Goal: Task Accomplishment & Management: Manage account settings

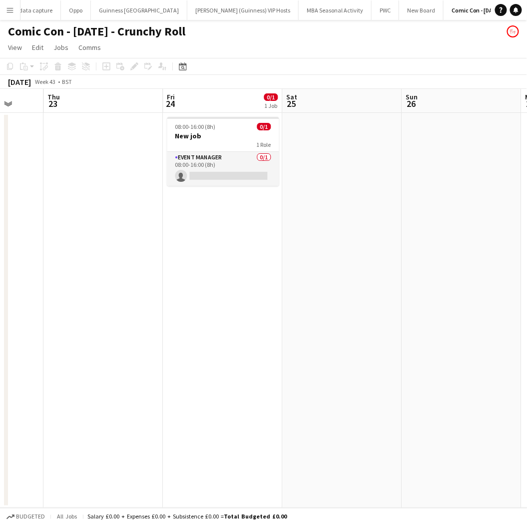
scroll to position [0, 434]
click at [210, 128] on span "08:00-16:00 (8h)" at bounding box center [194, 126] width 40 height 7
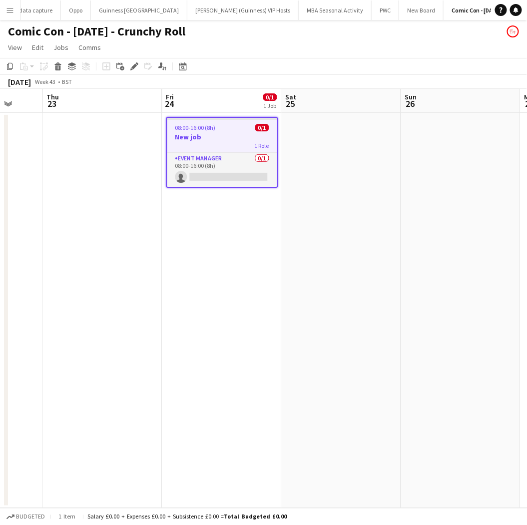
click at [210, 128] on span "08:00-16:00 (8h)" at bounding box center [195, 127] width 40 height 7
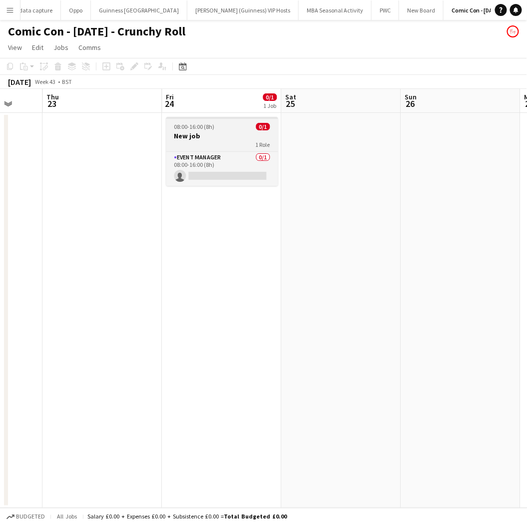
click at [210, 128] on span "08:00-16:00 (8h)" at bounding box center [194, 126] width 40 height 7
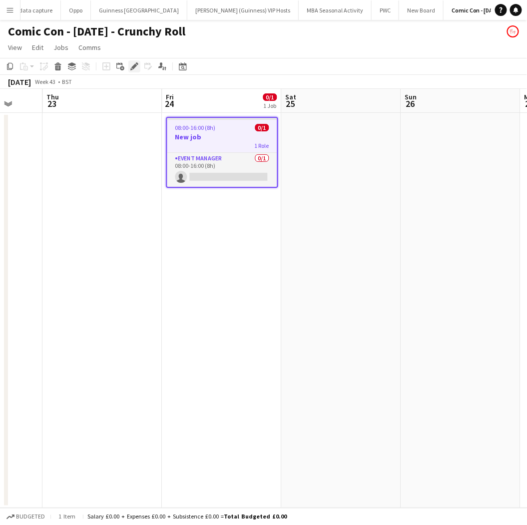
click at [134, 65] on icon at bounding box center [133, 66] width 5 height 5
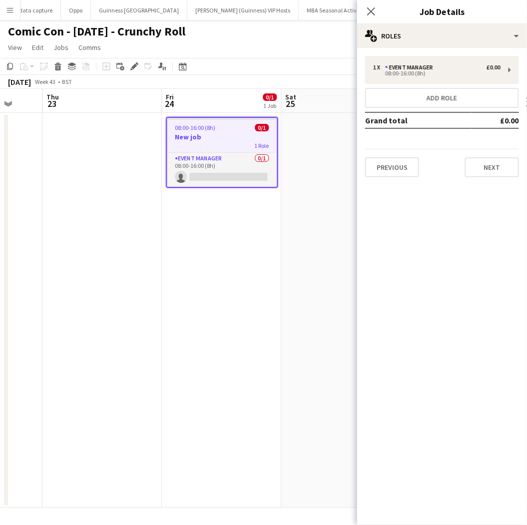
click at [188, 135] on h3 "New job" at bounding box center [222, 136] width 110 height 9
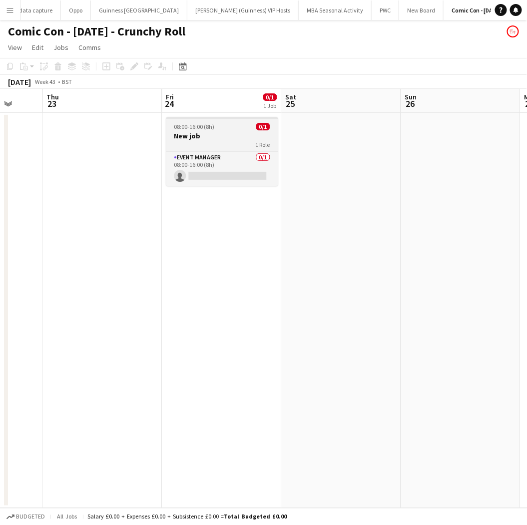
click at [188, 135] on h3 "New job" at bounding box center [222, 135] width 112 height 9
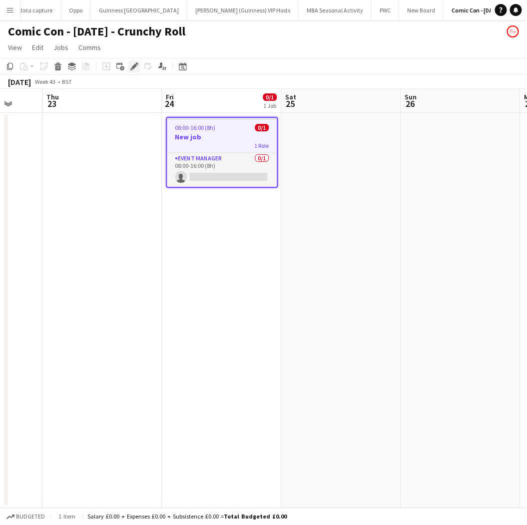
click at [131, 68] on icon "Edit" at bounding box center [134, 66] width 8 height 8
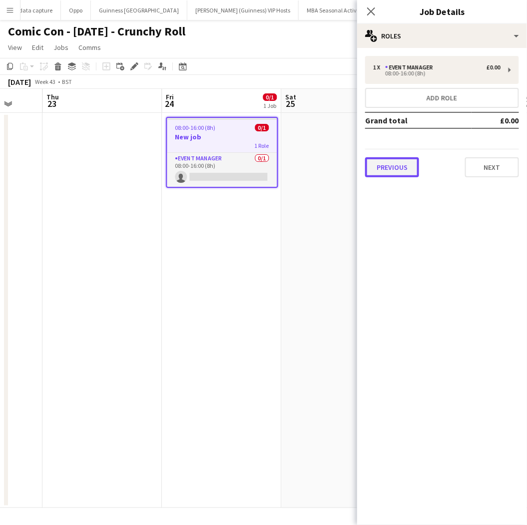
click at [387, 165] on button "Previous" at bounding box center [392, 167] width 54 height 20
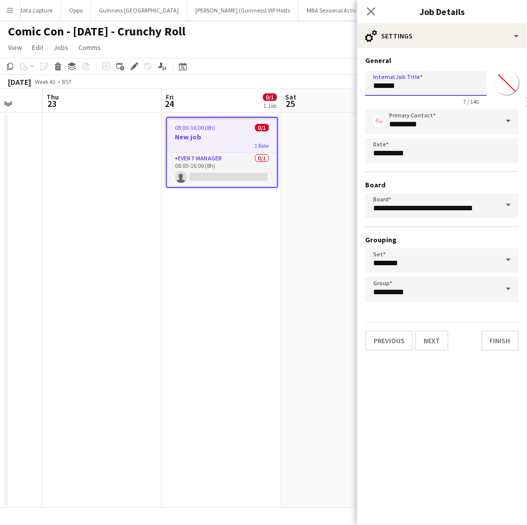
drag, startPoint x: 415, startPoint y: 86, endPoint x: 360, endPoint y: 85, distance: 54.9
click at [360, 85] on form "**********" at bounding box center [442, 203] width 170 height 295
type input "**********"
click at [436, 334] on button "Next" at bounding box center [431, 341] width 33 height 20
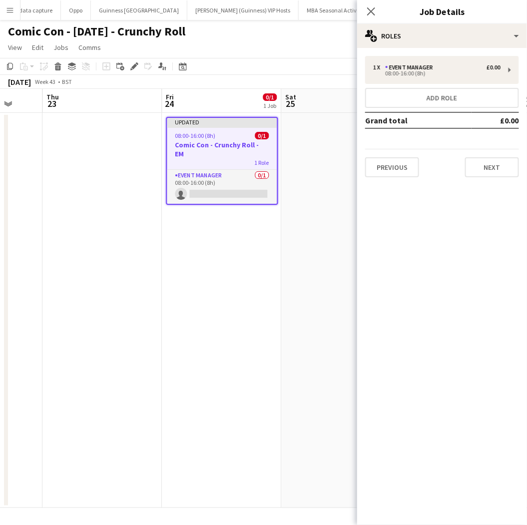
click at [222, 266] on app-date-cell "Updated 08:00-16:00 (8h) 0/1 Comic Con - Crunchy Roll - EM 1 Role Event Manager…" at bounding box center [221, 310] width 119 height 395
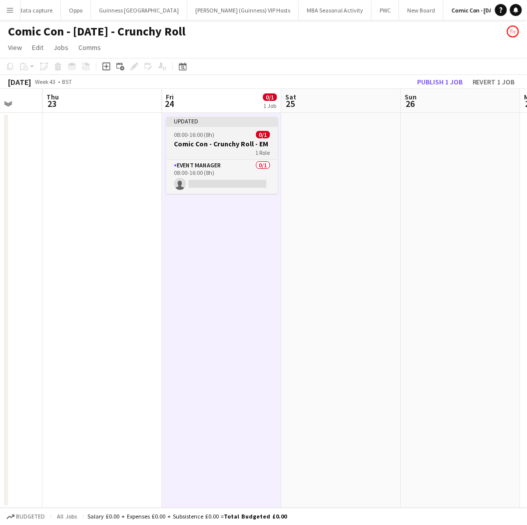
click at [196, 132] on span "08:00-16:00 (8h)" at bounding box center [194, 134] width 40 height 7
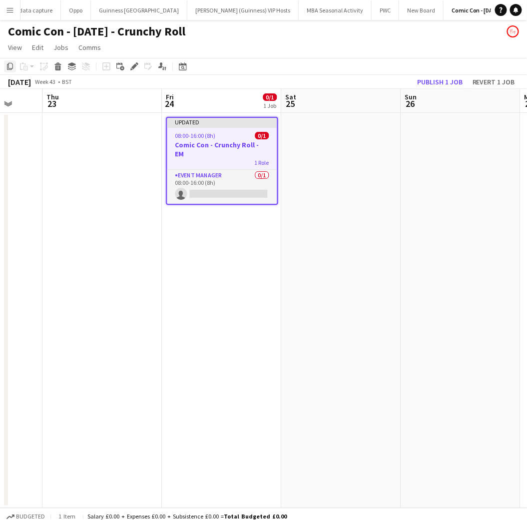
click at [9, 67] on icon "Copy" at bounding box center [10, 66] width 8 height 8
click at [228, 230] on app-date-cell "Updated 08:00-16:00 (8h) 0/1 Comic Con - Crunchy Roll - EM 1 Role Event Manager…" at bounding box center [221, 310] width 119 height 395
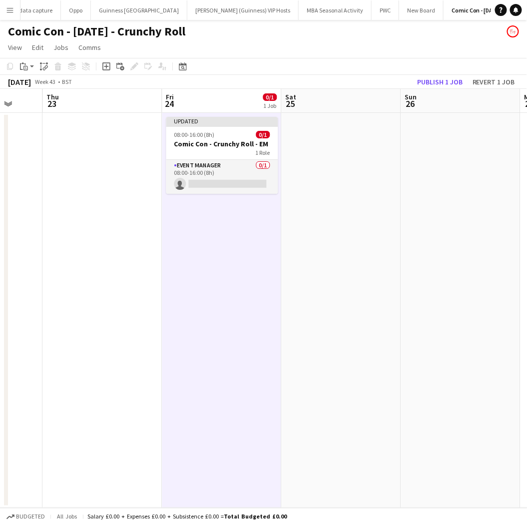
click at [233, 238] on app-date-cell "Updated 08:00-16:00 (8h) 0/1 Comic Con - Crunchy Roll - EM 1 Role Event Manager…" at bounding box center [221, 310] width 119 height 395
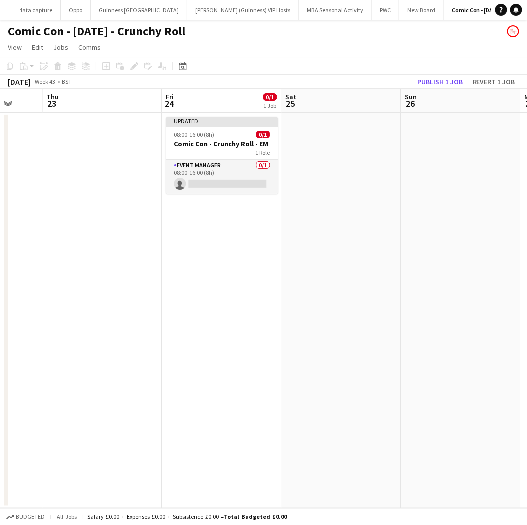
click at [233, 238] on app-date-cell "Updated 08:00-16:00 (8h) 0/1 Comic Con - Crunchy Roll - EM 1 Role Event Manager…" at bounding box center [221, 310] width 119 height 395
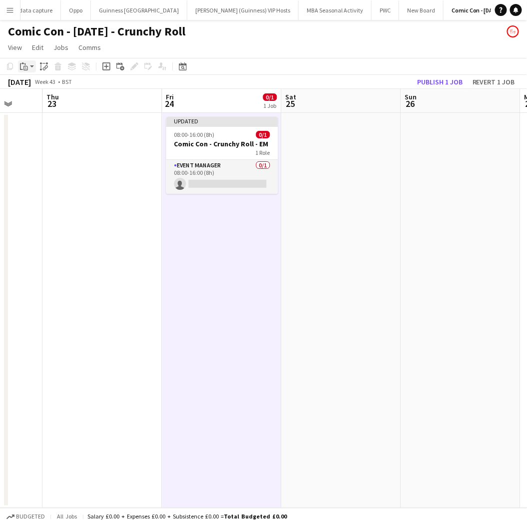
click at [23, 66] on icon at bounding box center [25, 68] width 4 height 4
click at [35, 82] on link "Paste Ctrl+V" at bounding box center [73, 85] width 94 height 9
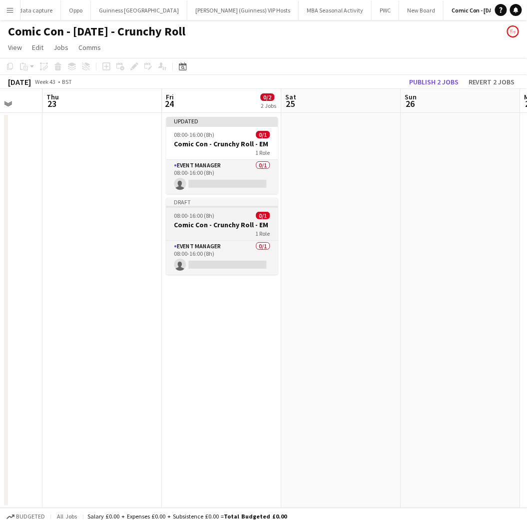
click at [200, 220] on h3 "Comic Con - Crunchy Roll - EM" at bounding box center [222, 224] width 112 height 9
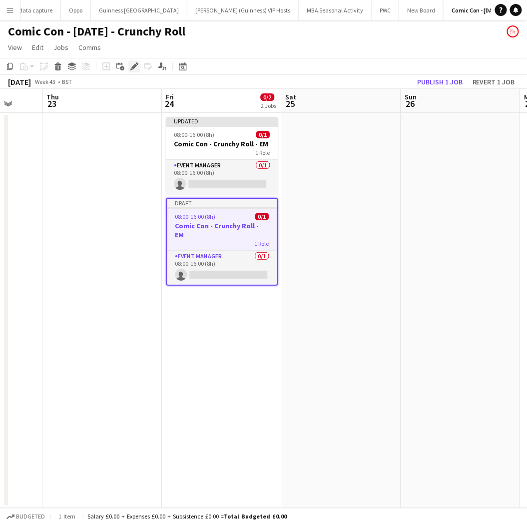
click at [132, 65] on icon "Edit" at bounding box center [134, 66] width 8 height 8
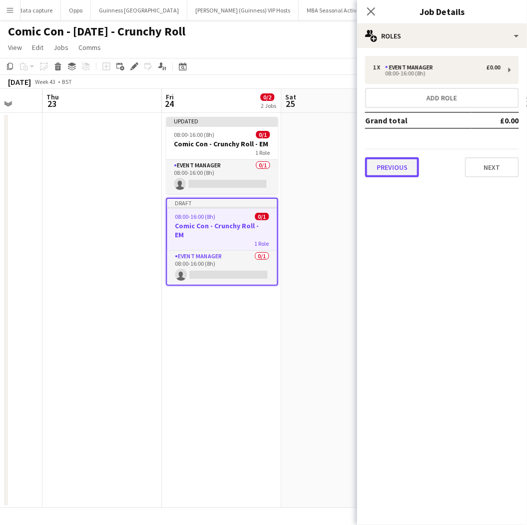
click at [396, 161] on button "Previous" at bounding box center [392, 167] width 54 height 20
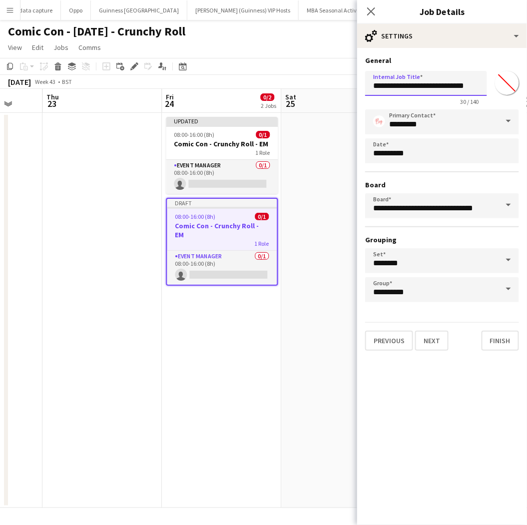
drag, startPoint x: 477, startPoint y: 85, endPoint x: 465, endPoint y: 82, distance: 11.8
click at [465, 82] on input "**********" at bounding box center [426, 83] width 122 height 25
type input "**********"
click at [432, 332] on button "Next" at bounding box center [431, 341] width 33 height 20
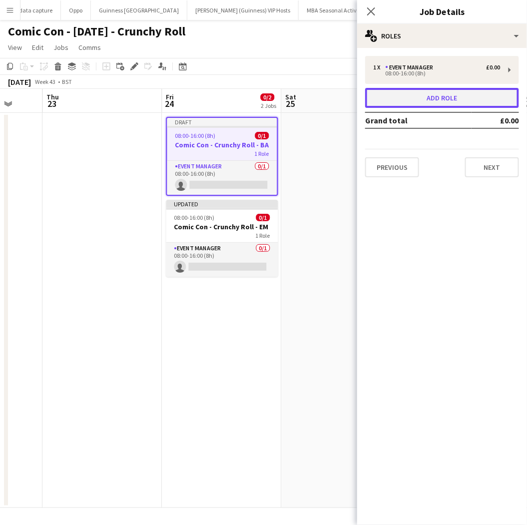
click at [436, 98] on button "Add role" at bounding box center [442, 98] width 154 height 20
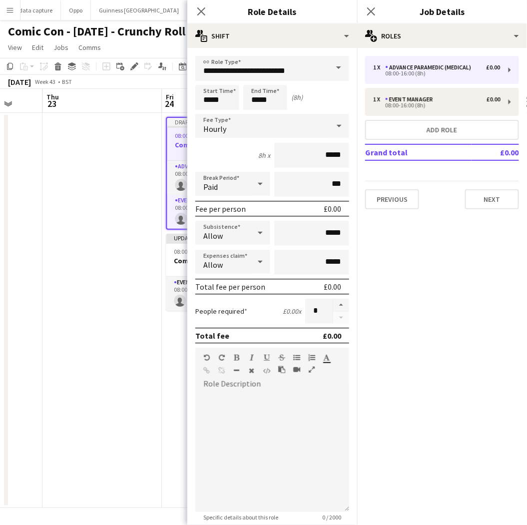
click at [328, 66] on span at bounding box center [338, 68] width 21 height 24
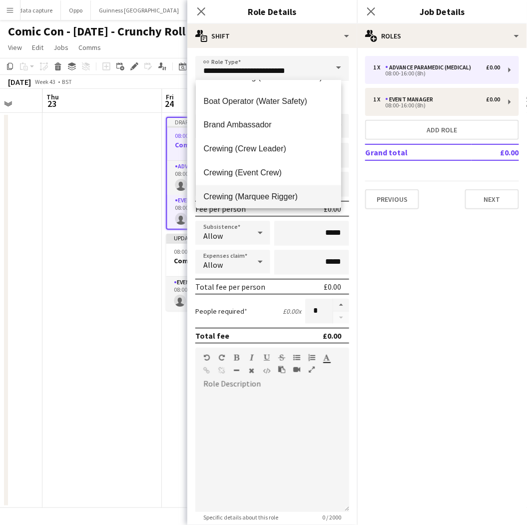
scroll to position [450, 0]
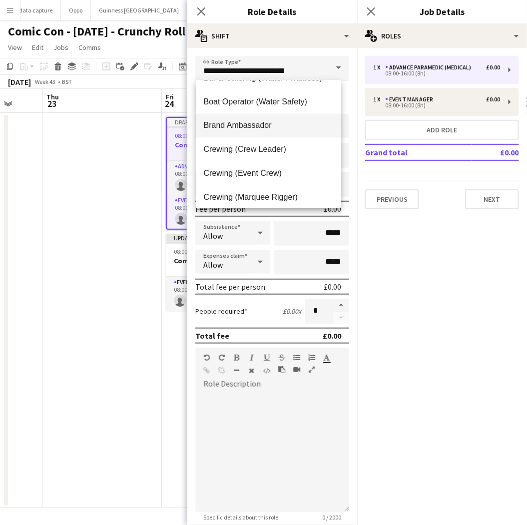
click at [270, 126] on span "Brand Ambassador" at bounding box center [268, 125] width 129 height 9
type input "**********"
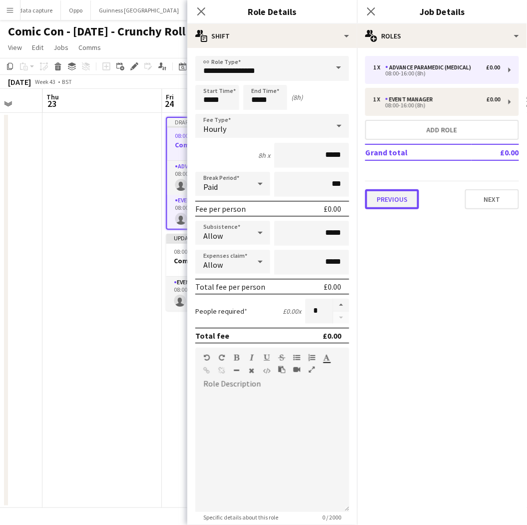
click at [402, 194] on button "Previous" at bounding box center [392, 199] width 54 height 20
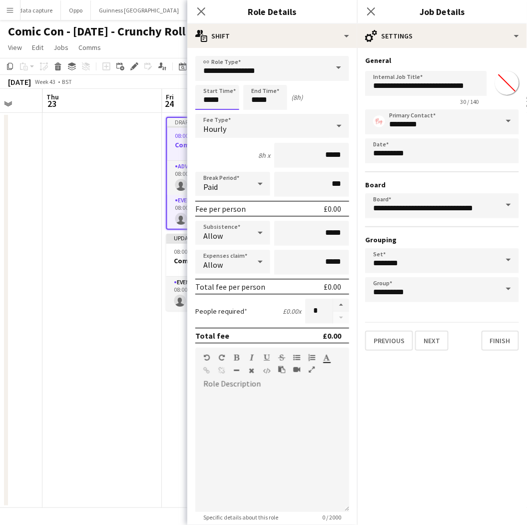
click at [230, 97] on input "*****" at bounding box center [217, 97] width 44 height 25
click at [208, 77] on div at bounding box center [207, 80] width 20 height 10
type input "*****"
click at [208, 77] on div at bounding box center [207, 80] width 20 height 10
click at [268, 97] on input "*****" at bounding box center [265, 97] width 44 height 25
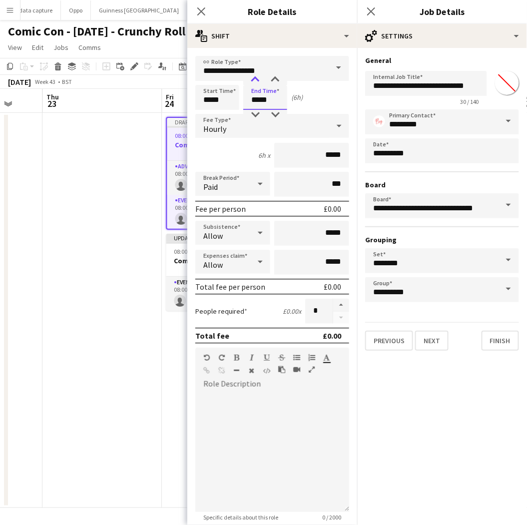
click at [261, 80] on div at bounding box center [255, 80] width 20 height 10
type input "*****"
click at [261, 80] on div at bounding box center [255, 80] width 20 height 10
click at [309, 150] on input "*****" at bounding box center [311, 155] width 75 height 25
drag, startPoint x: 333, startPoint y: 156, endPoint x: 311, endPoint y: 152, distance: 21.8
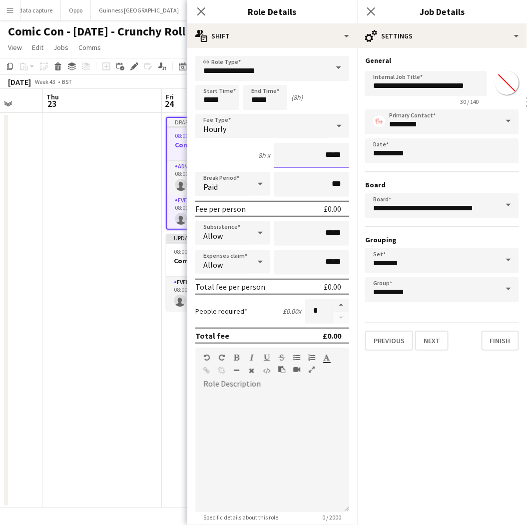
click at [311, 152] on input "*****" at bounding box center [311, 155] width 75 height 25
type input "******"
click at [310, 433] on div at bounding box center [272, 452] width 154 height 120
click at [254, 260] on icon at bounding box center [260, 262] width 12 height 20
click at [254, 260] on div at bounding box center [263, 262] width 527 height 525
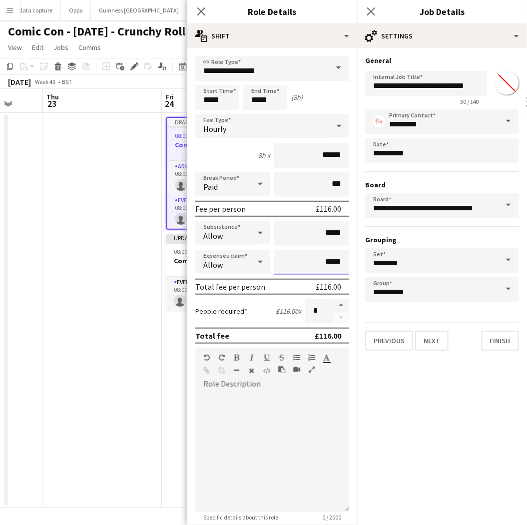
click at [320, 257] on input "*****" at bounding box center [311, 262] width 75 height 25
type input "******"
click at [255, 232] on icon at bounding box center [260, 233] width 12 height 20
click at [237, 282] on span "Don't allow" at bounding box center [231, 283] width 55 height 9
click at [336, 299] on button "button" at bounding box center [341, 305] width 16 height 13
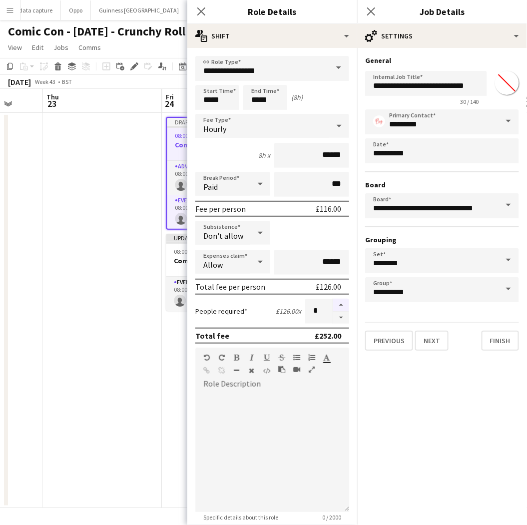
click at [335, 299] on button "button" at bounding box center [341, 305] width 16 height 13
type input "*"
click at [372, 10] on icon at bounding box center [370, 10] width 9 height 9
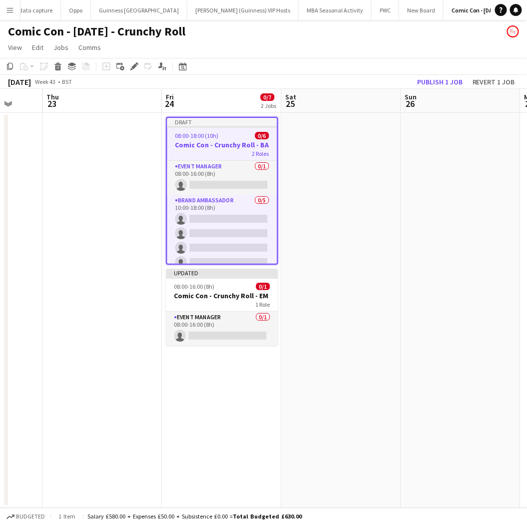
click at [210, 386] on app-date-cell "Draft 08:00-18:00 (10h) 0/6 Comic Con - Crunchy Roll - BA 2 Roles Event Manager…" at bounding box center [221, 310] width 119 height 395
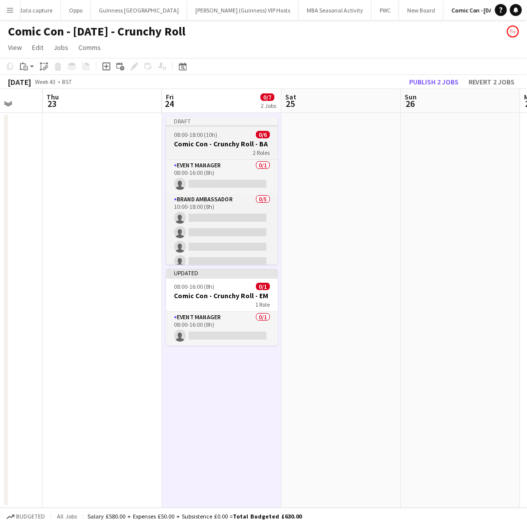
click at [217, 134] on div "08:00-18:00 (10h) 0/6" at bounding box center [222, 134] width 112 height 7
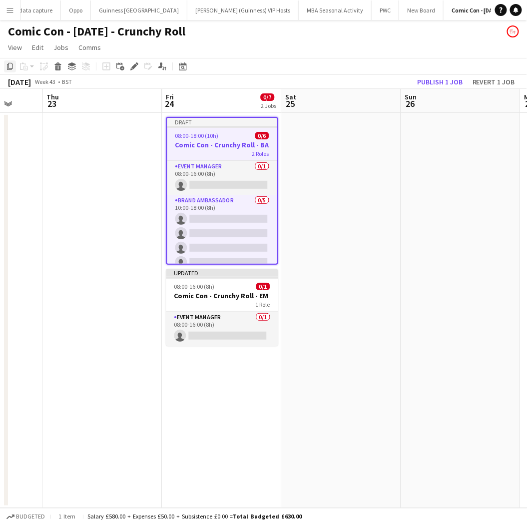
click at [10, 63] on icon "Copy" at bounding box center [10, 66] width 8 height 8
click at [300, 119] on app-date-cell at bounding box center [341, 310] width 119 height 395
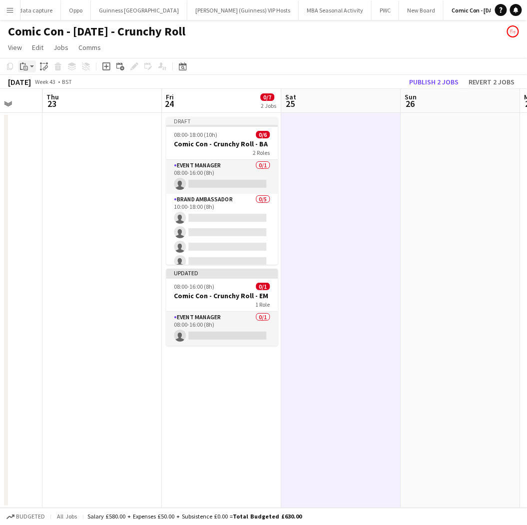
click at [25, 61] on div "Paste" at bounding box center [24, 66] width 12 height 12
click at [35, 82] on link "Paste Ctrl+V" at bounding box center [73, 85] width 94 height 9
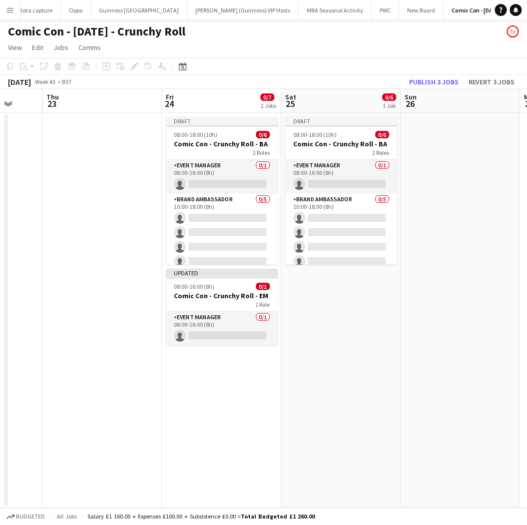
click at [468, 168] on app-date-cell at bounding box center [460, 310] width 119 height 395
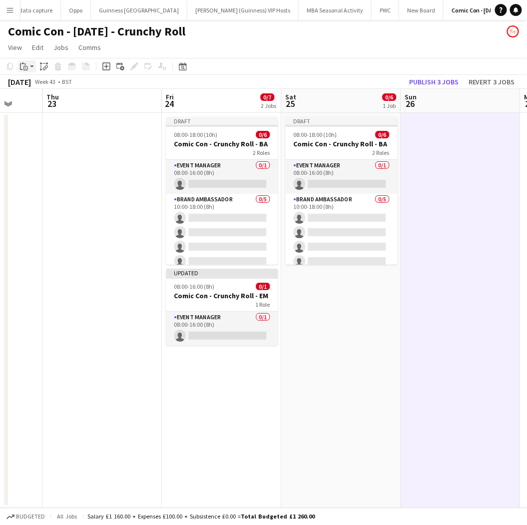
click at [28, 65] on div "Paste" at bounding box center [24, 66] width 12 height 12
click at [42, 84] on link "Paste Ctrl+V" at bounding box center [73, 85] width 94 height 9
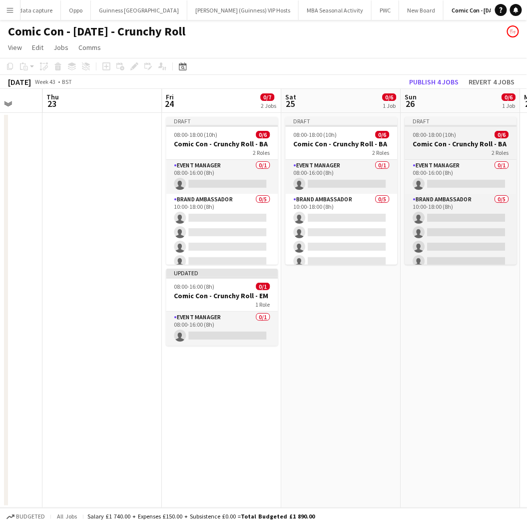
click at [458, 127] on app-job-card "Draft 08:00-18:00 (10h) 0/6 Comic Con - Crunchy Roll - BA 2 Roles Event Manager…" at bounding box center [461, 191] width 112 height 148
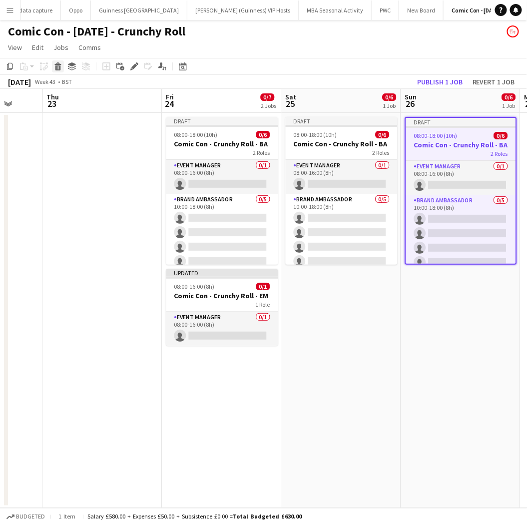
click at [58, 64] on icon at bounding box center [57, 63] width 6 height 2
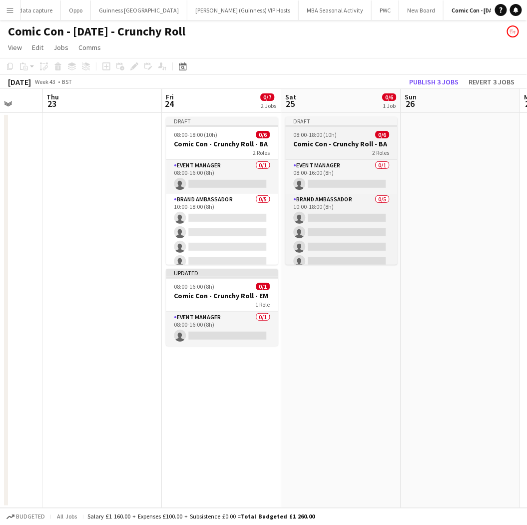
click at [317, 121] on div "Draft" at bounding box center [342, 121] width 112 height 8
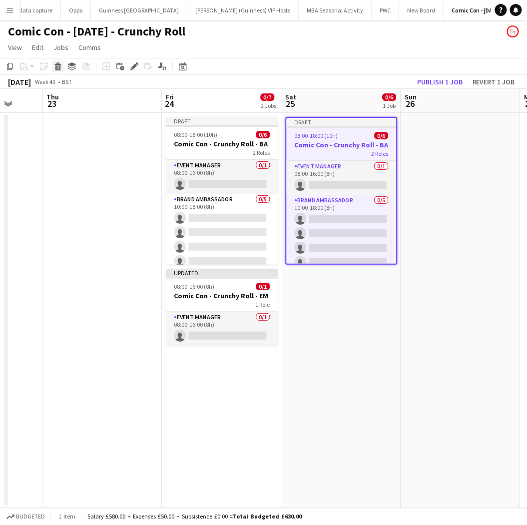
click at [60, 68] on icon "Delete" at bounding box center [58, 66] width 8 height 8
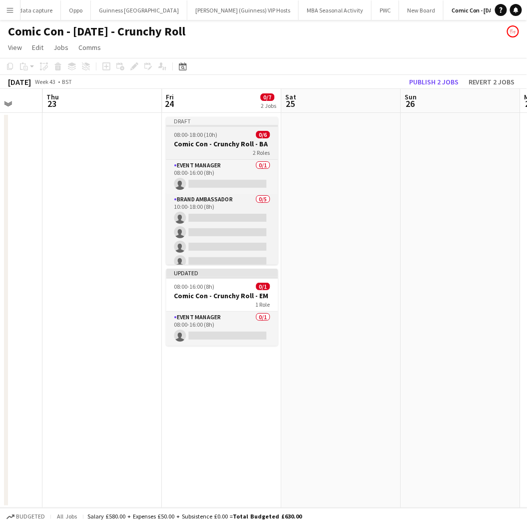
click at [236, 143] on h3 "Comic Con - Crunchy Roll - BA" at bounding box center [222, 143] width 112 height 9
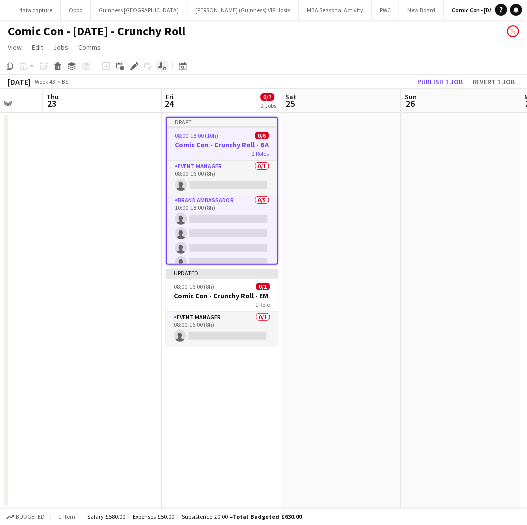
click at [162, 68] on icon at bounding box center [163, 68] width 2 height 4
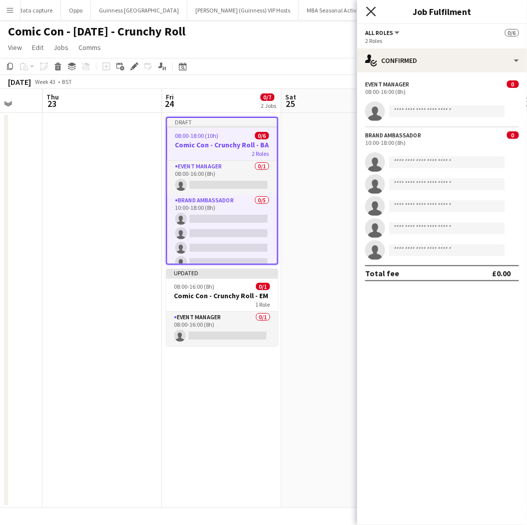
click at [366, 15] on icon "Close pop-in" at bounding box center [370, 10] width 9 height 9
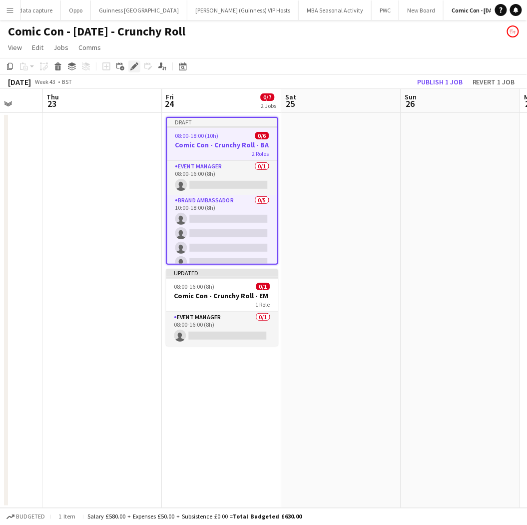
click at [133, 65] on icon at bounding box center [133, 66] width 5 height 5
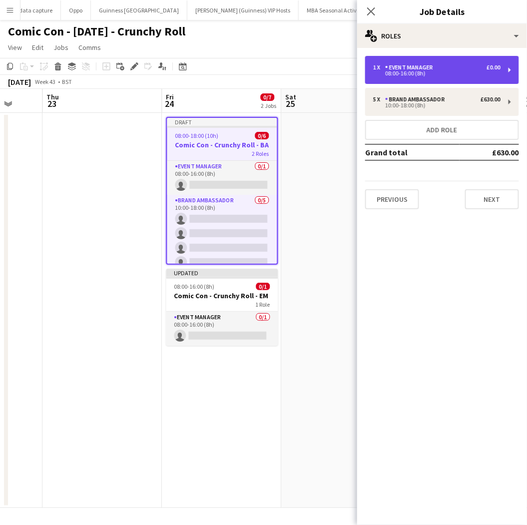
click at [441, 72] on div "08:00-16:00 (8h)" at bounding box center [436, 73] width 127 height 5
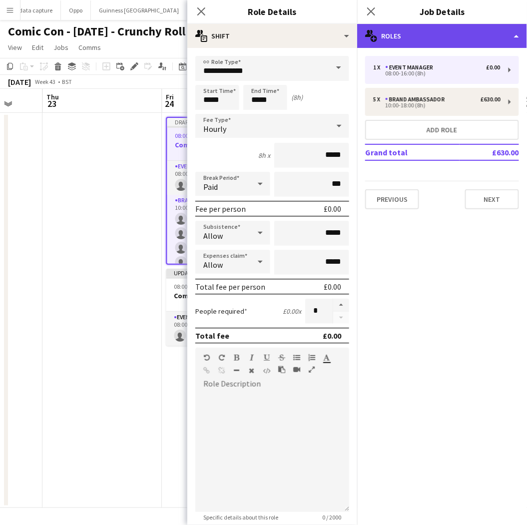
click at [517, 29] on div "multiple-users-add Roles" at bounding box center [442, 36] width 170 height 24
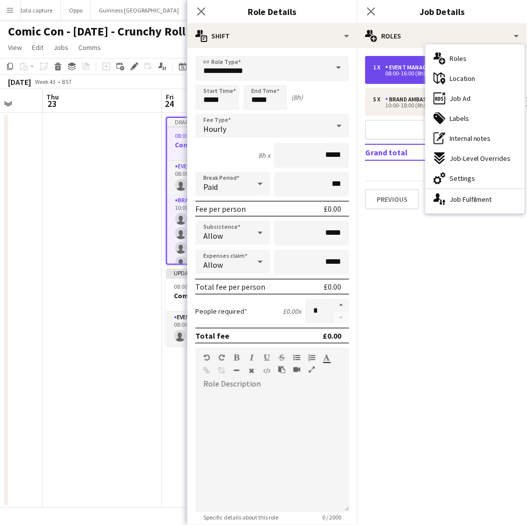
click at [402, 73] on div "08:00-16:00 (8h)" at bounding box center [436, 73] width 127 height 5
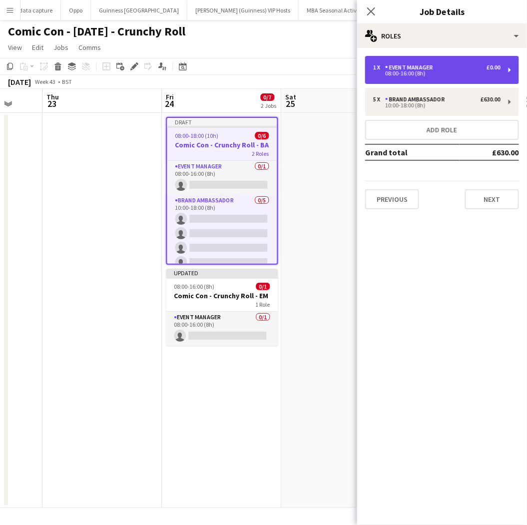
click at [400, 72] on div "08:00-16:00 (8h)" at bounding box center [436, 73] width 127 height 5
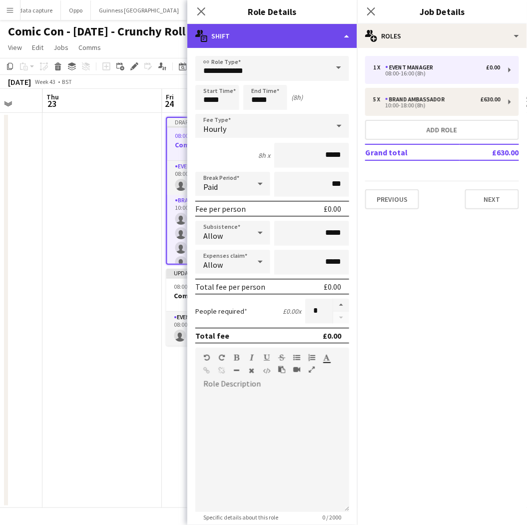
click at [347, 36] on div "multiple-actions-text Shift" at bounding box center [272, 36] width 170 height 24
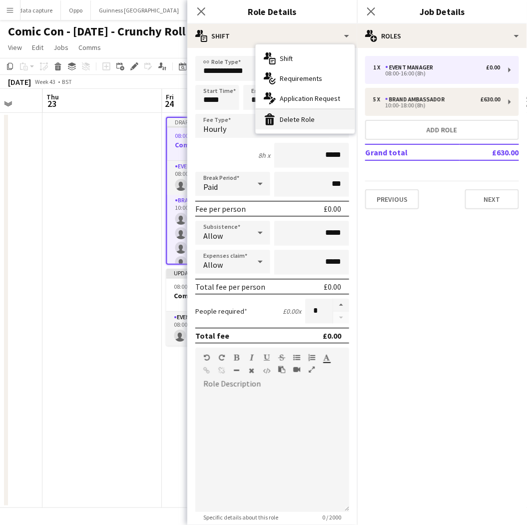
click at [309, 118] on div "bin-2 Delete Role" at bounding box center [305, 119] width 99 height 20
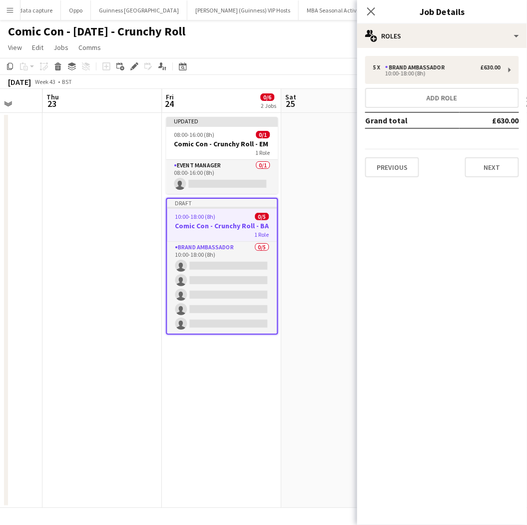
click at [223, 405] on app-date-cell "Updated 08:00-16:00 (8h) 0/1 Comic Con - Crunchy Roll - EM 1 Role Event Manager…" at bounding box center [221, 310] width 119 height 395
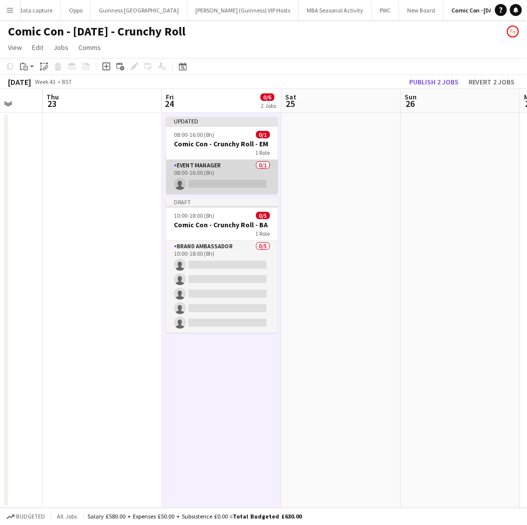
click at [218, 183] on app-card-role "Event Manager 0/1 08:00-16:00 (8h) single-neutral-actions" at bounding box center [222, 177] width 112 height 34
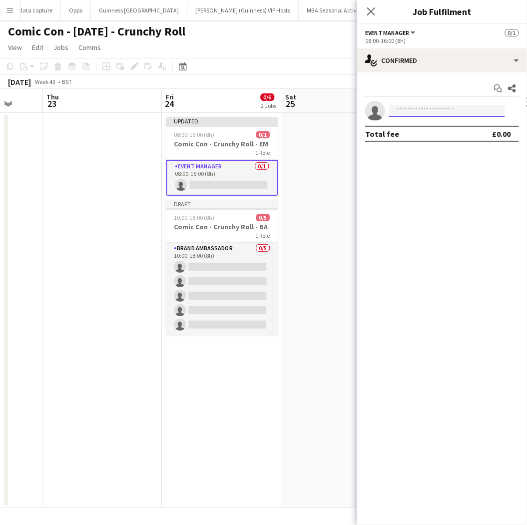
click at [443, 108] on input at bounding box center [447, 111] width 116 height 12
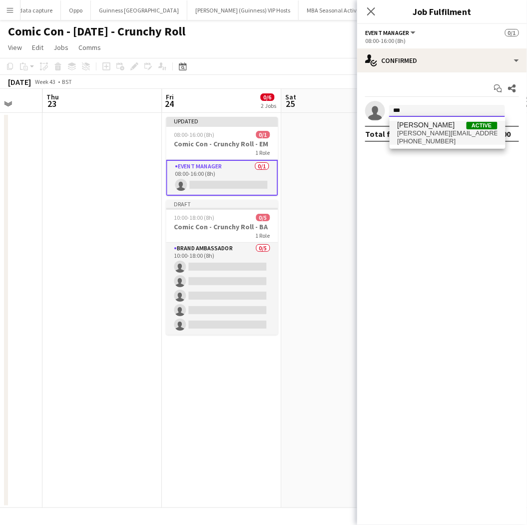
type input "***"
click at [438, 125] on span "[PERSON_NAME]" at bounding box center [425, 125] width 57 height 8
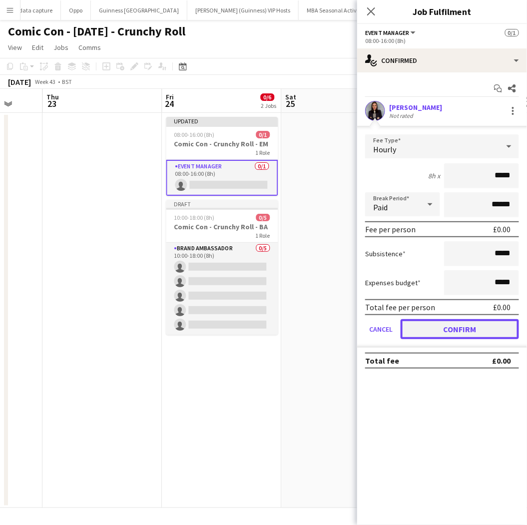
click at [430, 326] on button "Confirm" at bounding box center [459, 329] width 118 height 20
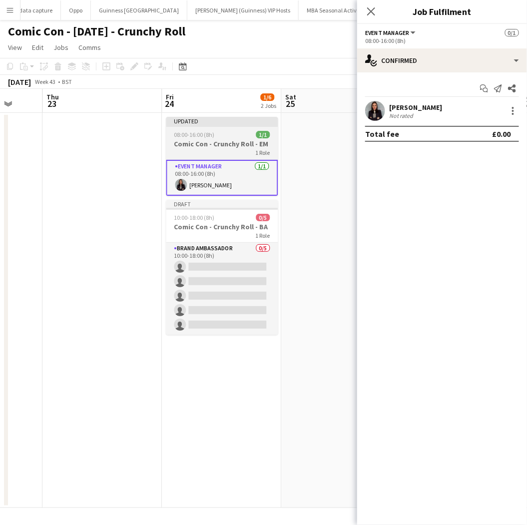
click at [223, 142] on h3 "Comic Con - Crunchy Roll - EM" at bounding box center [222, 143] width 112 height 9
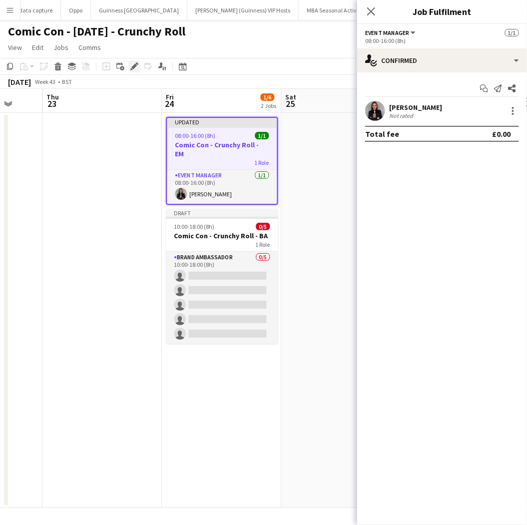
click at [133, 67] on icon at bounding box center [133, 66] width 5 height 5
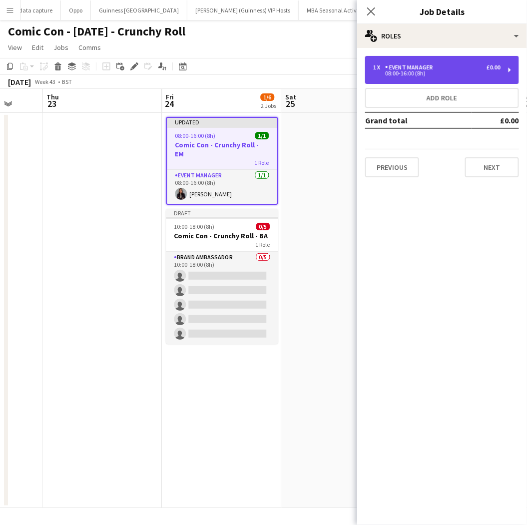
click at [375, 60] on div "1 x Event Manager £0.00 08:00-16:00 (8h)" at bounding box center [442, 70] width 154 height 28
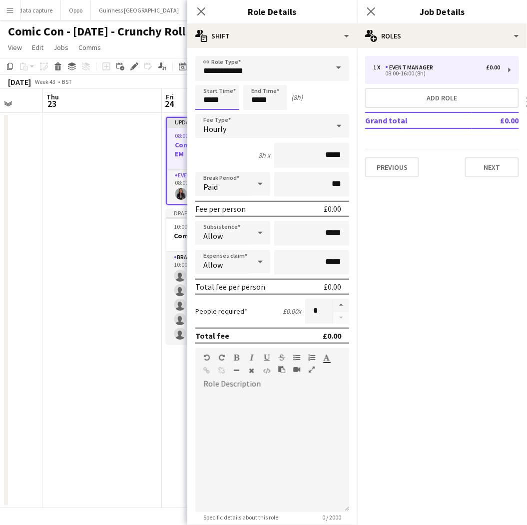
click at [215, 98] on input "*****" at bounding box center [217, 97] width 44 height 25
click at [208, 78] on div at bounding box center [207, 80] width 20 height 10
type input "*****"
click at [208, 78] on div at bounding box center [207, 80] width 20 height 10
click at [271, 97] on input "*****" at bounding box center [265, 97] width 44 height 25
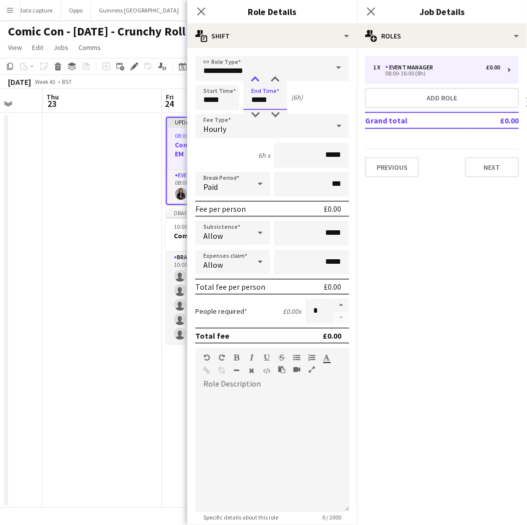
click at [256, 81] on div at bounding box center [255, 80] width 20 height 10
type input "*****"
click at [256, 81] on div at bounding box center [255, 80] width 20 height 10
click at [318, 148] on input "*****" at bounding box center [311, 155] width 75 height 25
drag, startPoint x: 335, startPoint y: 153, endPoint x: 312, endPoint y: 145, distance: 24.8
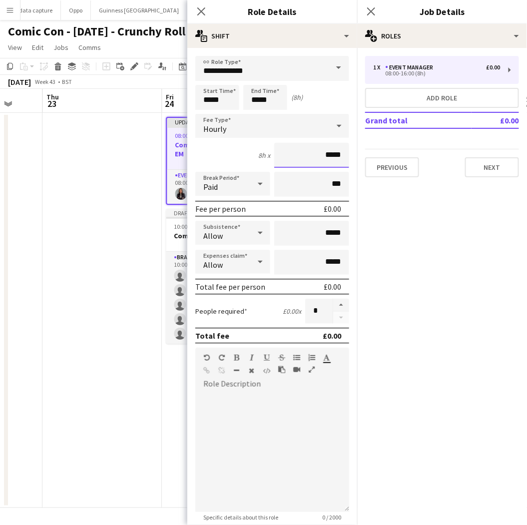
click at [312, 145] on input "*****" at bounding box center [311, 155] width 75 height 25
type input "******"
click at [283, 436] on div at bounding box center [272, 452] width 154 height 120
click at [315, 95] on div "Start Time ***** End Time ***** (8h)" at bounding box center [272, 97] width 154 height 25
click at [255, 232] on icon at bounding box center [260, 233] width 12 height 20
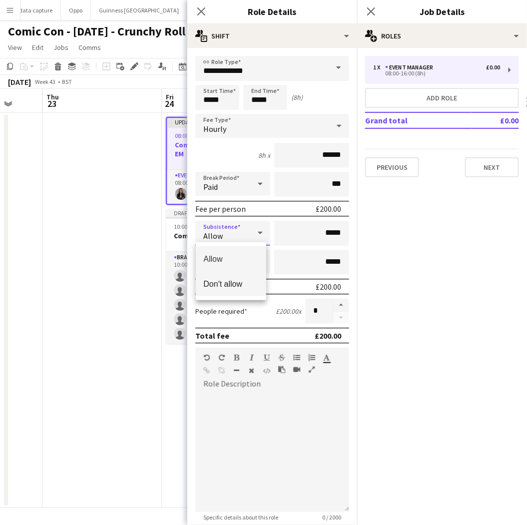
click at [242, 287] on span "Don't allow" at bounding box center [231, 283] width 55 height 9
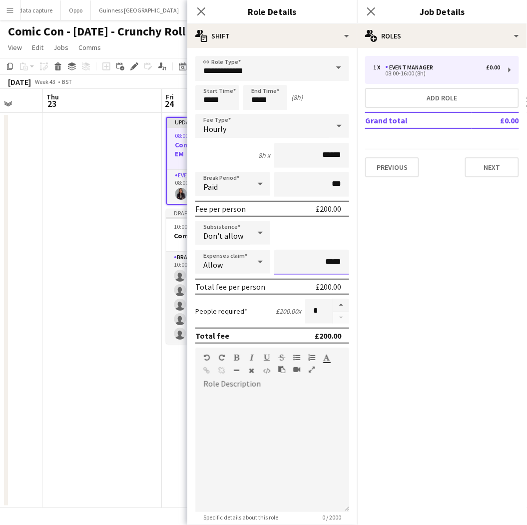
drag, startPoint x: 338, startPoint y: 255, endPoint x: 295, endPoint y: 252, distance: 43.0
click at [295, 252] on input "*****" at bounding box center [311, 262] width 75 height 25
type input "******"
click at [411, 318] on mat-expansion-panel "pencil3 General details 1 x Event Manager £0.00 08:00-16:00 (8h) Add role Grand…" at bounding box center [442, 286] width 170 height 477
click at [503, 160] on button "Next" at bounding box center [492, 167] width 54 height 20
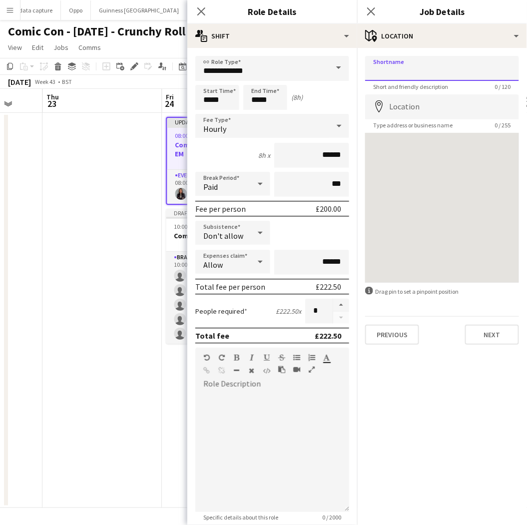
click at [418, 66] on input "Shortname" at bounding box center [442, 68] width 154 height 25
type input "*"
click at [377, 76] on input "*" at bounding box center [442, 68] width 154 height 25
type input "**********"
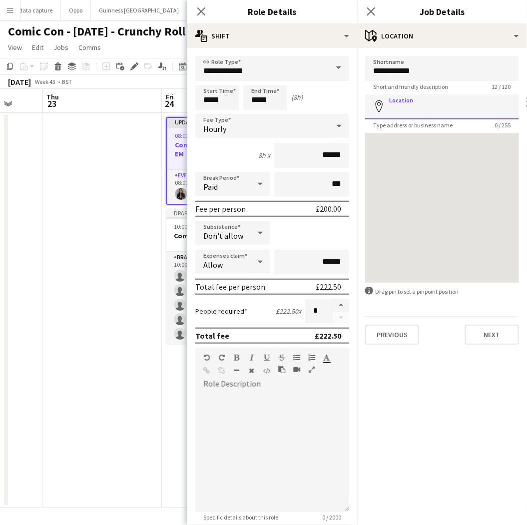
click at [389, 106] on input "Location" at bounding box center [442, 106] width 154 height 25
type input "**********"
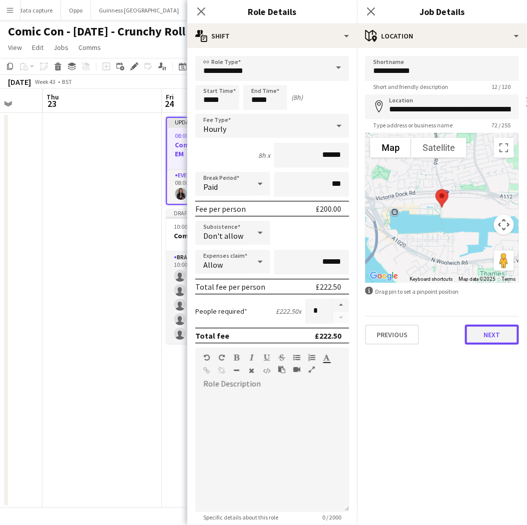
click at [484, 335] on button "Next" at bounding box center [492, 335] width 54 height 20
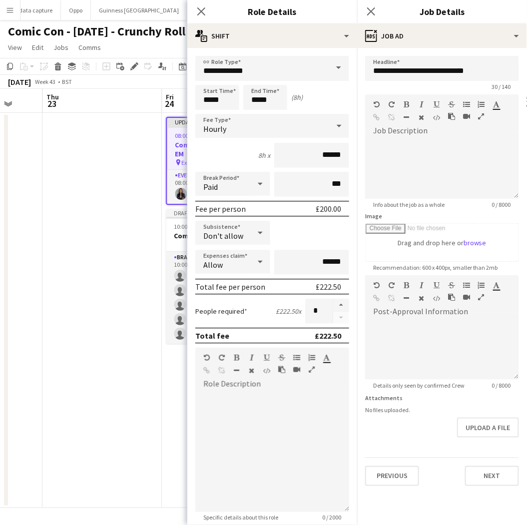
scroll to position [147, 0]
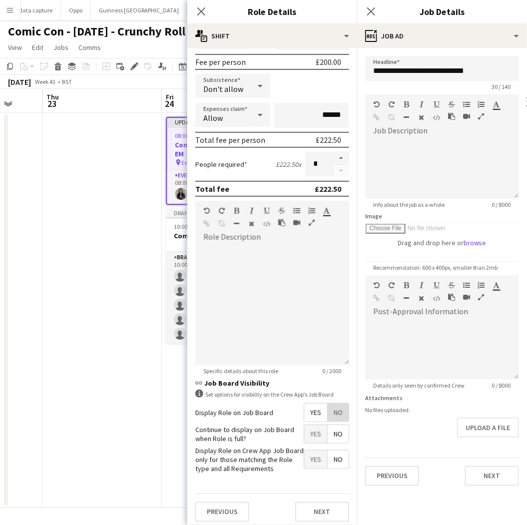
click at [329, 412] on span "No" at bounding box center [338, 412] width 21 height 18
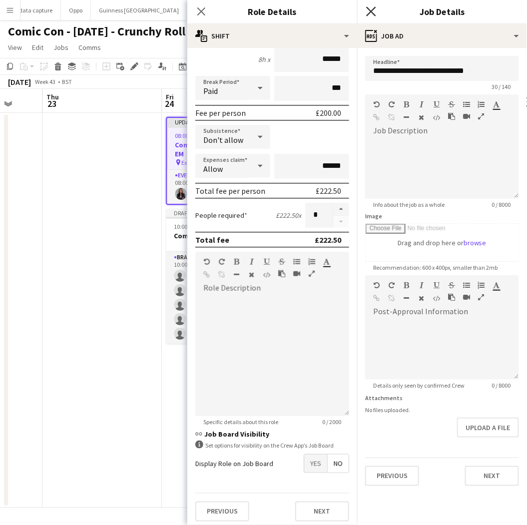
click at [372, 12] on icon at bounding box center [370, 10] width 9 height 9
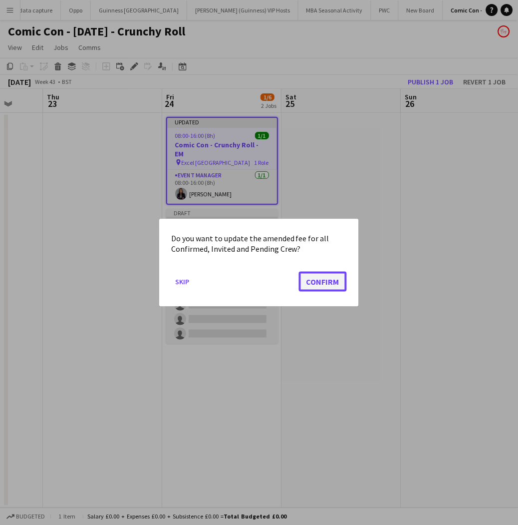
click at [311, 277] on button "Confirm" at bounding box center [323, 281] width 48 height 20
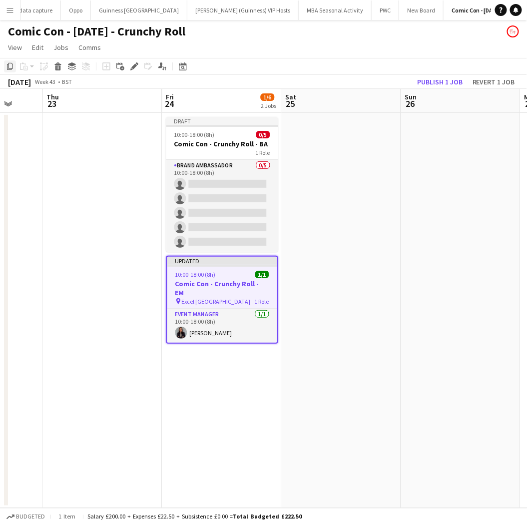
click at [7, 67] on icon at bounding box center [10, 66] width 6 height 7
click at [313, 152] on app-date-cell at bounding box center [341, 310] width 119 height 395
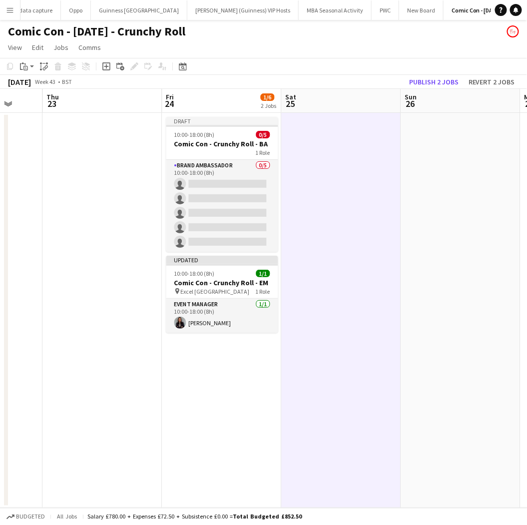
drag, startPoint x: 313, startPoint y: 152, endPoint x: 312, endPoint y: 147, distance: 5.6
click at [312, 147] on app-date-cell at bounding box center [341, 310] width 119 height 395
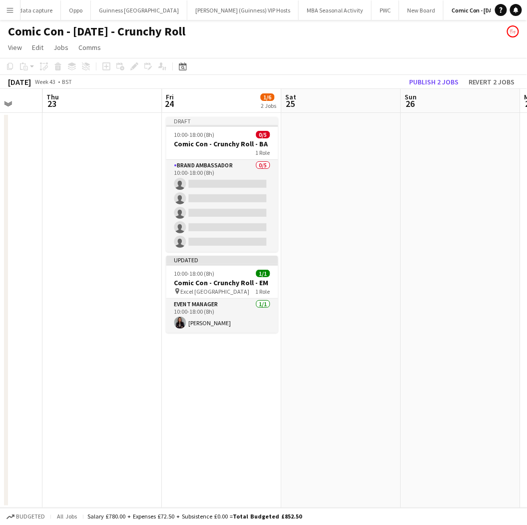
click at [312, 147] on app-date-cell at bounding box center [341, 310] width 119 height 395
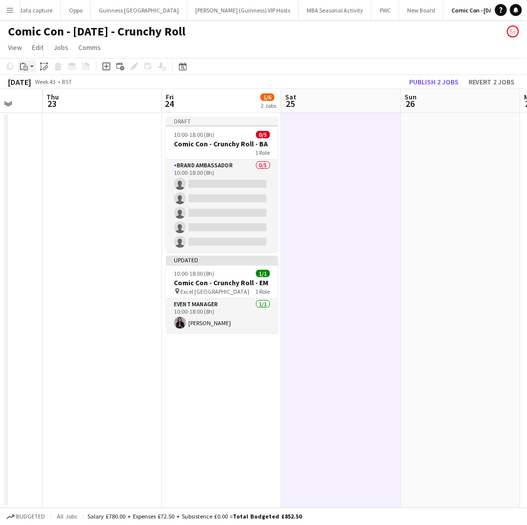
click at [28, 67] on div "Paste" at bounding box center [24, 66] width 12 height 12
click at [35, 82] on link "Paste Ctrl+V" at bounding box center [73, 85] width 94 height 9
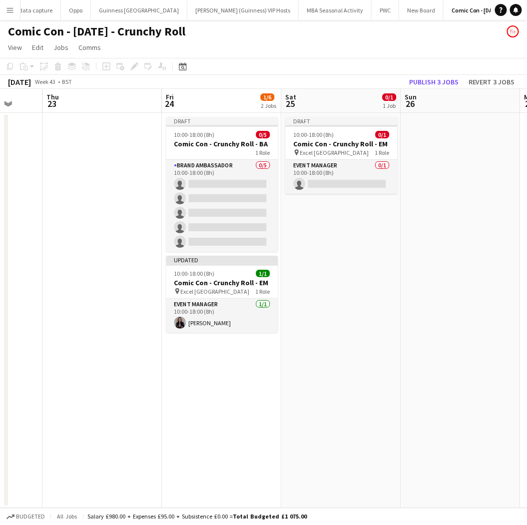
click at [31, 82] on div "[DATE]" at bounding box center [19, 82] width 23 height 10
click at [325, 139] on h3 "Comic Con - Crunchy Roll - EM" at bounding box center [342, 143] width 112 height 9
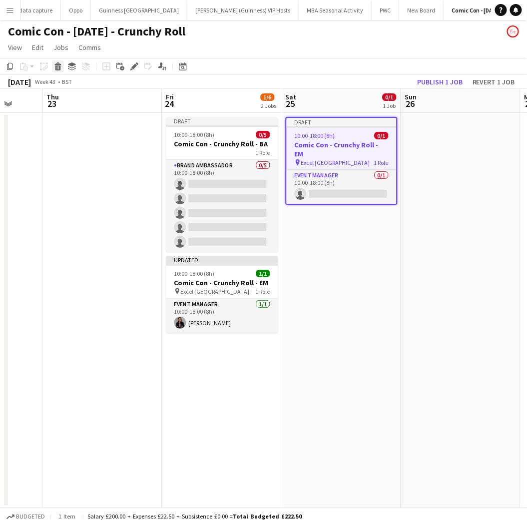
click at [56, 63] on icon at bounding box center [57, 63] width 6 height 2
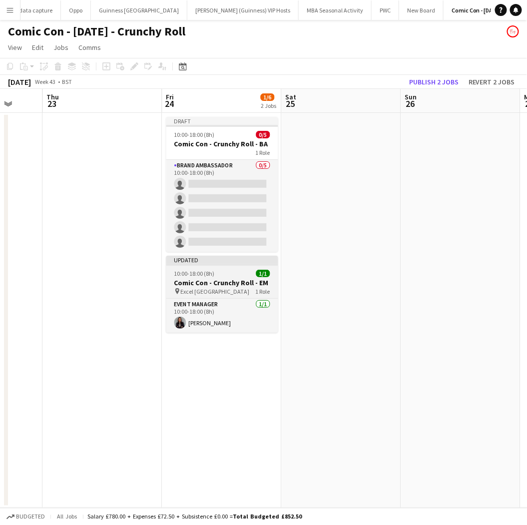
click at [212, 279] on h3 "Comic Con - Crunchy Roll - EM" at bounding box center [222, 282] width 112 height 9
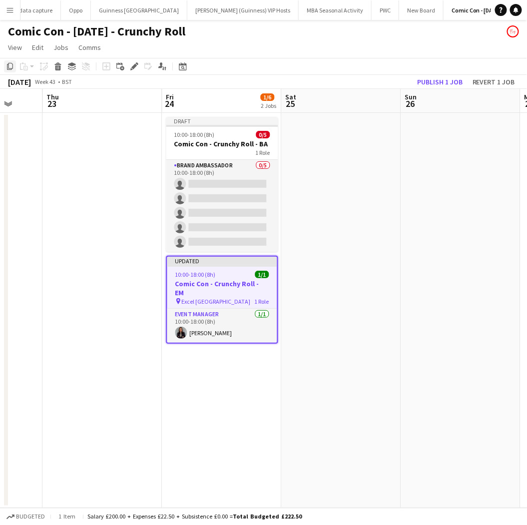
click at [8, 62] on icon "Copy" at bounding box center [10, 66] width 8 height 8
click at [335, 185] on app-date-cell at bounding box center [341, 310] width 119 height 395
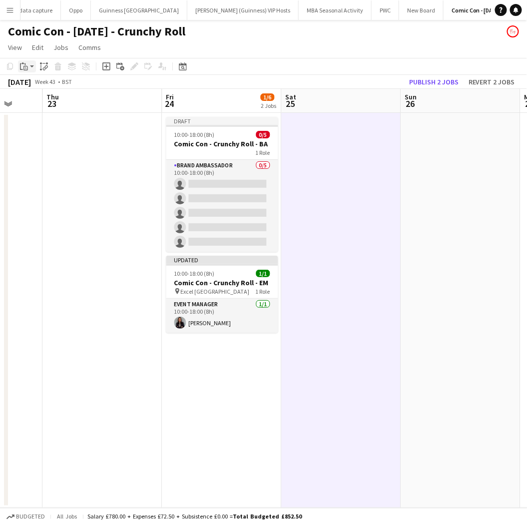
click at [24, 67] on icon "Paste" at bounding box center [24, 66] width 8 height 8
click at [36, 101] on link "Paste with crew Ctrl+Shift+V" at bounding box center [73, 102] width 94 height 9
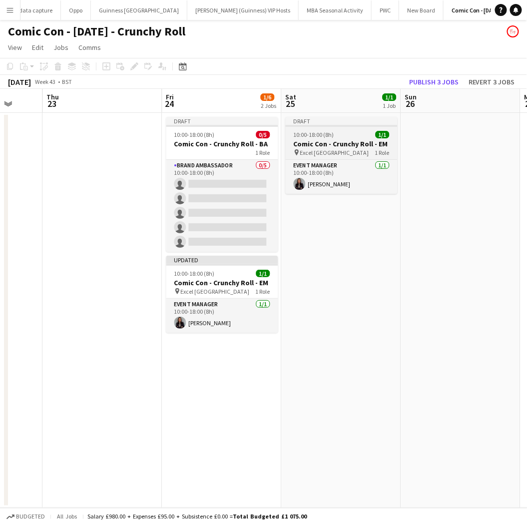
click at [300, 153] on span "Excel [GEOGRAPHIC_DATA]" at bounding box center [334, 152] width 69 height 7
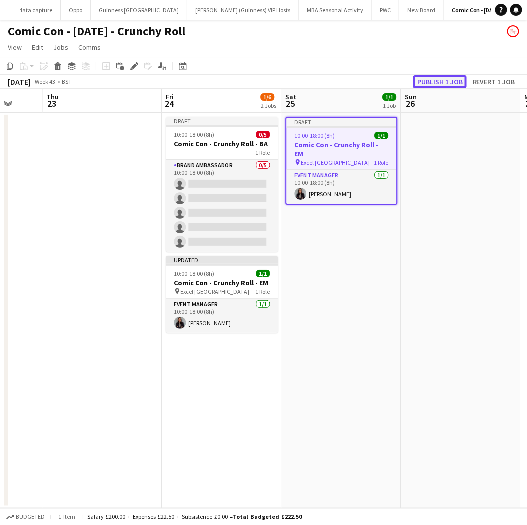
click at [431, 75] on button "Publish 1 job" at bounding box center [439, 81] width 53 height 13
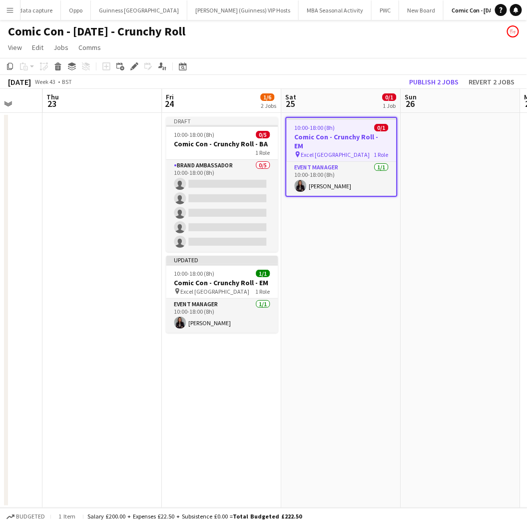
click at [317, 138] on h3 "Comic Con - Crunchy Roll - EM" at bounding box center [342, 141] width 110 height 18
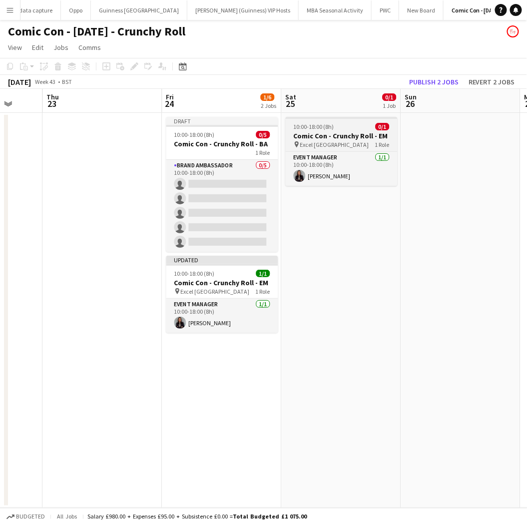
click at [303, 135] on h3 "Comic Con - Crunchy Roll - EM" at bounding box center [342, 135] width 112 height 9
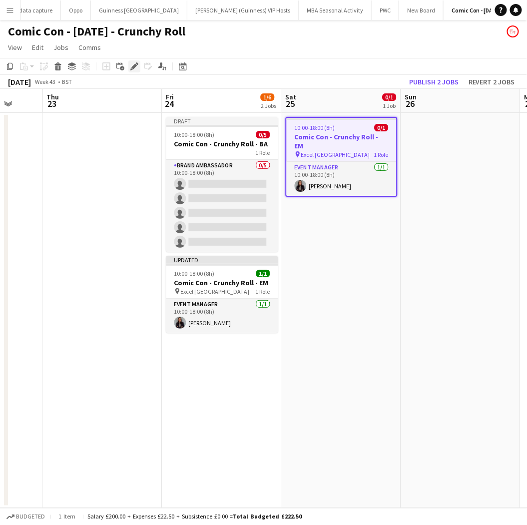
click at [130, 63] on icon "Edit" at bounding box center [134, 66] width 8 height 8
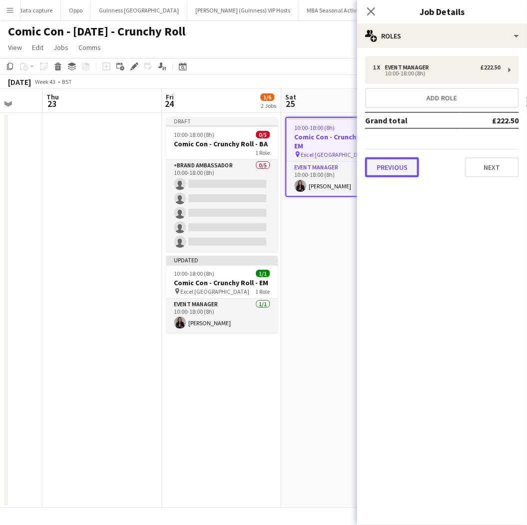
click at [386, 161] on button "Previous" at bounding box center [392, 167] width 54 height 20
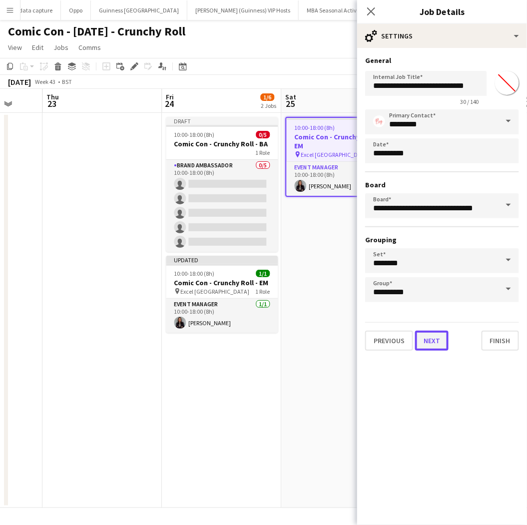
click at [427, 340] on button "Next" at bounding box center [431, 341] width 33 height 20
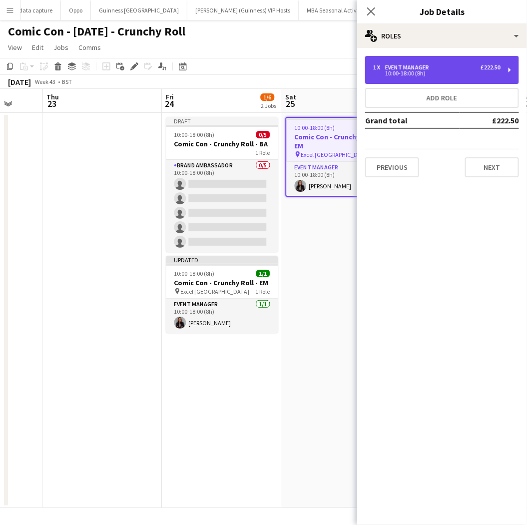
click at [408, 74] on div "10:00-18:00 (8h)" at bounding box center [436, 73] width 127 height 5
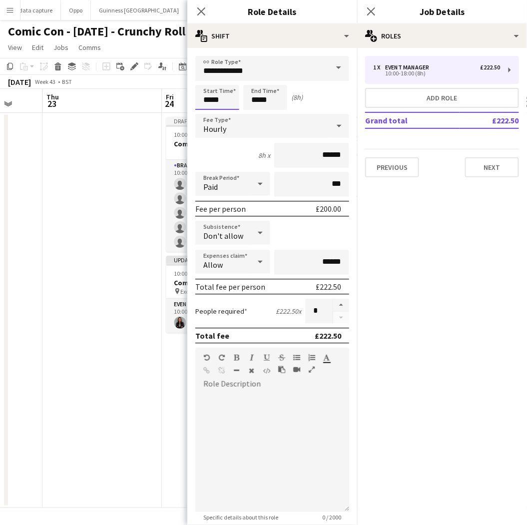
click at [214, 96] on input "*****" at bounding box center [217, 97] width 44 height 25
type input "*****"
click at [210, 112] on div at bounding box center [207, 115] width 20 height 10
click at [258, 95] on input "*****" at bounding box center [265, 97] width 44 height 25
type input "*****"
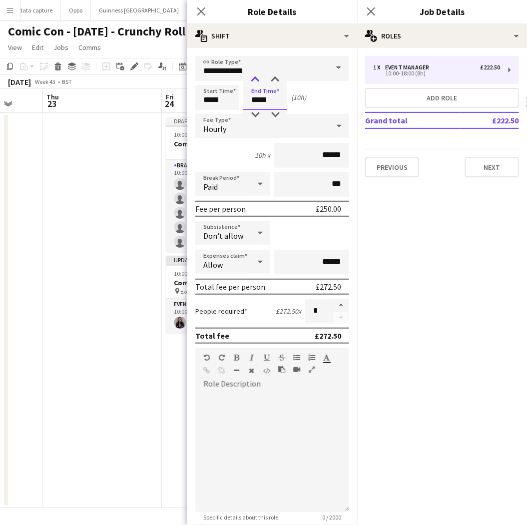
click at [256, 78] on div at bounding box center [255, 80] width 20 height 10
click at [371, 6] on app-icon "Close pop-in" at bounding box center [371, 11] width 14 height 14
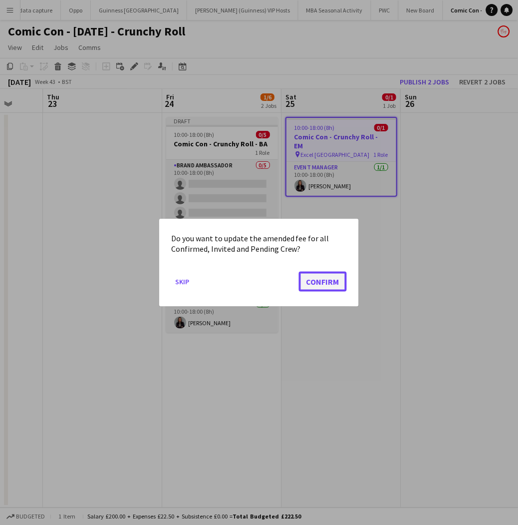
click at [317, 282] on button "Confirm" at bounding box center [323, 281] width 48 height 20
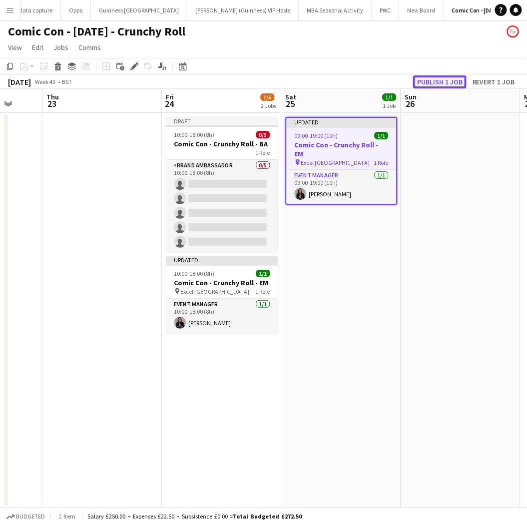
click at [442, 85] on button "Publish 1 job" at bounding box center [439, 81] width 53 height 13
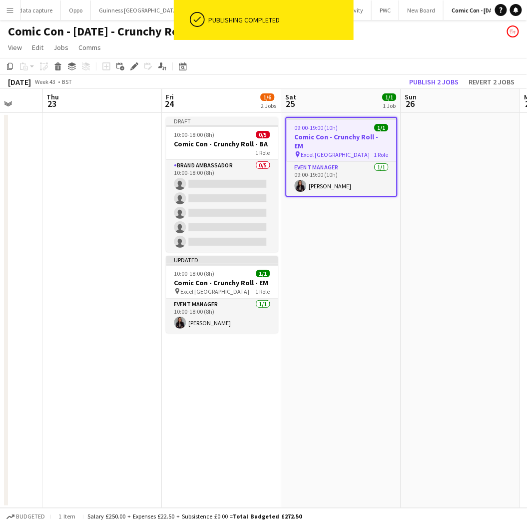
click at [342, 132] on h3 "Comic Con - Crunchy Roll - EM" at bounding box center [342, 141] width 110 height 18
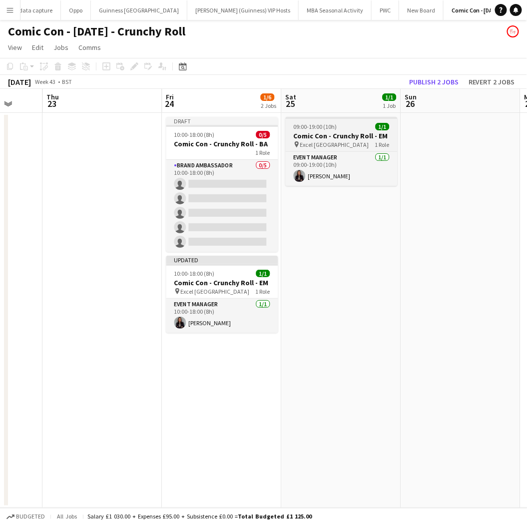
click at [342, 132] on h3 "Comic Con - Crunchy Roll - EM" at bounding box center [342, 135] width 112 height 9
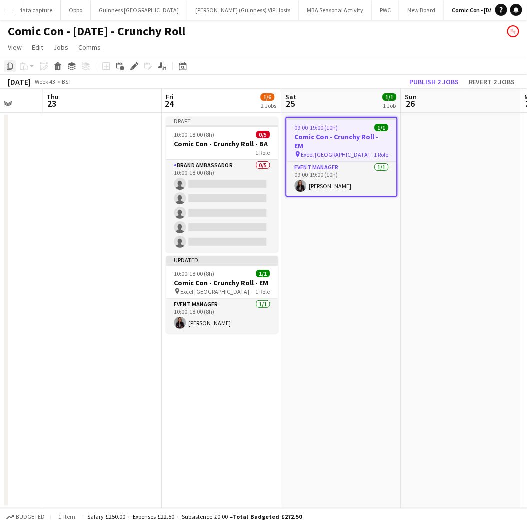
click at [10, 71] on div "Copy" at bounding box center [10, 66] width 12 height 12
click at [483, 132] on app-date-cell at bounding box center [460, 310] width 119 height 395
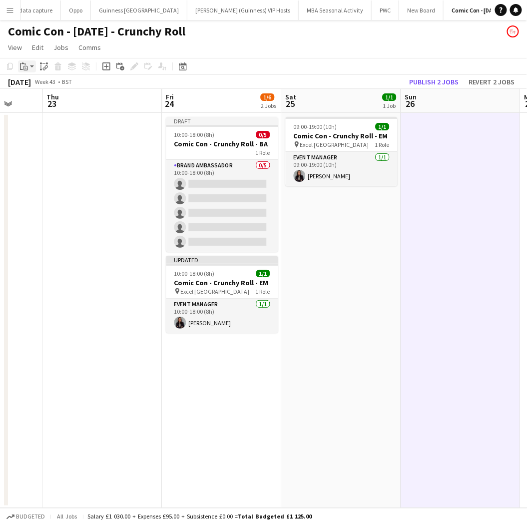
click at [26, 67] on icon "Paste" at bounding box center [24, 66] width 8 height 8
click at [37, 99] on link "Paste with crew Ctrl+Shift+V" at bounding box center [73, 102] width 94 height 9
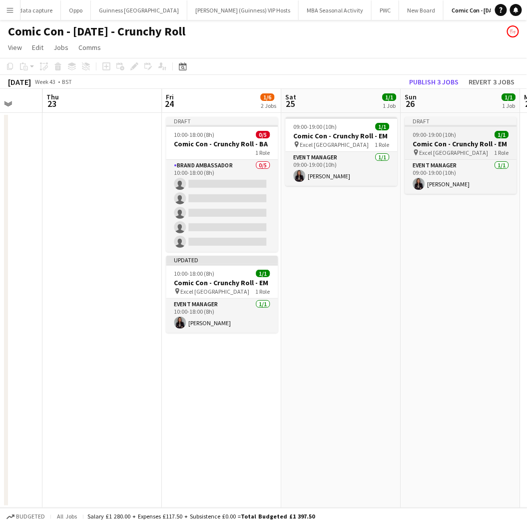
click at [427, 141] on h3 "Comic Con - Crunchy Roll - EM" at bounding box center [461, 143] width 112 height 9
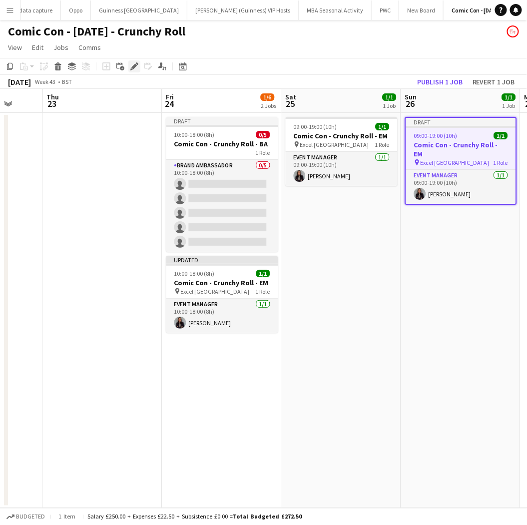
click at [132, 65] on icon "Edit" at bounding box center [134, 66] width 8 height 8
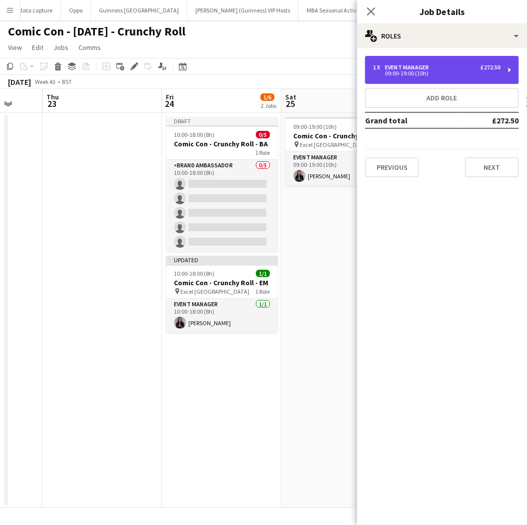
click at [402, 61] on div "1 x Event Manager £272.50 09:00-19:00 (10h)" at bounding box center [442, 70] width 154 height 28
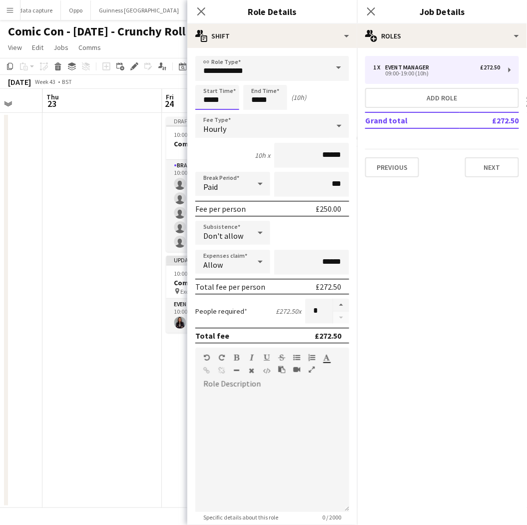
click at [217, 95] on input "*****" at bounding box center [217, 97] width 44 height 25
type input "*****"
click at [208, 75] on div at bounding box center [207, 80] width 20 height 10
click at [271, 93] on input "*****" at bounding box center [265, 97] width 44 height 25
click at [257, 114] on div at bounding box center [255, 115] width 20 height 10
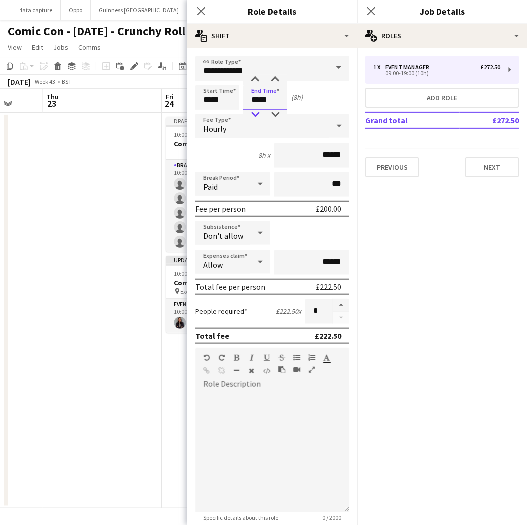
type input "*****"
click at [257, 114] on div at bounding box center [255, 115] width 20 height 10
click at [200, 10] on icon at bounding box center [200, 10] width 9 height 9
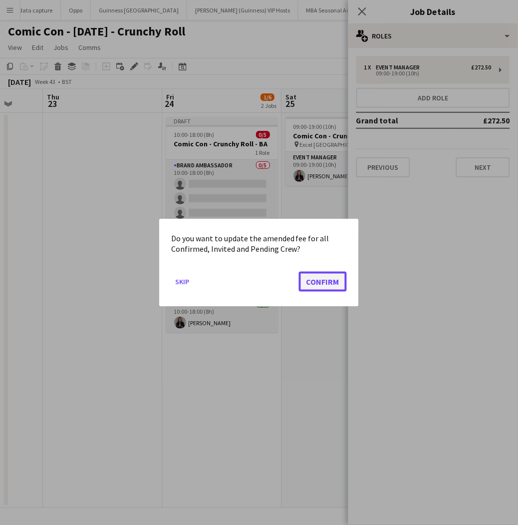
click at [336, 281] on button "Confirm" at bounding box center [323, 281] width 48 height 20
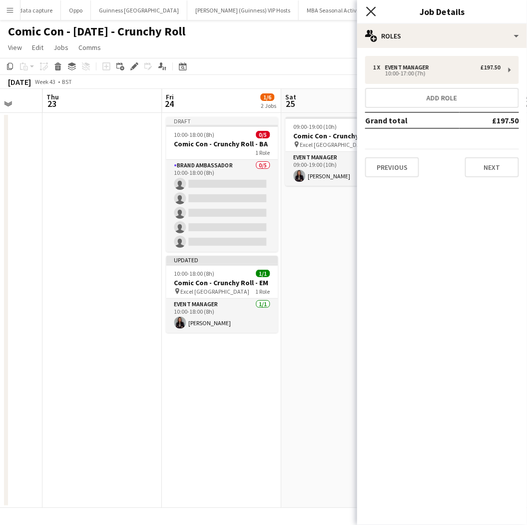
click at [371, 10] on icon "Close pop-in" at bounding box center [370, 10] width 9 height 9
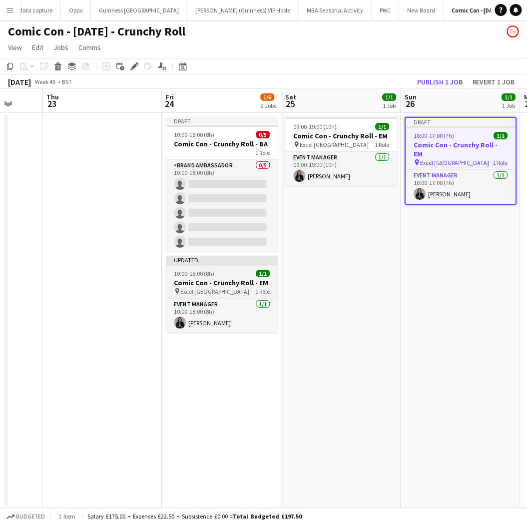
click at [226, 256] on div "Updated" at bounding box center [222, 260] width 112 height 8
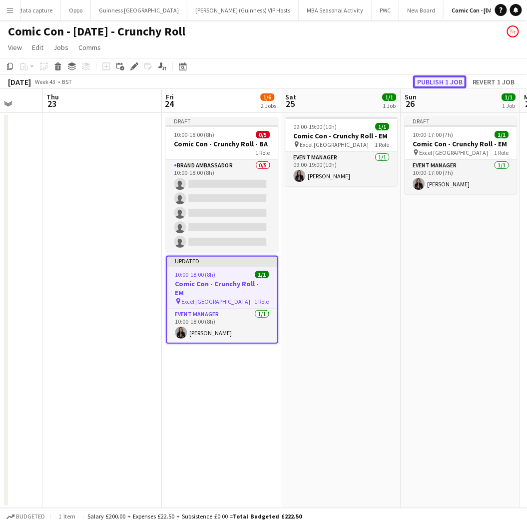
click at [433, 79] on button "Publish 1 job" at bounding box center [439, 81] width 53 height 13
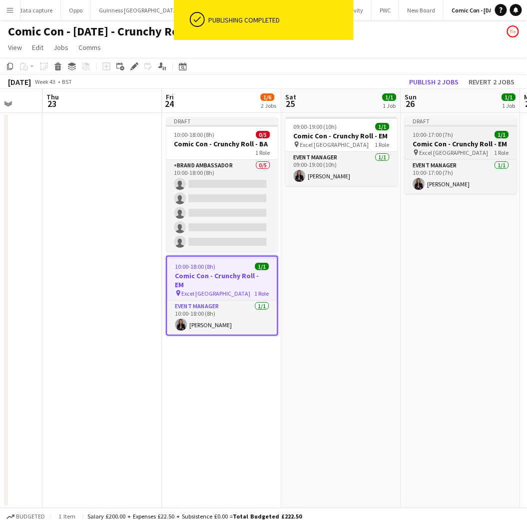
click at [454, 131] on div "10:00-17:00 (7h) 1/1" at bounding box center [461, 134] width 112 height 7
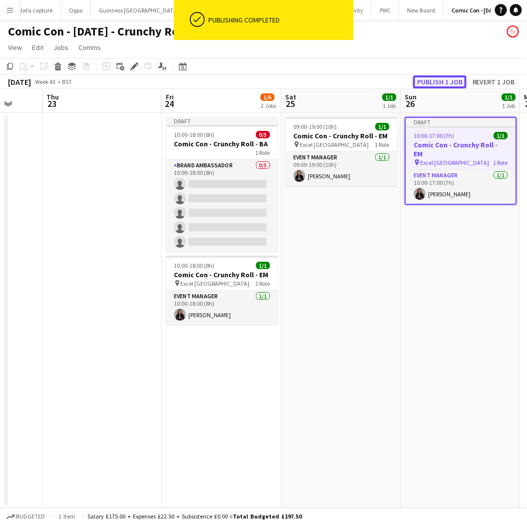
click at [448, 81] on button "Publish 1 job" at bounding box center [439, 81] width 53 height 13
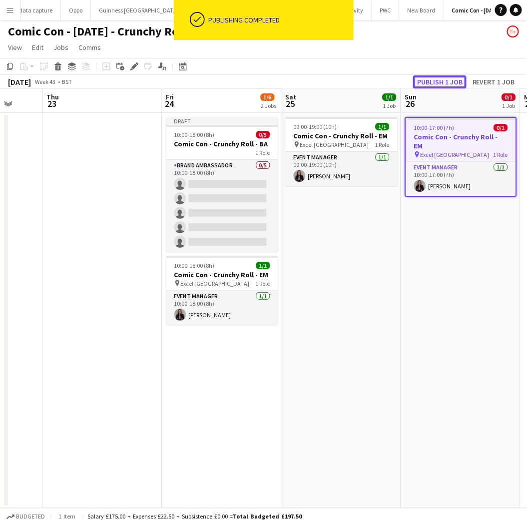
click at [452, 83] on button "Publish 1 job" at bounding box center [439, 81] width 53 height 13
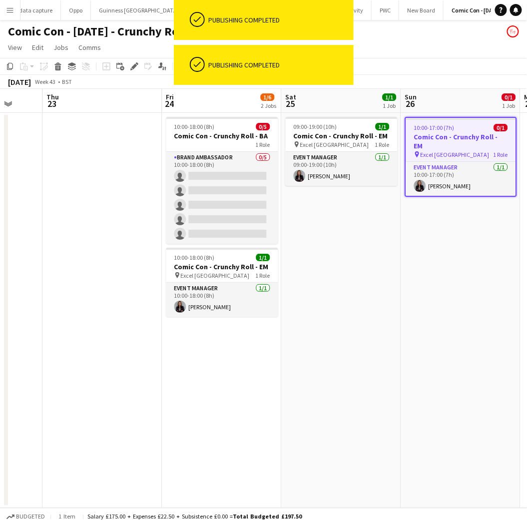
click at [376, 290] on app-date-cell "09:00-19:00 (10h) 1/1 Comic Con - Crunchy Roll - EM pin Excel London 1 Role Eve…" at bounding box center [341, 310] width 119 height 395
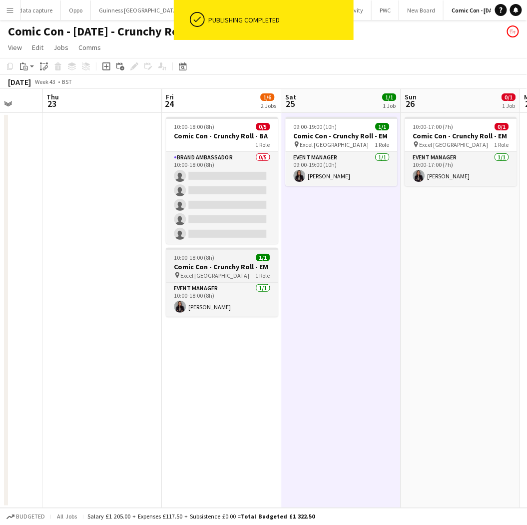
click at [248, 257] on div "10:00-18:00 (8h) 1/1" at bounding box center [222, 257] width 112 height 7
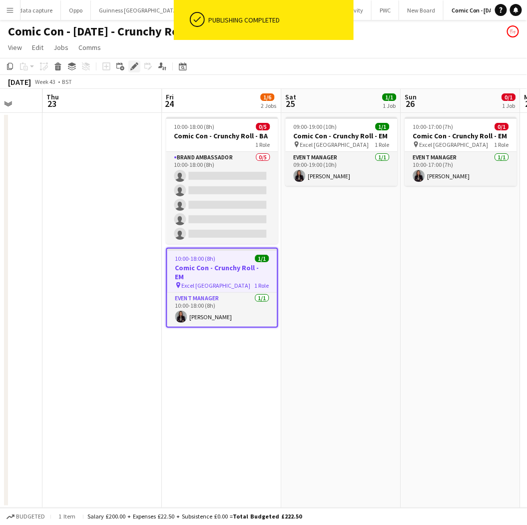
click at [133, 70] on icon "Edit" at bounding box center [134, 66] width 8 height 8
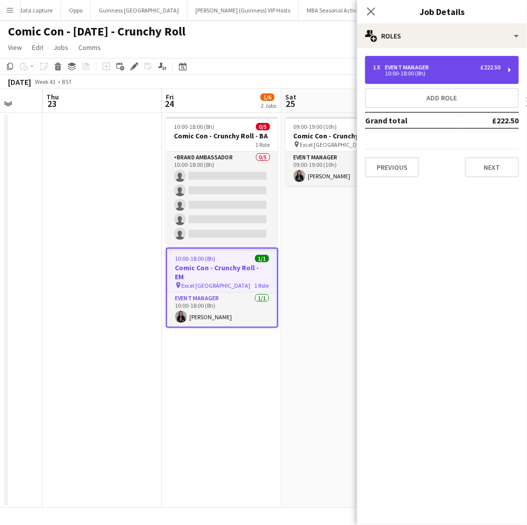
click at [406, 72] on div "10:00-18:00 (8h)" at bounding box center [436, 73] width 127 height 5
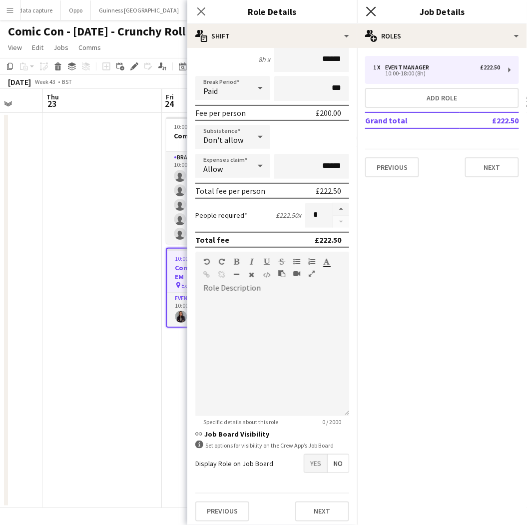
click at [373, 11] on icon "Close pop-in" at bounding box center [370, 10] width 9 height 9
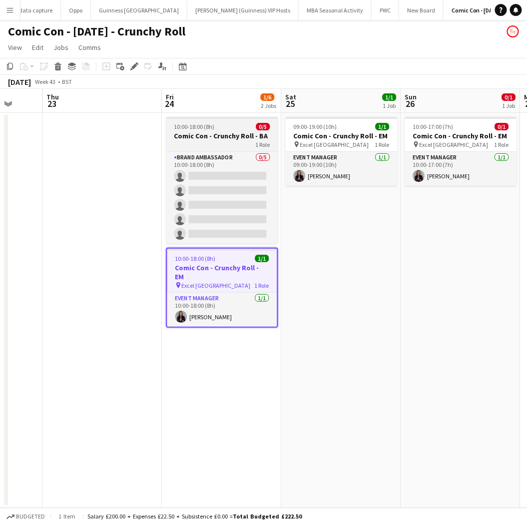
click at [210, 133] on h3 "Comic Con - Crunchy Roll - BA" at bounding box center [222, 135] width 112 height 9
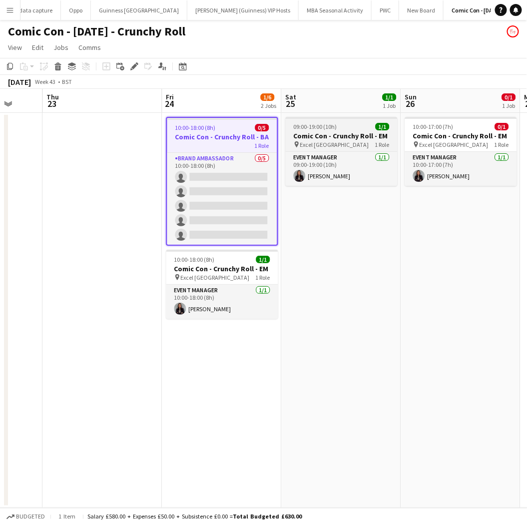
click at [315, 123] on span "09:00-19:00 (10h)" at bounding box center [315, 126] width 43 height 7
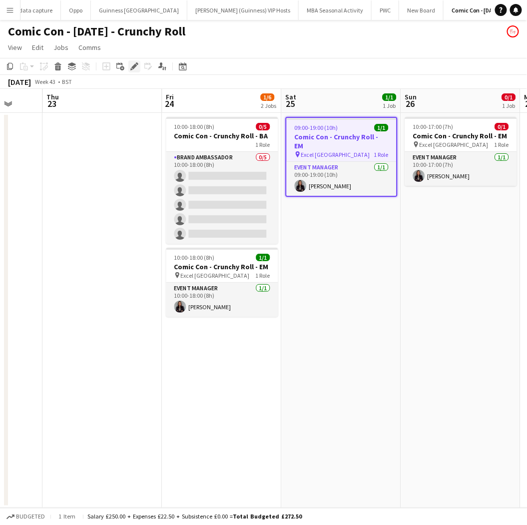
click at [131, 66] on icon "Edit" at bounding box center [134, 66] width 8 height 8
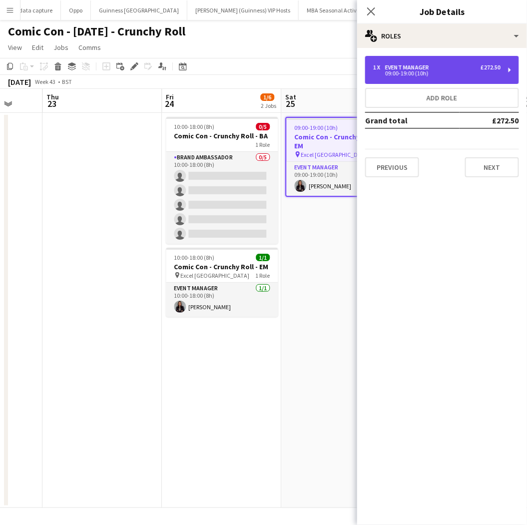
click at [421, 67] on div "Event Manager" at bounding box center [409, 67] width 48 height 7
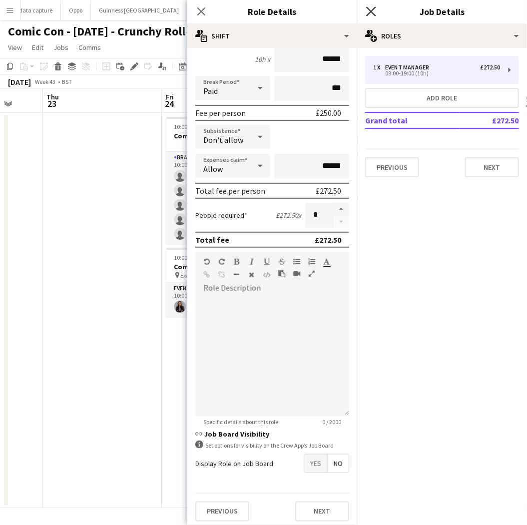
click at [370, 7] on icon "Close pop-in" at bounding box center [370, 10] width 9 height 9
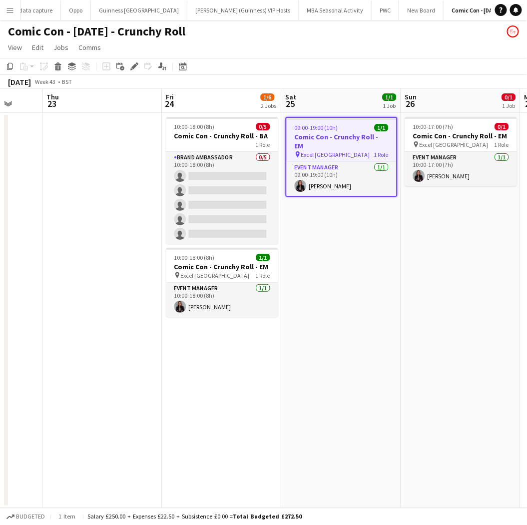
click at [337, 151] on app-job-card "09:00-19:00 (10h) 1/1 Comic Con - Crunchy Roll - EM pin Excel London 1 Role Eve…" at bounding box center [342, 157] width 112 height 80
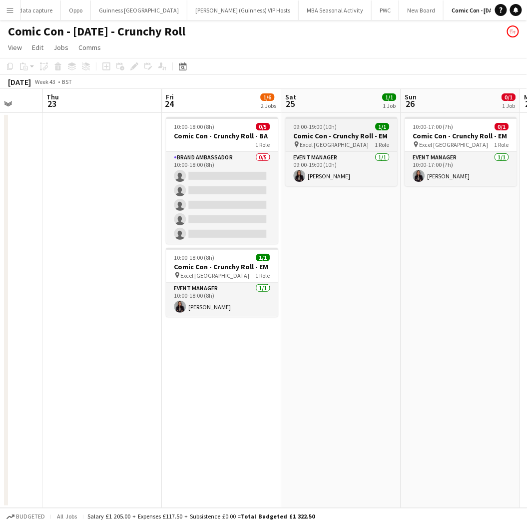
click at [337, 151] on div "Event Manager [DATE] 09:00-19:00 (10h) [PERSON_NAME]" at bounding box center [342, 168] width 112 height 34
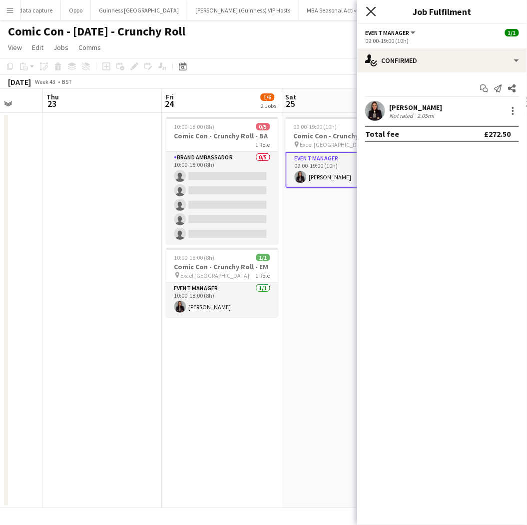
click at [368, 12] on icon "Close pop-in" at bounding box center [370, 10] width 9 height 9
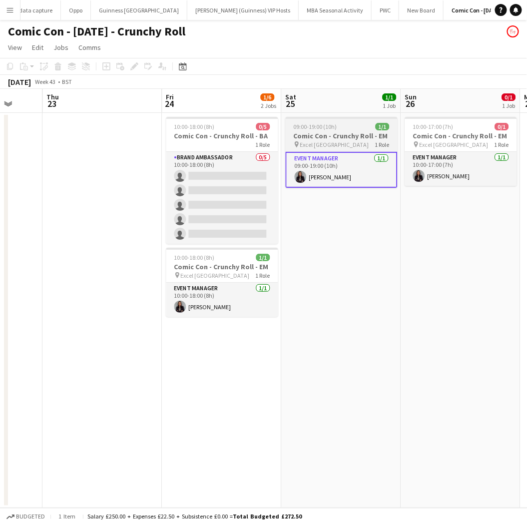
click at [315, 129] on span "09:00-19:00 (10h)" at bounding box center [315, 126] width 43 height 7
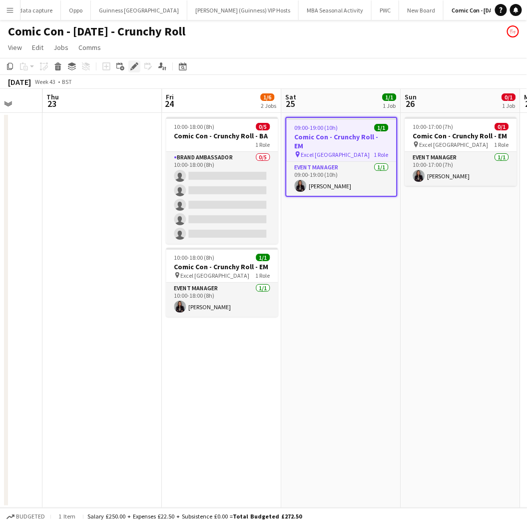
click at [130, 70] on icon "Edit" at bounding box center [134, 66] width 8 height 8
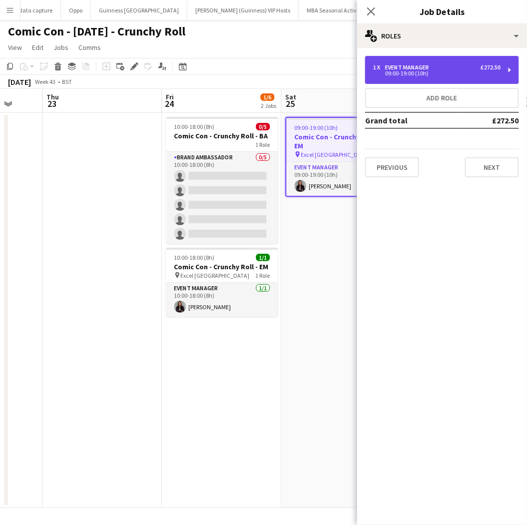
click at [407, 74] on div "09:00-19:00 (10h)" at bounding box center [436, 73] width 127 height 5
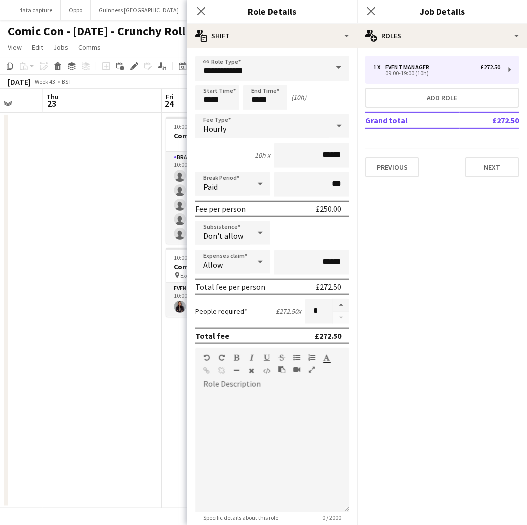
click at [131, 391] on app-date-cell at bounding box center [102, 310] width 119 height 395
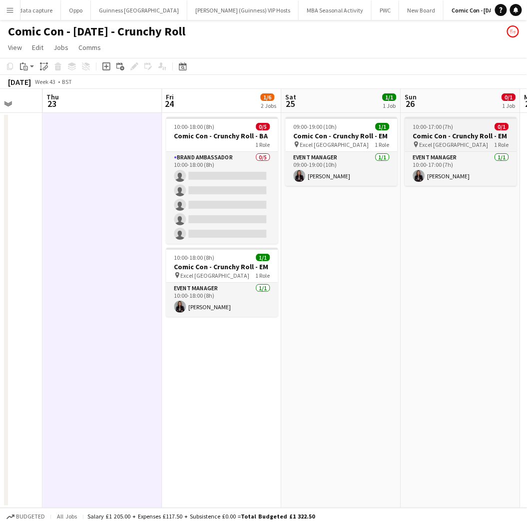
click at [449, 132] on h3 "Comic Con - Crunchy Roll - EM" at bounding box center [461, 135] width 112 height 9
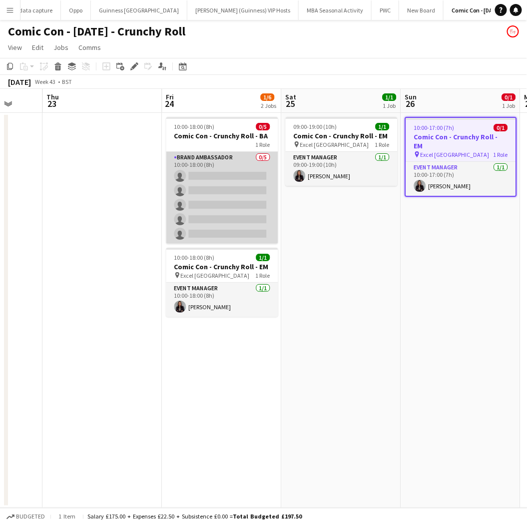
click at [207, 175] on app-card-role "Brand Ambassador 0/5 10:00-18:00 (8h) single-neutral-actions single-neutral-act…" at bounding box center [222, 198] width 112 height 92
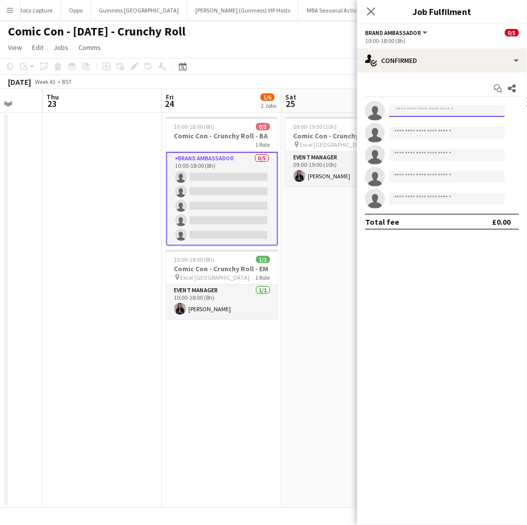
click at [415, 110] on input at bounding box center [447, 111] width 116 height 12
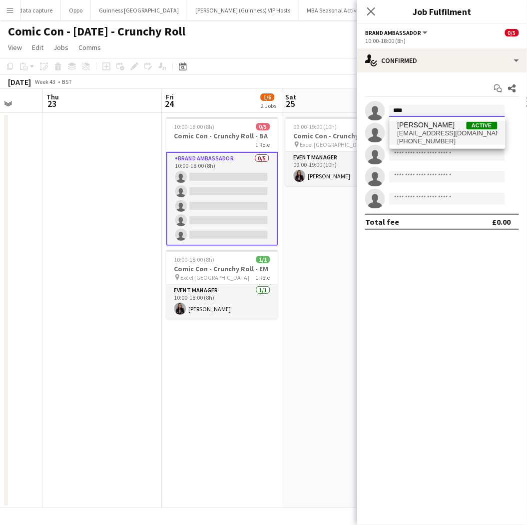
type input "****"
click at [424, 132] on span "[EMAIL_ADDRESS][DOMAIN_NAME]" at bounding box center [447, 133] width 100 height 8
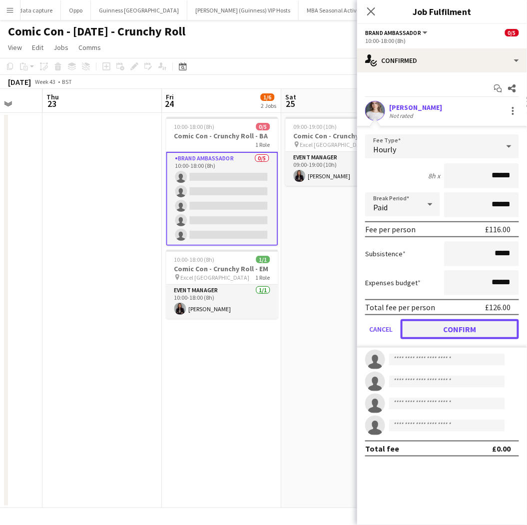
click at [437, 324] on button "Confirm" at bounding box center [459, 329] width 118 height 20
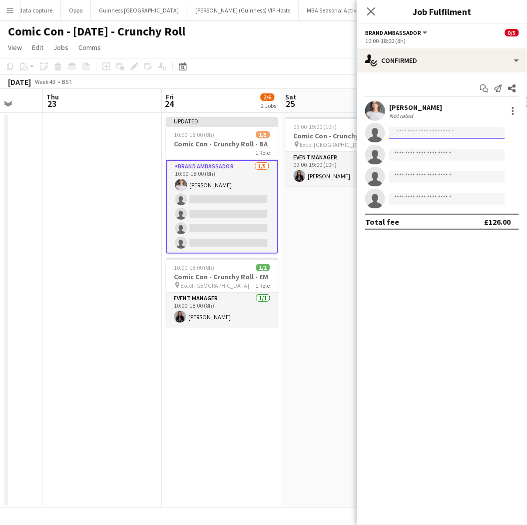
click at [419, 135] on input at bounding box center [447, 133] width 116 height 12
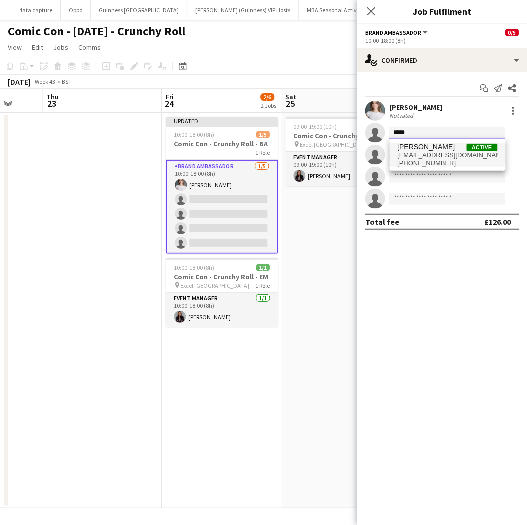
type input "*****"
click at [423, 155] on span "[EMAIL_ADDRESS][DOMAIN_NAME]" at bounding box center [447, 155] width 100 height 8
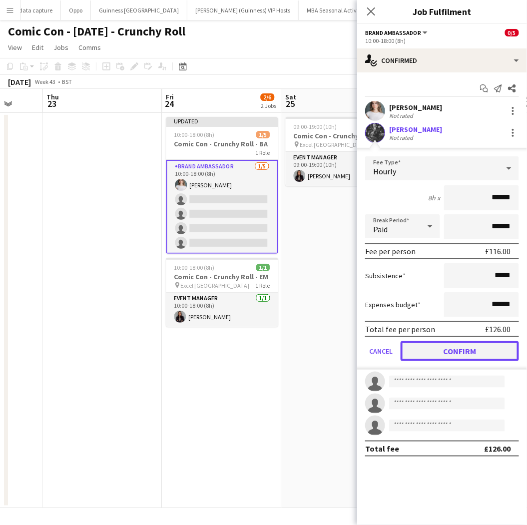
click at [460, 348] on button "Confirm" at bounding box center [459, 351] width 118 height 20
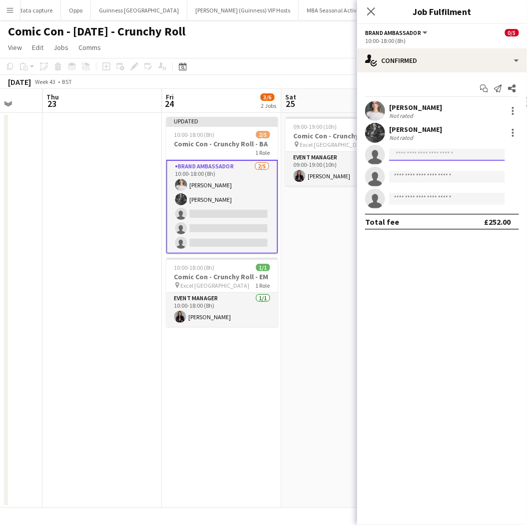
click at [435, 153] on input at bounding box center [447, 155] width 116 height 12
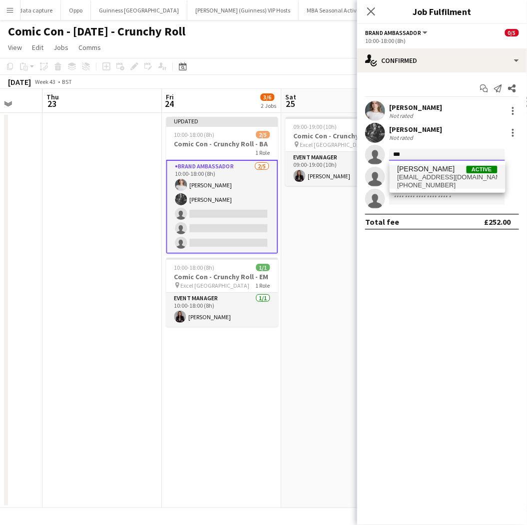
type input "***"
click at [440, 177] on span "[EMAIL_ADDRESS][DOMAIN_NAME]" at bounding box center [447, 177] width 100 height 8
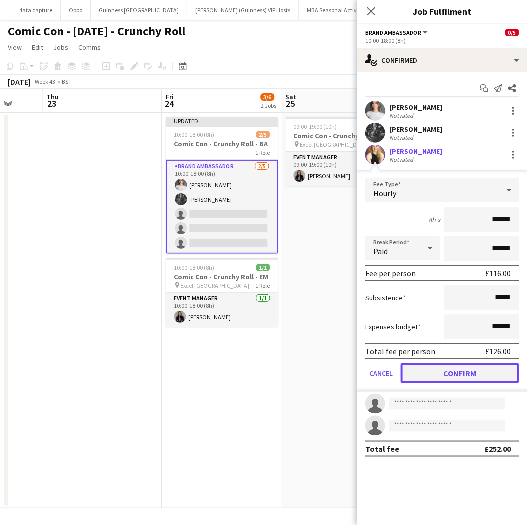
click at [451, 373] on button "Confirm" at bounding box center [459, 373] width 118 height 20
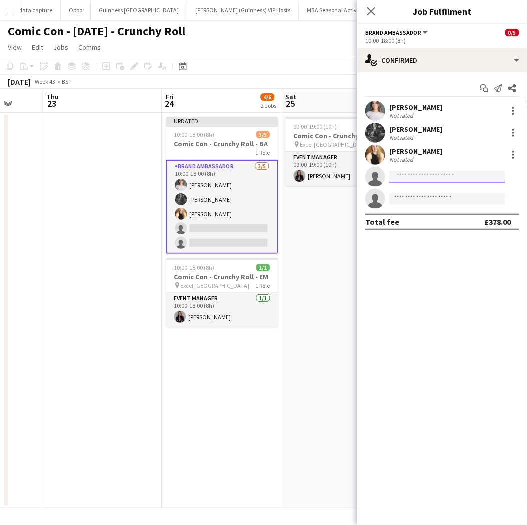
click at [436, 171] on input at bounding box center [447, 177] width 116 height 12
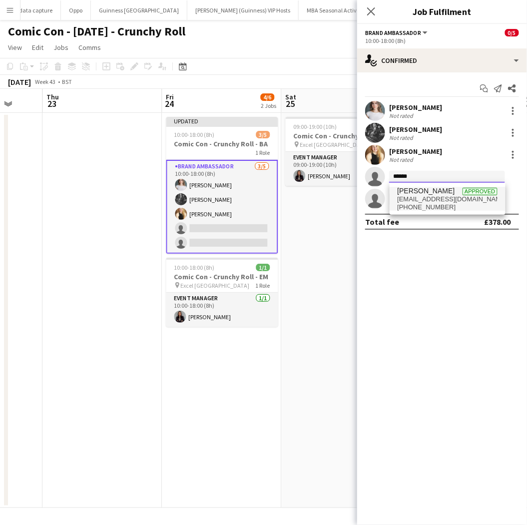
type input "******"
click at [437, 194] on span "[PERSON_NAME]" at bounding box center [425, 191] width 57 height 8
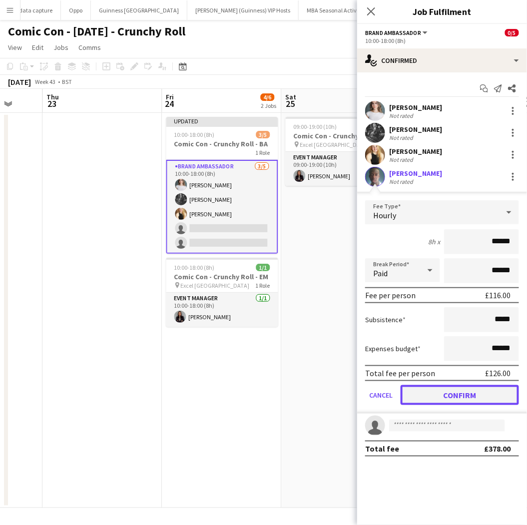
click at [436, 397] on button "Confirm" at bounding box center [459, 395] width 118 height 20
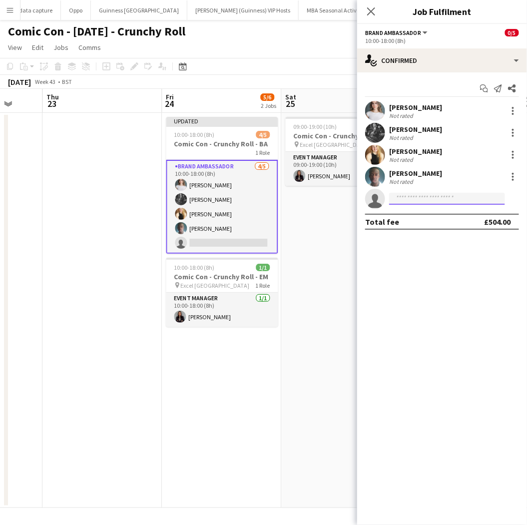
click at [437, 201] on input at bounding box center [447, 199] width 116 height 12
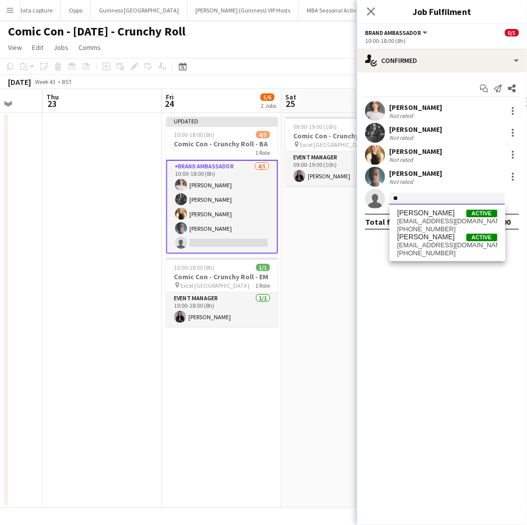
type input "*"
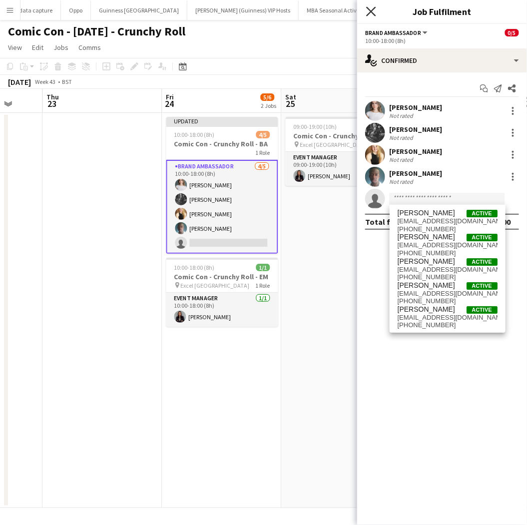
click at [371, 14] on icon "Close pop-in" at bounding box center [370, 10] width 9 height 9
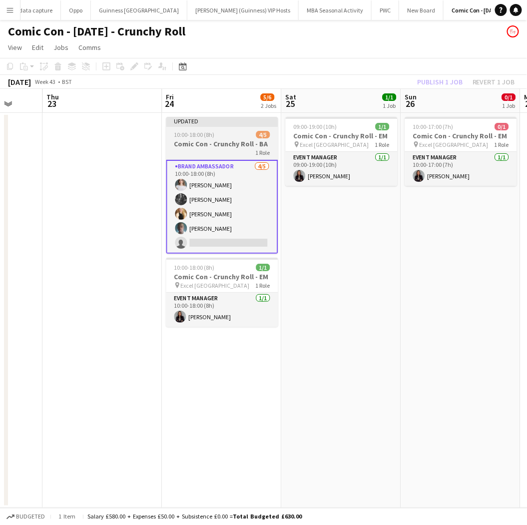
click at [231, 141] on h3 "Comic Con - Crunchy Roll - BA" at bounding box center [222, 143] width 112 height 9
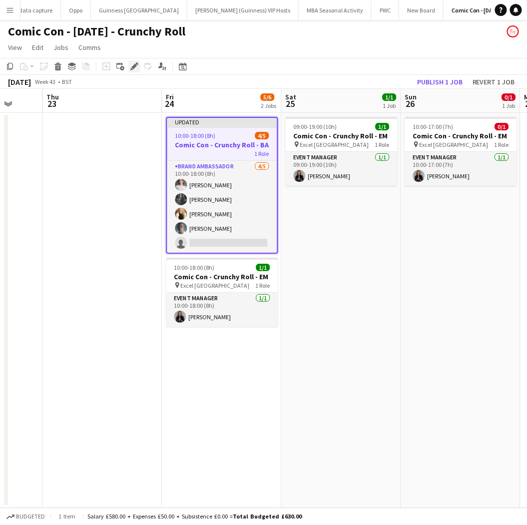
click at [128, 65] on div "Edit" at bounding box center [134, 66] width 12 height 12
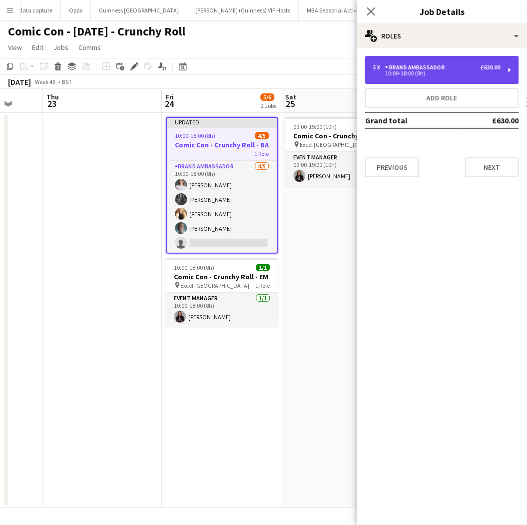
click at [427, 68] on div "Brand Ambassador" at bounding box center [417, 67] width 64 height 7
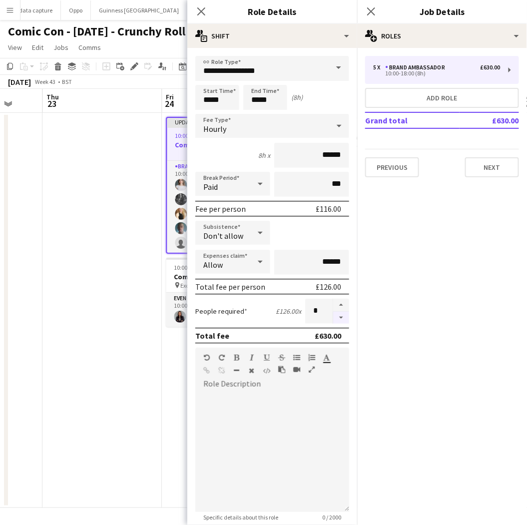
click at [333, 315] on button "button" at bounding box center [341, 318] width 16 height 12
type input "*"
click at [333, 315] on div at bounding box center [341, 311] width 16 height 25
click at [200, 4] on app-icon "Close pop-in" at bounding box center [201, 11] width 14 height 14
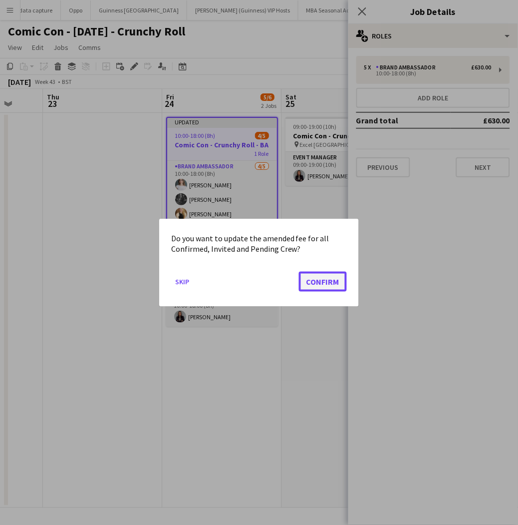
click at [330, 280] on button "Confirm" at bounding box center [323, 281] width 48 height 20
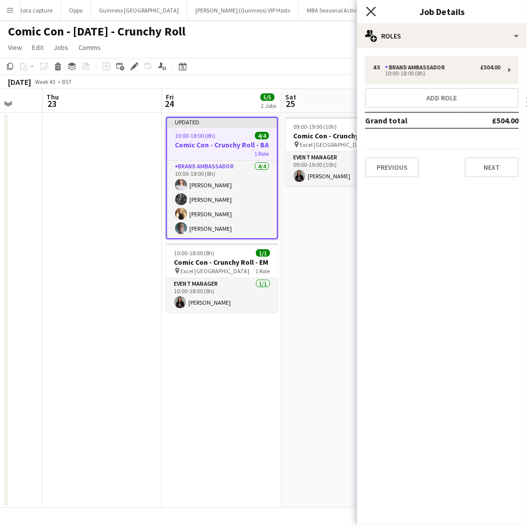
click at [375, 9] on icon "Close pop-in" at bounding box center [370, 10] width 9 height 9
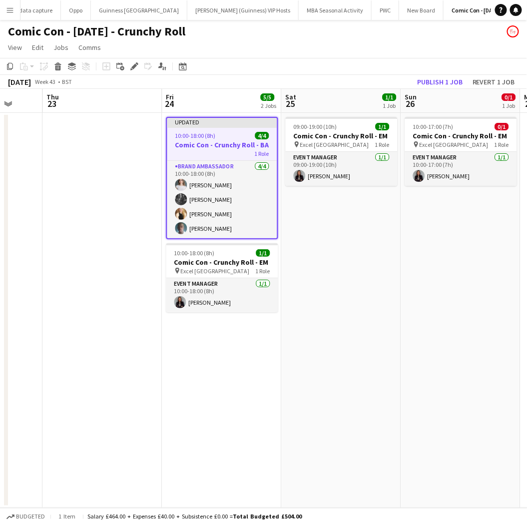
click at [307, 218] on app-date-cell "09:00-19:00 (10h) 1/1 Comic Con - Crunchy Roll - EM pin Excel London 1 Role Eve…" at bounding box center [341, 310] width 119 height 395
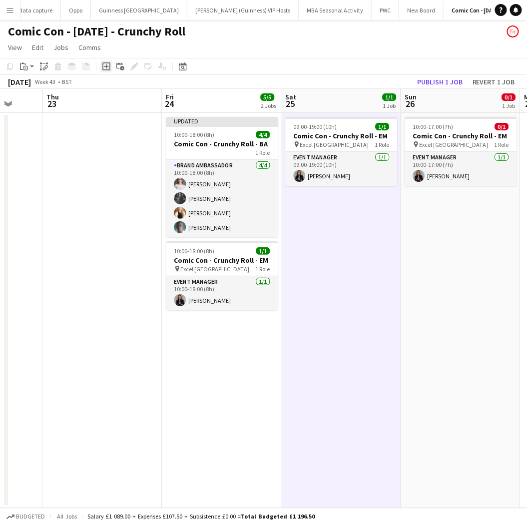
click at [107, 67] on icon "Add job" at bounding box center [106, 66] width 8 height 8
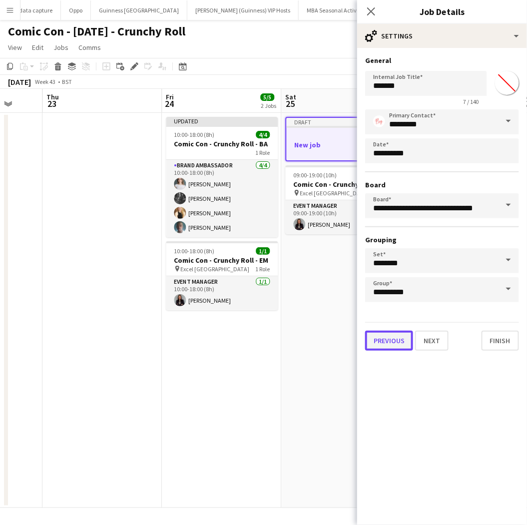
click at [386, 331] on button "Previous" at bounding box center [389, 341] width 48 height 20
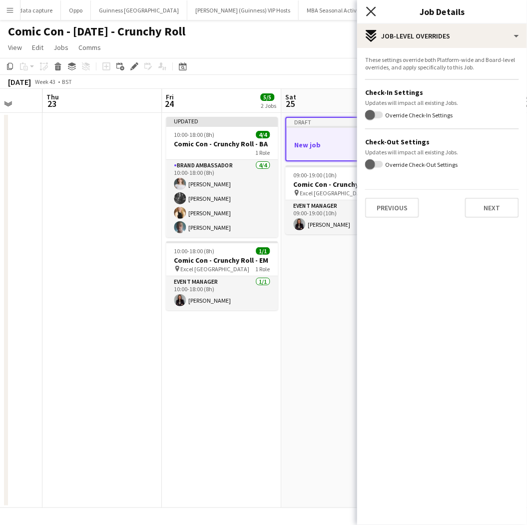
click at [372, 10] on icon at bounding box center [370, 10] width 9 height 9
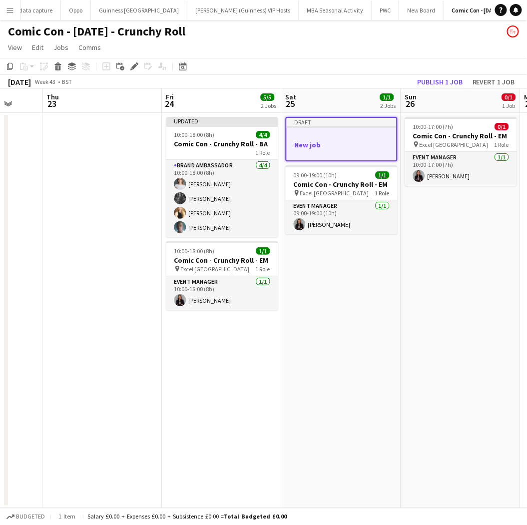
click at [328, 140] on h3 "New job" at bounding box center [342, 144] width 110 height 9
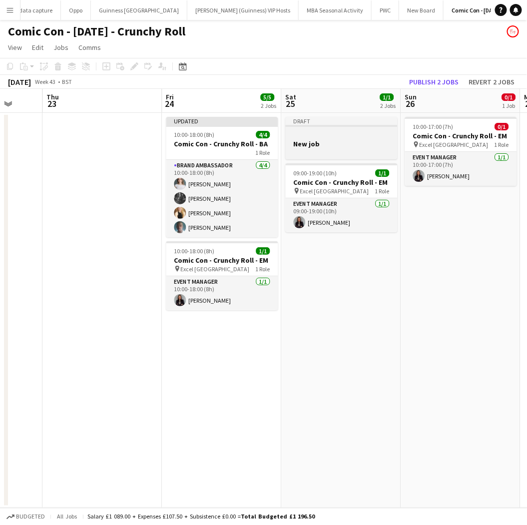
click at [327, 136] on div at bounding box center [342, 134] width 112 height 7
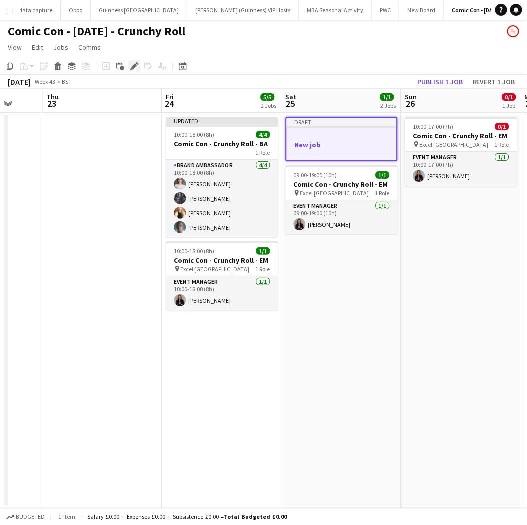
click at [128, 66] on div "Edit" at bounding box center [134, 66] width 12 height 12
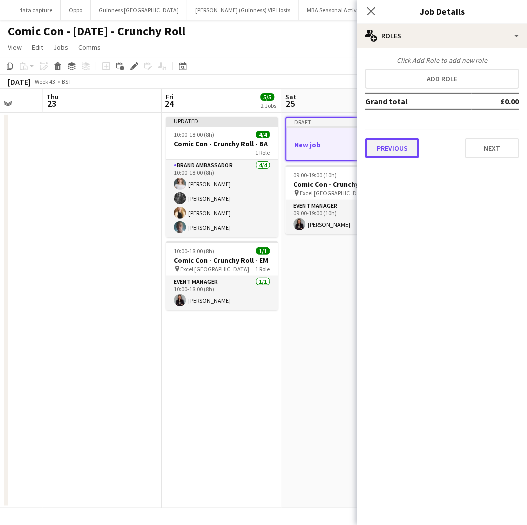
click at [398, 148] on button "Previous" at bounding box center [392, 148] width 54 height 20
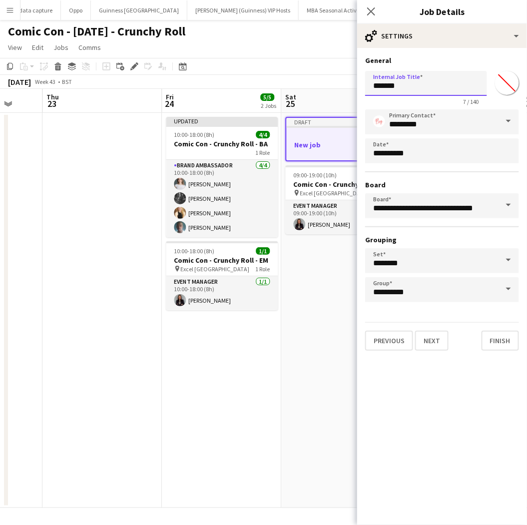
drag, startPoint x: 411, startPoint y: 84, endPoint x: 345, endPoint y: 82, distance: 65.9
click at [345, 82] on body "Menu Boards Boards Boards All jobs Status Workforce Workforce My Workforce Recr…" at bounding box center [263, 262] width 527 height 525
type input "**********"
click at [435, 333] on button "Next" at bounding box center [431, 341] width 33 height 20
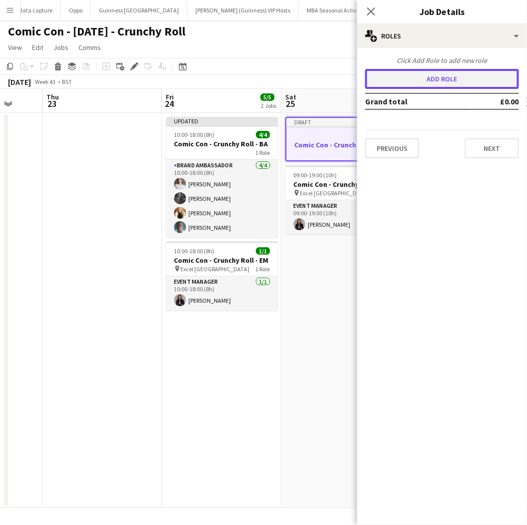
click at [432, 72] on button "Add role" at bounding box center [442, 79] width 154 height 20
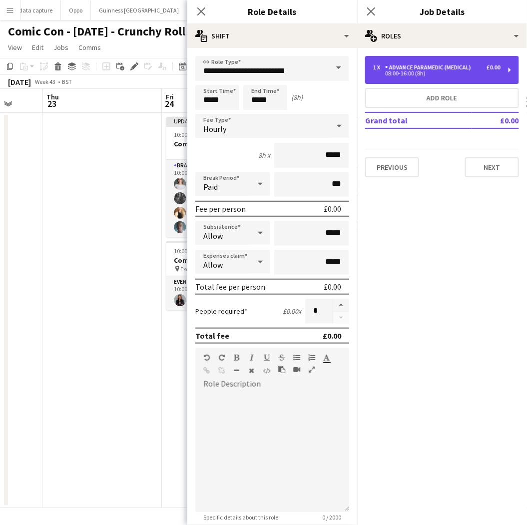
click at [430, 64] on div "Advance Paramedic (Medical)" at bounding box center [430, 67] width 90 height 7
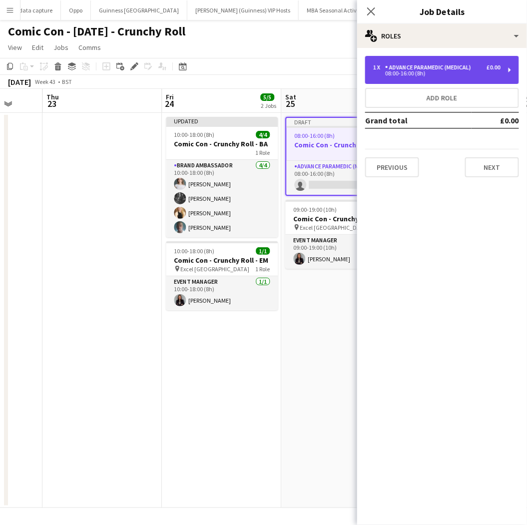
click at [430, 64] on div "Advance Paramedic (Medical)" at bounding box center [430, 67] width 90 height 7
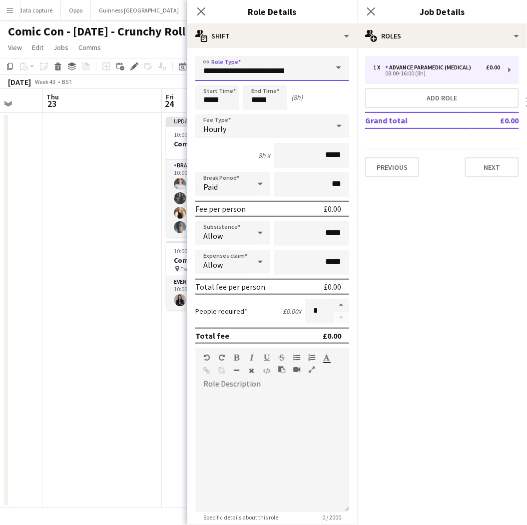
click at [299, 60] on input "**********" at bounding box center [272, 68] width 154 height 25
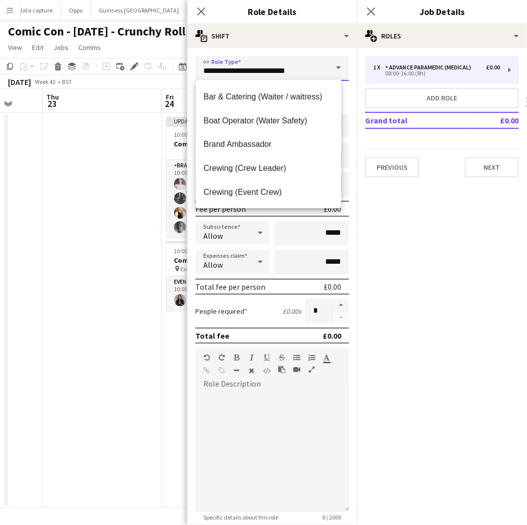
scroll to position [432, 0]
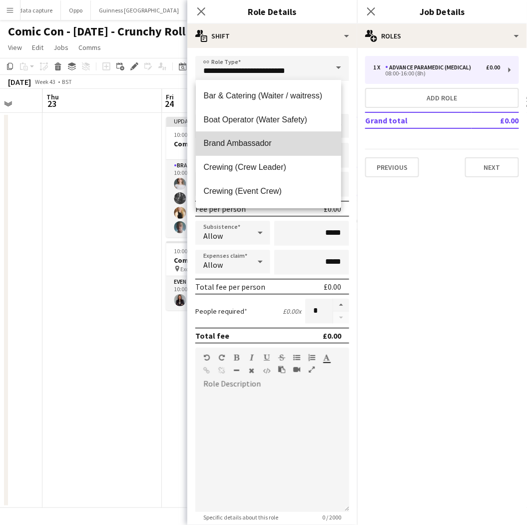
click at [276, 151] on mat-option "Brand Ambassador" at bounding box center [268, 144] width 145 height 24
type input "**********"
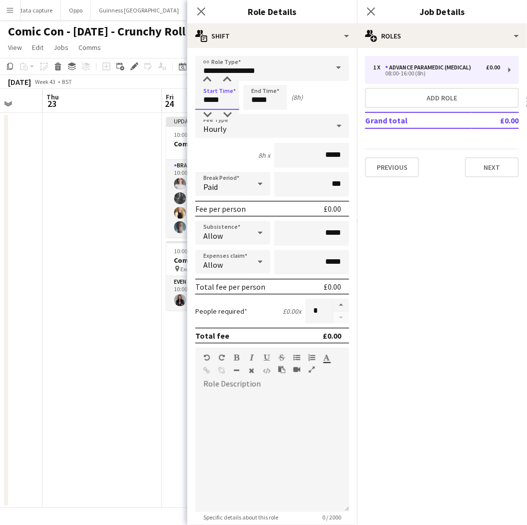
click at [218, 97] on input "*****" at bounding box center [217, 97] width 44 height 25
click at [210, 80] on div at bounding box center [207, 80] width 20 height 10
type input "*****"
click at [210, 80] on div at bounding box center [207, 80] width 20 height 10
click at [273, 98] on input "*****" at bounding box center [265, 97] width 44 height 25
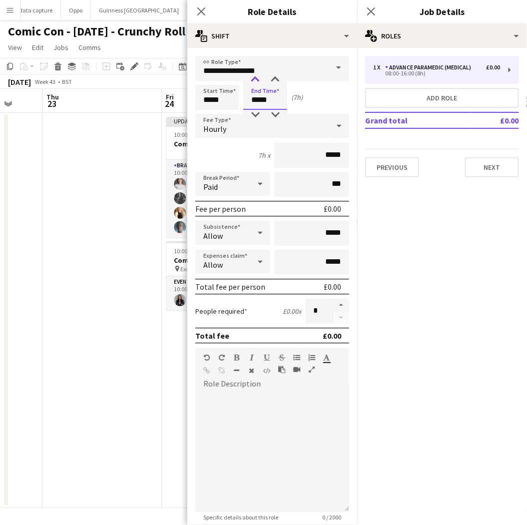
click at [258, 75] on div at bounding box center [255, 80] width 20 height 10
type input "*****"
click at [258, 75] on div at bounding box center [255, 80] width 20 height 10
drag, startPoint x: 316, startPoint y: 153, endPoint x: 337, endPoint y: 150, distance: 21.2
click at [337, 150] on input "*****" at bounding box center [311, 155] width 75 height 25
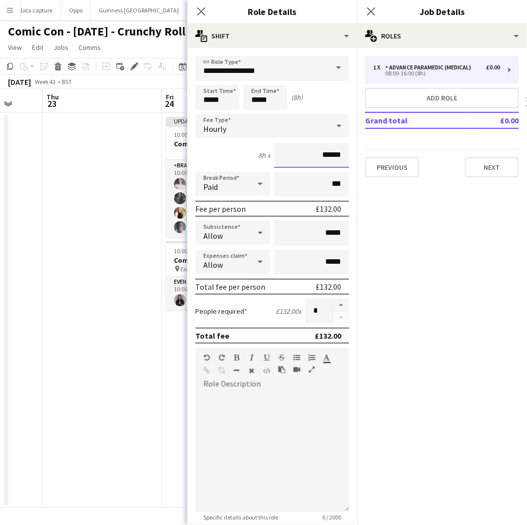
type input "******"
click at [249, 438] on div at bounding box center [272, 452] width 154 height 120
click at [320, 258] on input "*****" at bounding box center [311, 262] width 75 height 25
type input "******"
click at [256, 227] on icon at bounding box center [260, 233] width 12 height 20
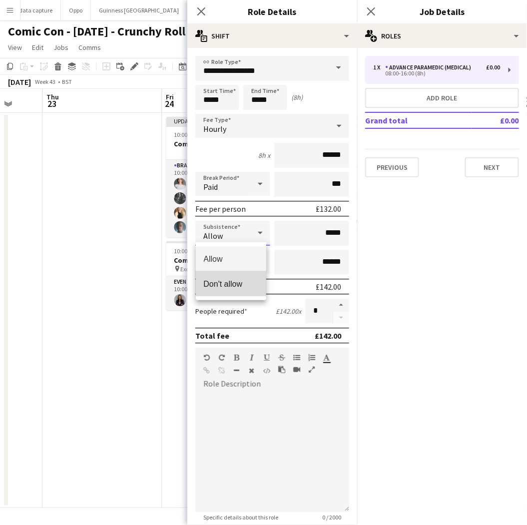
click at [247, 277] on mat-option "Don't allow" at bounding box center [231, 283] width 71 height 25
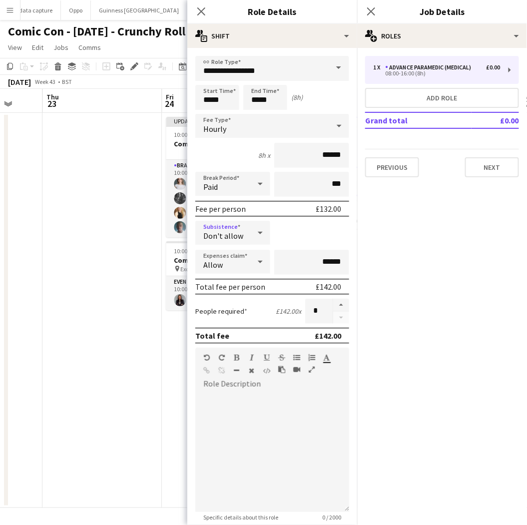
scroll to position [147, 0]
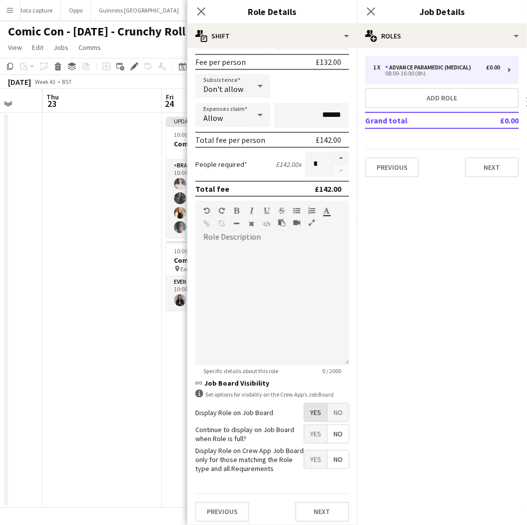
click at [307, 412] on span "Yes" at bounding box center [315, 412] width 23 height 18
click at [328, 410] on span "No" at bounding box center [338, 412] width 21 height 18
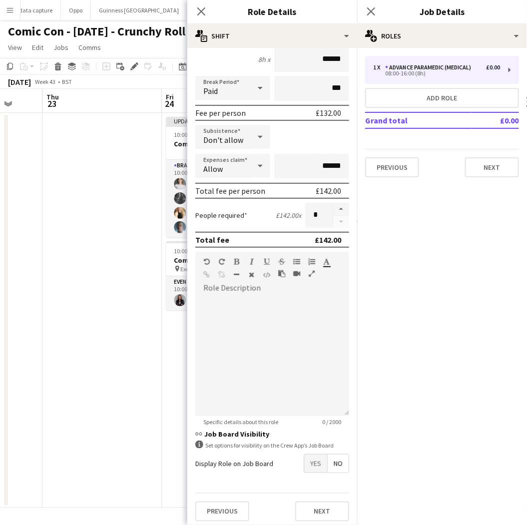
scroll to position [0, 0]
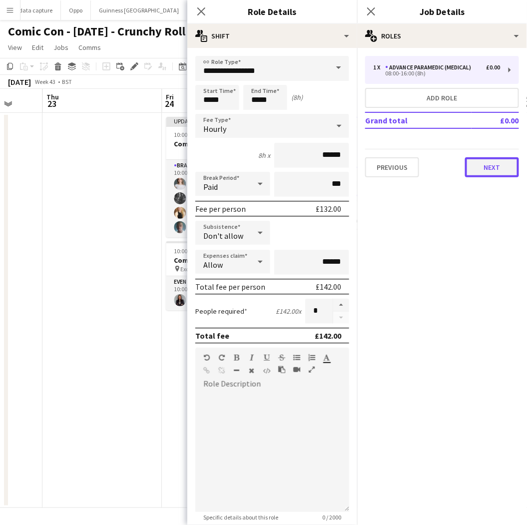
click at [485, 168] on button "Next" at bounding box center [492, 167] width 54 height 20
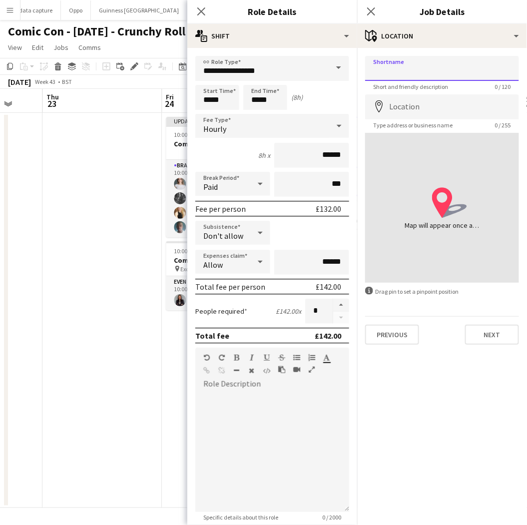
click at [406, 65] on input "Shortname" at bounding box center [442, 68] width 154 height 25
type input "**********"
click at [385, 106] on icon "map-marker" at bounding box center [379, 106] width 12 height 12
click at [393, 107] on input "Location" at bounding box center [442, 106] width 154 height 25
type input "**********"
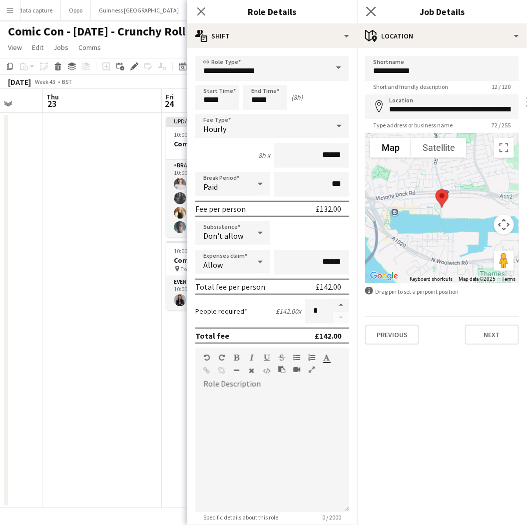
click at [372, 16] on icon "Close pop-in" at bounding box center [370, 10] width 9 height 9
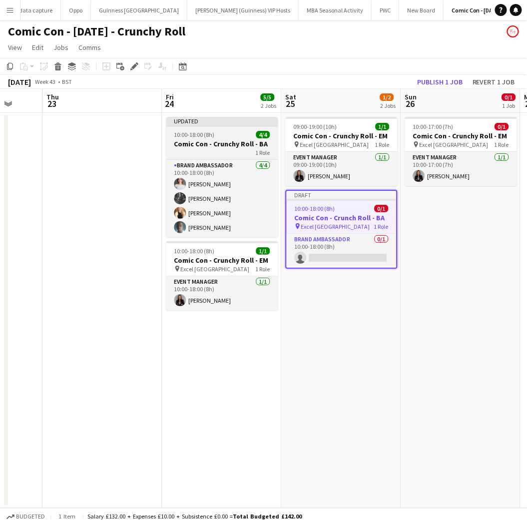
click at [219, 144] on h3 "Comic Con - Crunchy Roll - BA" at bounding box center [222, 143] width 112 height 9
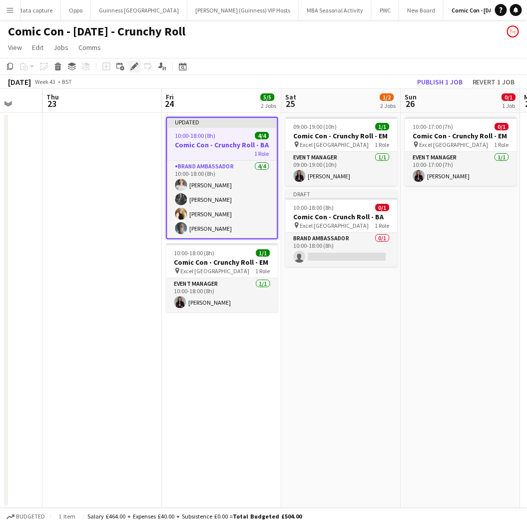
click at [131, 70] on icon at bounding box center [131, 69] width 2 height 2
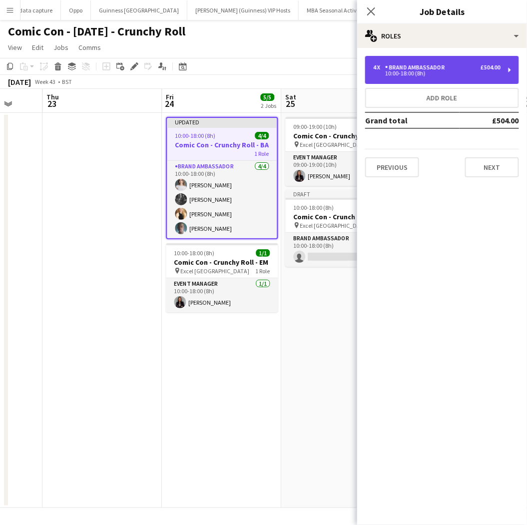
click at [388, 66] on div "Brand Ambassador" at bounding box center [417, 67] width 64 height 7
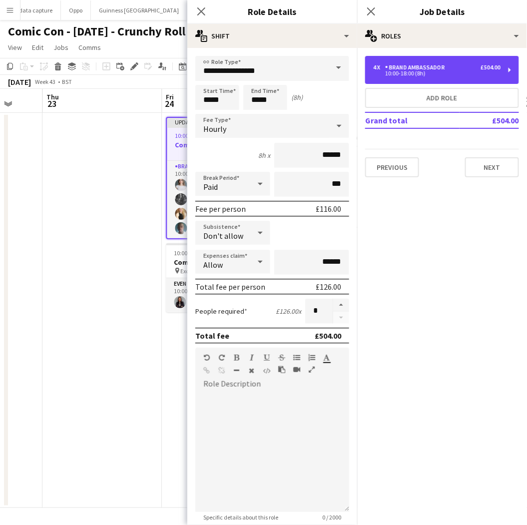
scroll to position [147, 0]
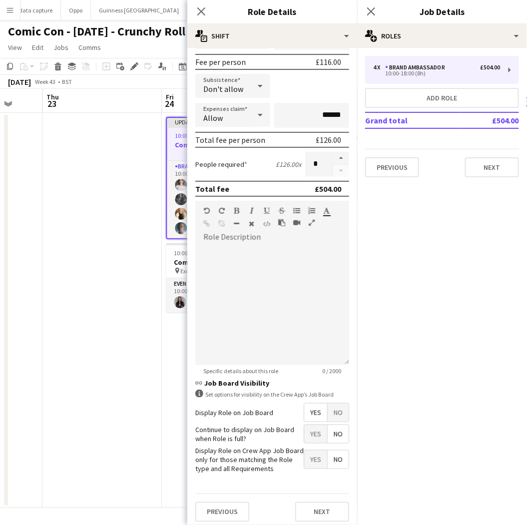
click at [336, 414] on span "No" at bounding box center [338, 412] width 21 height 18
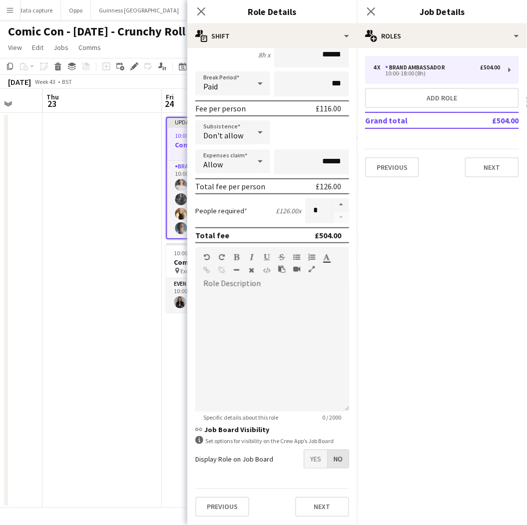
scroll to position [96, 0]
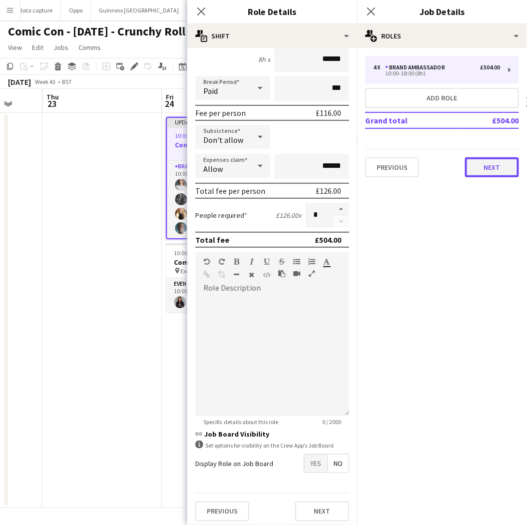
click at [502, 165] on button "Next" at bounding box center [492, 167] width 54 height 20
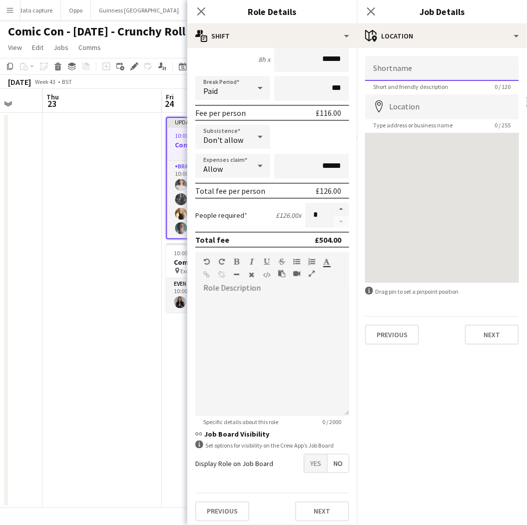
click at [416, 68] on input "Shortname" at bounding box center [442, 68] width 154 height 25
type input "**********"
click at [400, 103] on input "Location" at bounding box center [442, 106] width 154 height 25
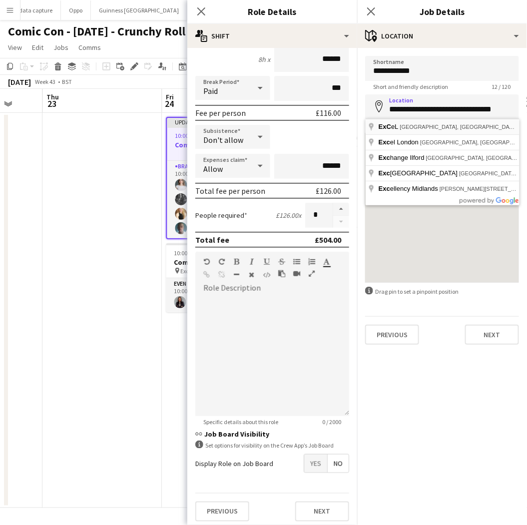
type input "**********"
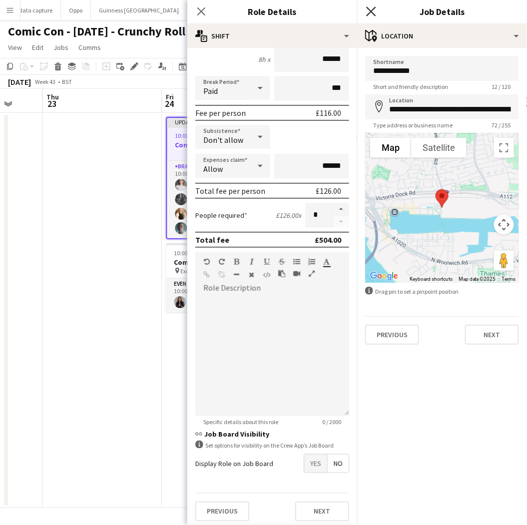
click at [372, 11] on icon at bounding box center [370, 10] width 9 height 9
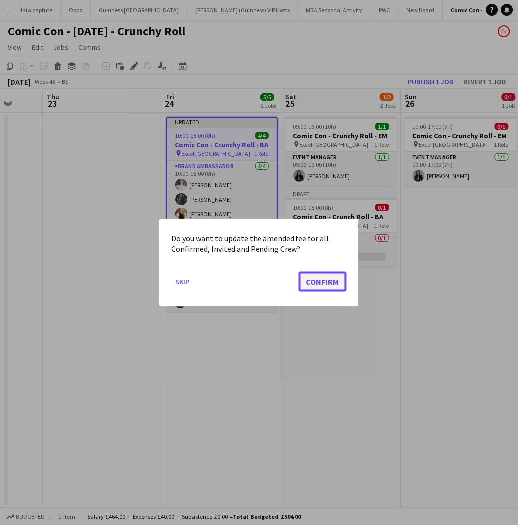
click at [323, 277] on button "Confirm" at bounding box center [323, 281] width 48 height 20
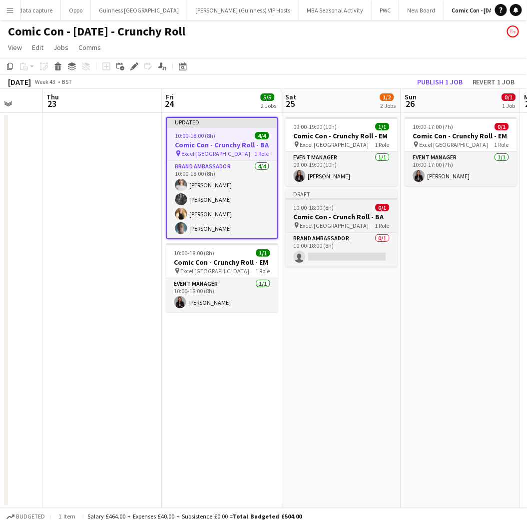
click at [328, 202] on app-job-card "Draft 10:00-18:00 (8h) 0/1 Comic Con - Crunch Roll - BA pin Excel London 1 Role…" at bounding box center [342, 228] width 112 height 77
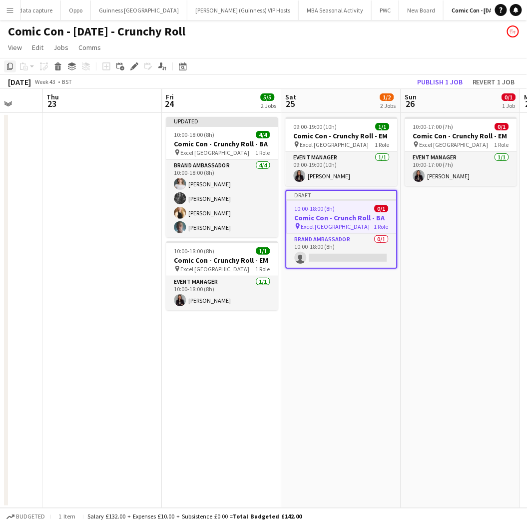
click at [13, 67] on icon "Copy" at bounding box center [10, 66] width 8 height 8
click at [178, 346] on app-date-cell "Updated 10:00-18:00 (8h) 4/4 Comic Con - Crunchy Roll - BA pin Excel London 1 R…" at bounding box center [221, 310] width 119 height 395
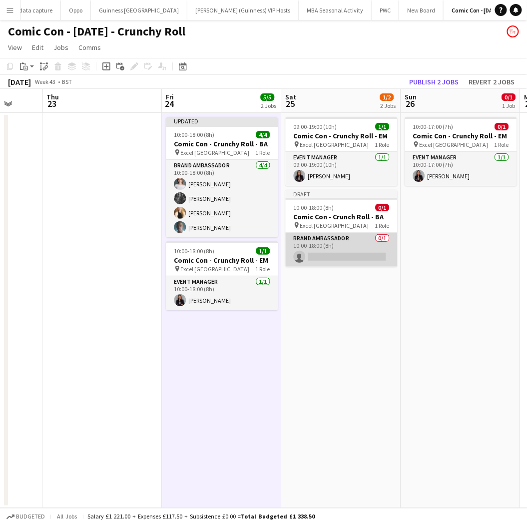
click at [375, 247] on app-card-role "Brand Ambassador 0/1 10:00-18:00 (8h) single-neutral-actions" at bounding box center [342, 250] width 112 height 34
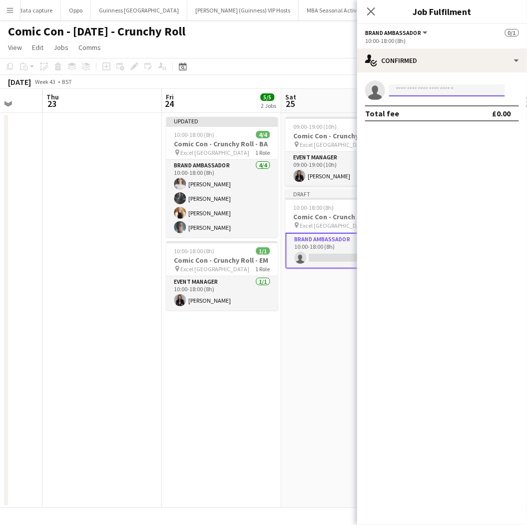
click at [402, 90] on input at bounding box center [447, 90] width 116 height 12
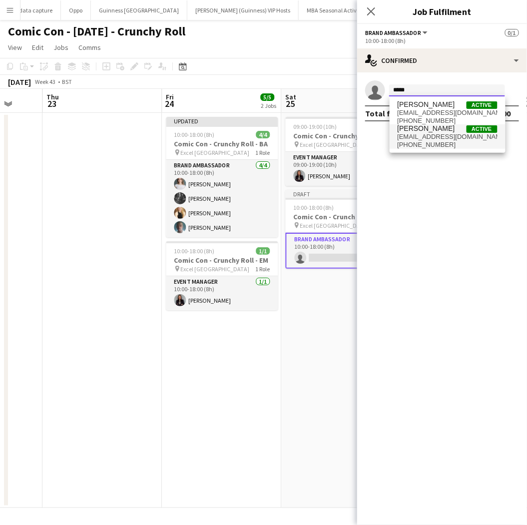
type input "*****"
click at [427, 131] on span "[PERSON_NAME]" at bounding box center [425, 128] width 57 height 8
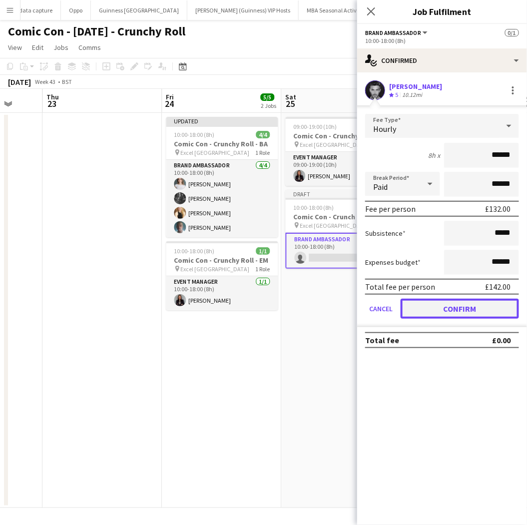
click at [452, 311] on button "Confirm" at bounding box center [459, 309] width 118 height 20
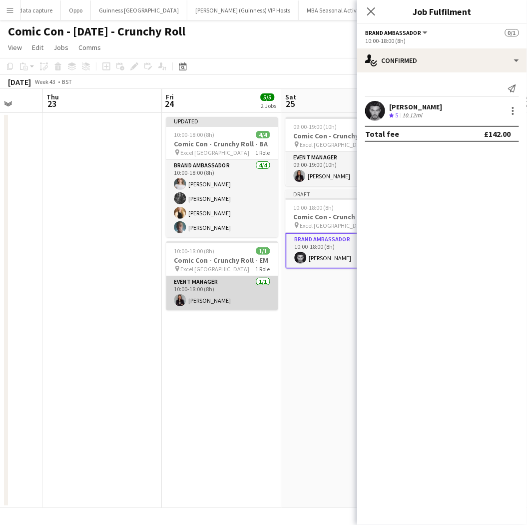
click at [232, 286] on app-card-role "Event Manager [DATE] 10:00-18:00 (8h) [PERSON_NAME]" at bounding box center [222, 293] width 112 height 34
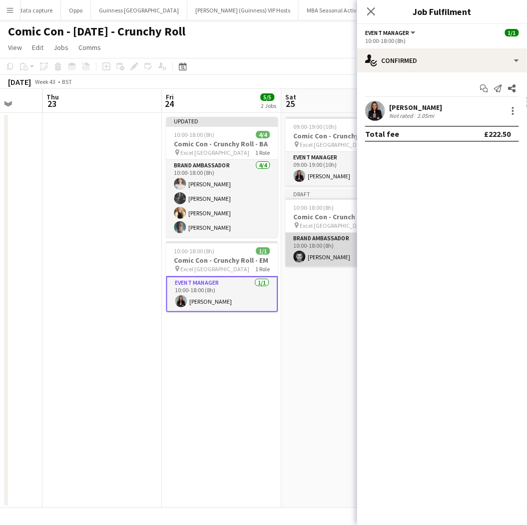
click at [310, 256] on app-card-role "Brand Ambassador [DATE] 10:00-18:00 (8h) [PERSON_NAME]" at bounding box center [342, 250] width 112 height 34
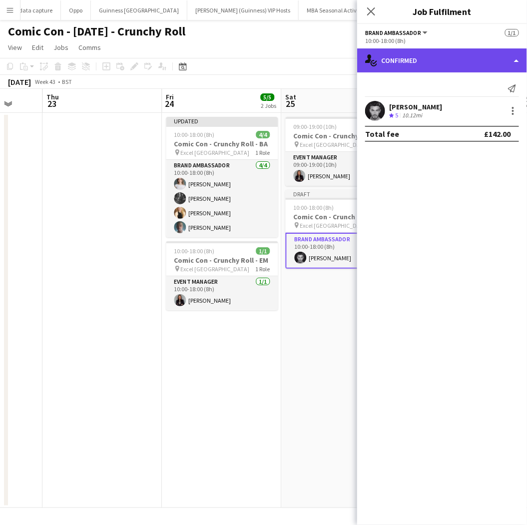
click at [397, 53] on div "single-neutral-actions-check-2 Confirmed" at bounding box center [442, 60] width 170 height 24
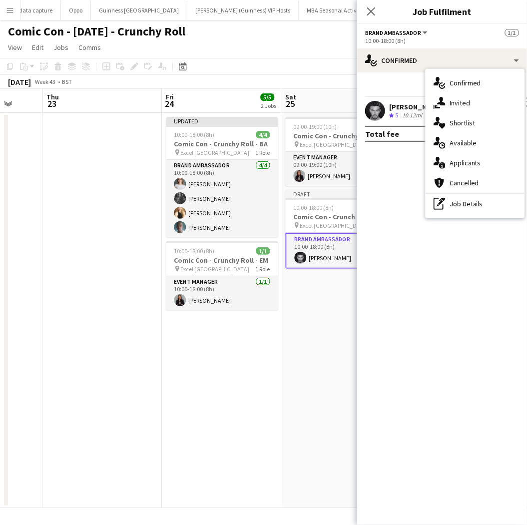
click at [401, 180] on mat-expansion-panel "check Confirmed Send notification [PERSON_NAME] Crew rating 5 10.12mi Total fee…" at bounding box center [442, 298] width 170 height 452
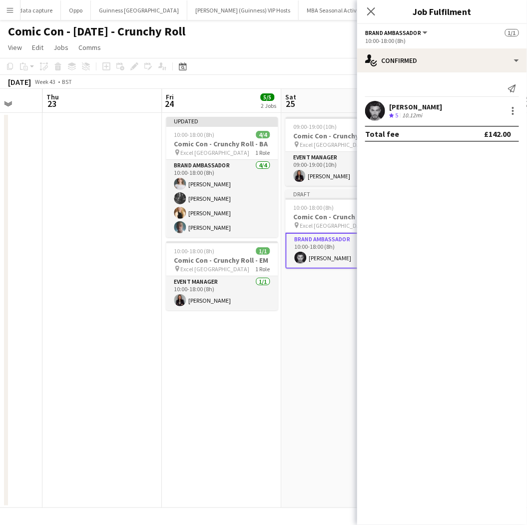
click at [308, 376] on app-date-cell "09:00-19:00 (10h) 1/1 Comic Con - Crunchy Roll - EM pin Excel London 1 Role Eve…" at bounding box center [341, 310] width 119 height 395
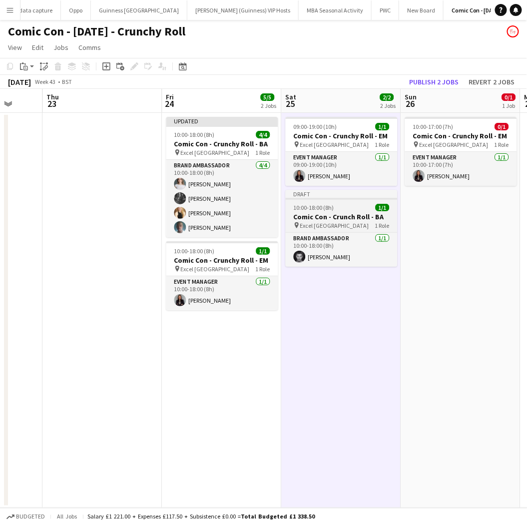
click at [335, 205] on div "10:00-18:00 (8h) 1/1" at bounding box center [342, 207] width 112 height 7
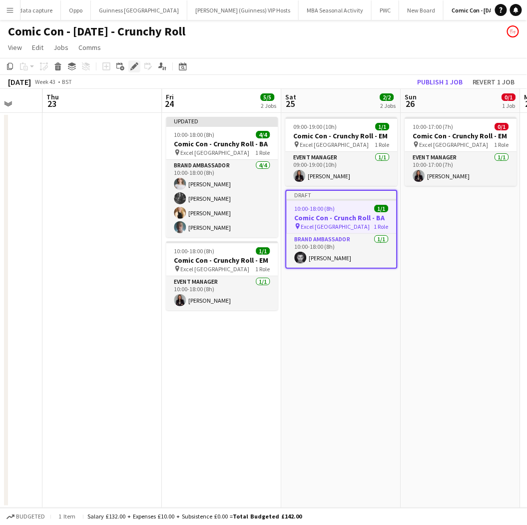
click at [128, 62] on div "Edit" at bounding box center [134, 66] width 12 height 12
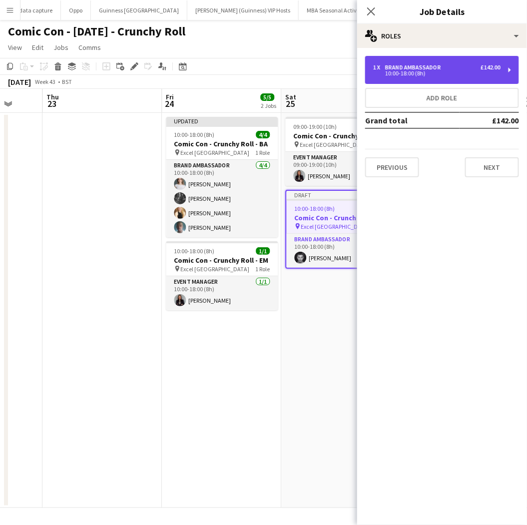
click at [392, 60] on div "1 x Brand Ambassador £142.00 10:00-18:00 (8h)" at bounding box center [442, 70] width 154 height 28
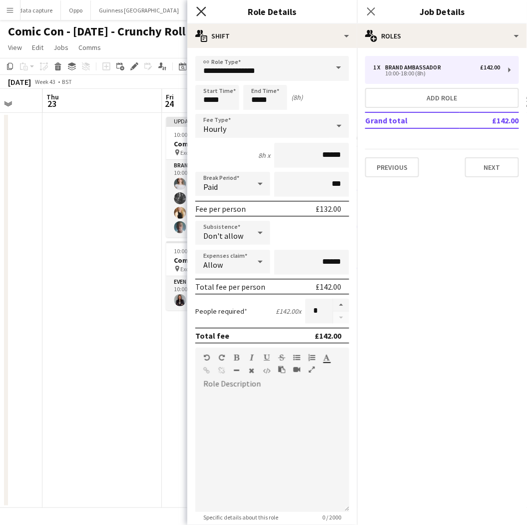
click at [202, 13] on icon at bounding box center [200, 10] width 9 height 9
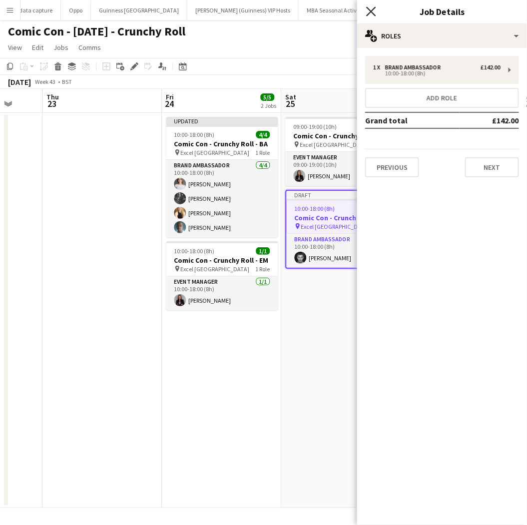
click at [367, 16] on icon "Close pop-in" at bounding box center [370, 10] width 9 height 9
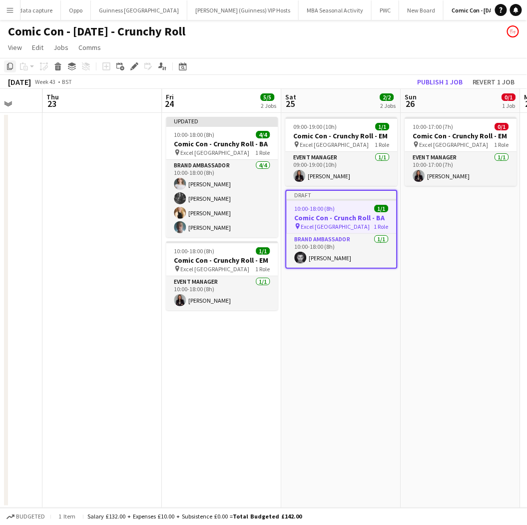
click at [7, 66] on icon "Copy" at bounding box center [10, 66] width 8 height 8
click at [211, 357] on app-date-cell "Updated 10:00-18:00 (8h) 4/4 Comic Con - Crunchy Roll - BA pin Excel London 1 R…" at bounding box center [221, 310] width 119 height 395
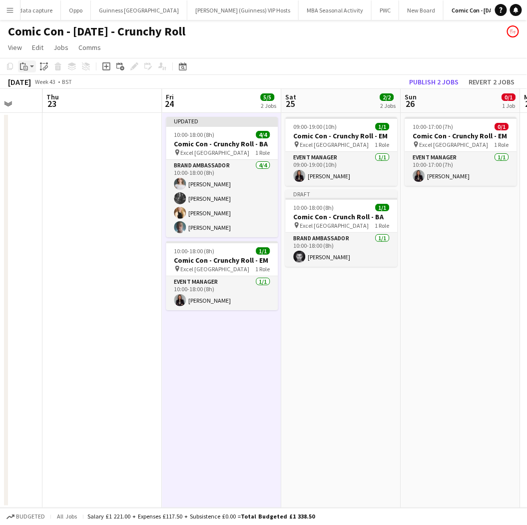
click at [24, 66] on icon "Paste" at bounding box center [24, 66] width 8 height 8
click at [40, 87] on link "Paste Ctrl+V" at bounding box center [73, 85] width 94 height 9
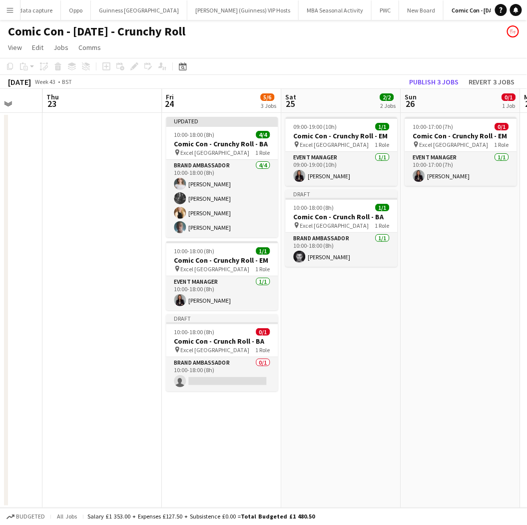
click at [462, 200] on app-date-cell "10:00-17:00 (7h) 0/1 Comic Con - Crunchy Roll - EM pin Excel London 1 Role Even…" at bounding box center [460, 310] width 119 height 395
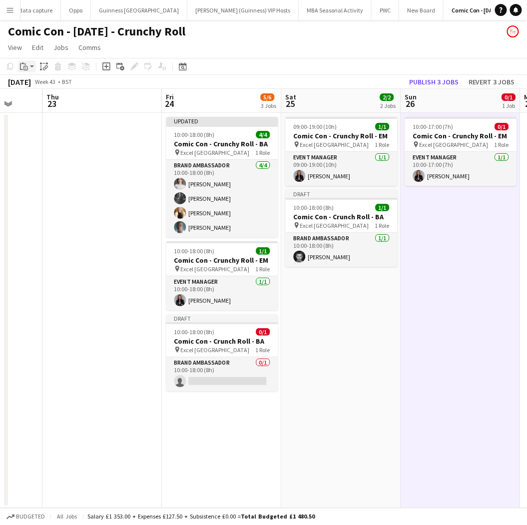
click at [25, 64] on icon at bounding box center [24, 64] width 1 height 2
click at [42, 85] on link "Paste Ctrl+V" at bounding box center [73, 85] width 94 height 9
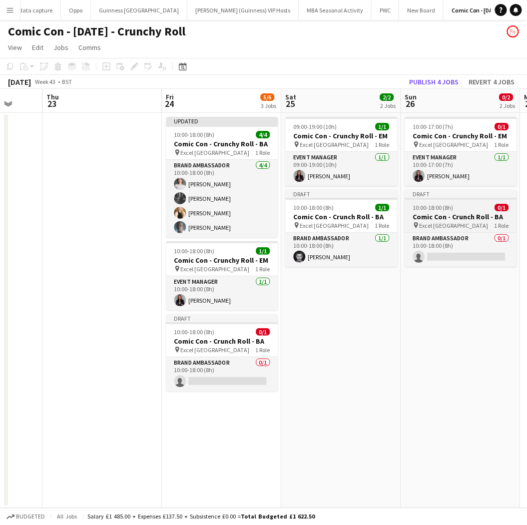
click at [451, 208] on span "10:00-18:00 (8h)" at bounding box center [433, 207] width 40 height 7
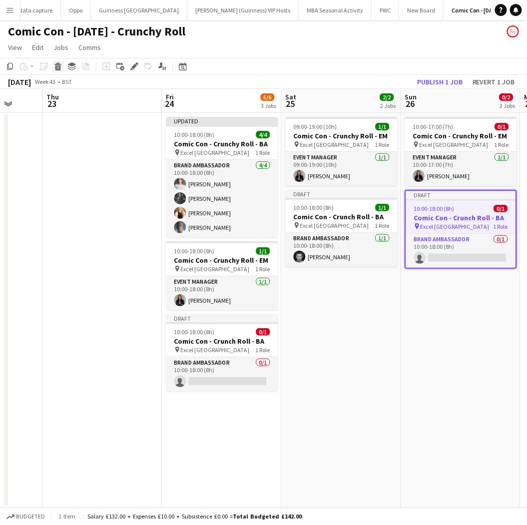
click at [60, 67] on icon "Delete" at bounding box center [58, 66] width 8 height 8
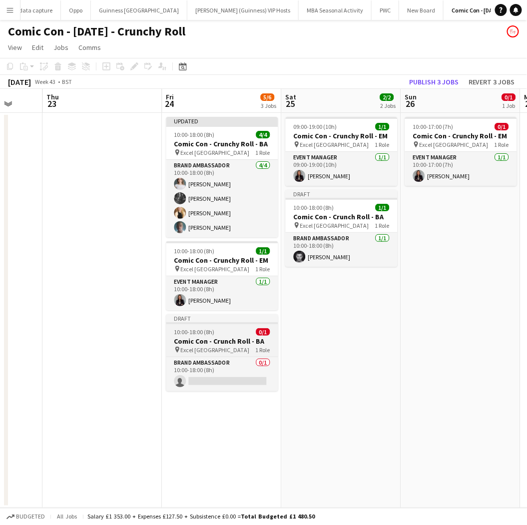
click at [228, 331] on div "10:00-18:00 (8h) 0/1" at bounding box center [222, 331] width 112 height 7
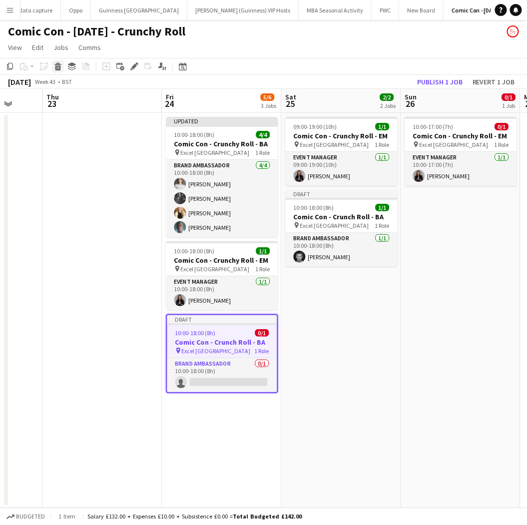
click at [55, 62] on icon "Delete" at bounding box center [58, 66] width 8 height 8
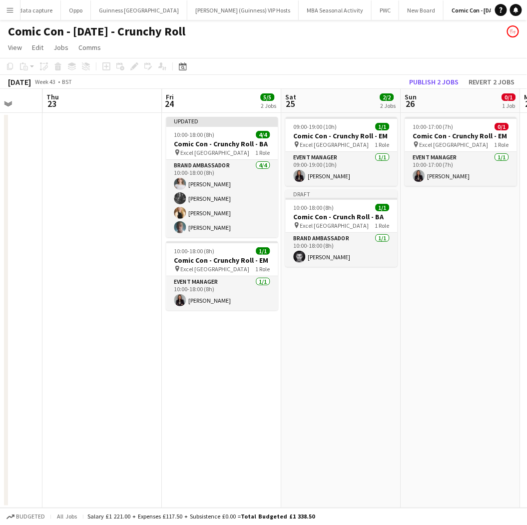
click at [201, 318] on app-date-cell "Updated 10:00-18:00 (8h) 4/4 Comic Con - Crunchy Roll - BA pin Excel London 1 R…" at bounding box center [221, 310] width 119 height 395
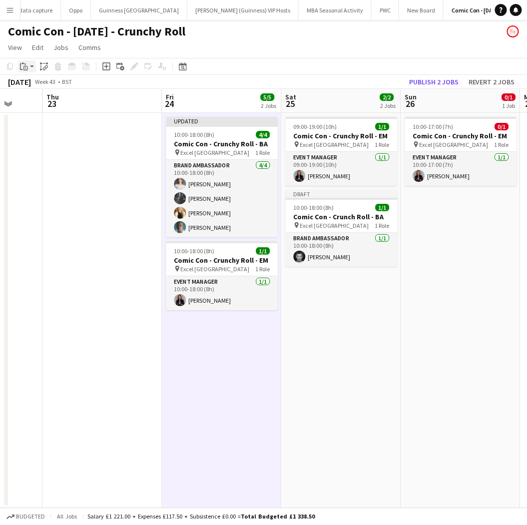
click at [26, 65] on icon "Paste" at bounding box center [24, 66] width 8 height 8
click at [29, 98] on link "Paste with crew Ctrl+Shift+V" at bounding box center [73, 102] width 94 height 9
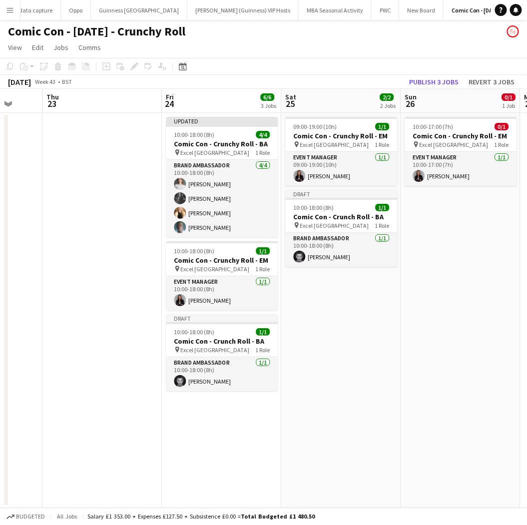
click at [443, 223] on app-date-cell "10:00-17:00 (7h) 0/1 Comic Con - Crunchy Roll - EM pin Excel London 1 Role Even…" at bounding box center [460, 310] width 119 height 395
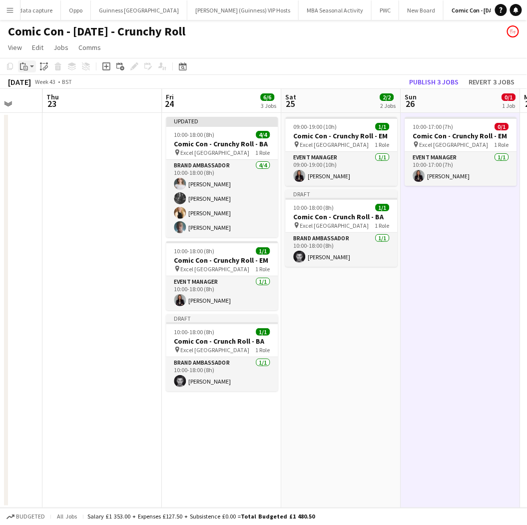
click at [21, 67] on icon "Paste" at bounding box center [24, 66] width 8 height 8
click at [35, 103] on link "Paste with crew Ctrl+Shift+V" at bounding box center [73, 102] width 94 height 9
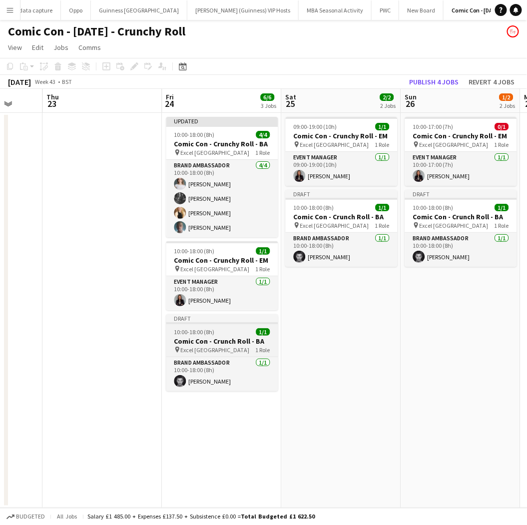
click at [213, 342] on h3 "Comic Con - Crunch Roll - BA" at bounding box center [222, 341] width 112 height 9
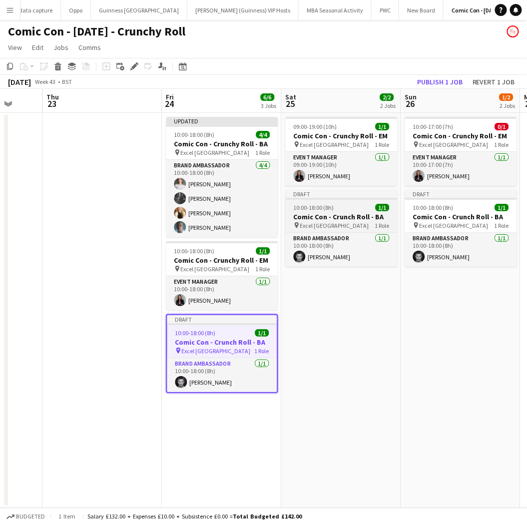
click at [320, 216] on h3 "Comic Con - Crunch Roll - BA" at bounding box center [342, 216] width 112 height 9
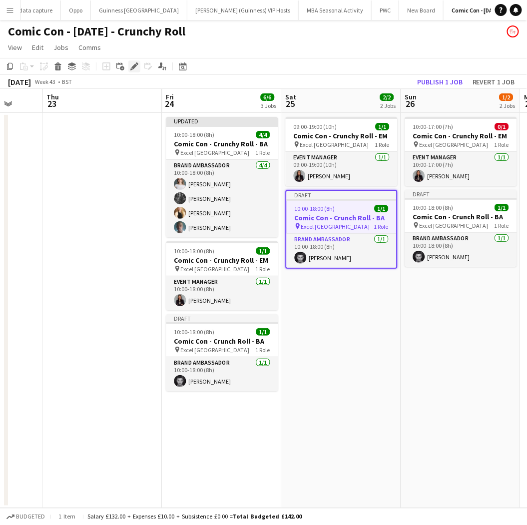
click at [130, 67] on icon "Edit" at bounding box center [134, 66] width 8 height 8
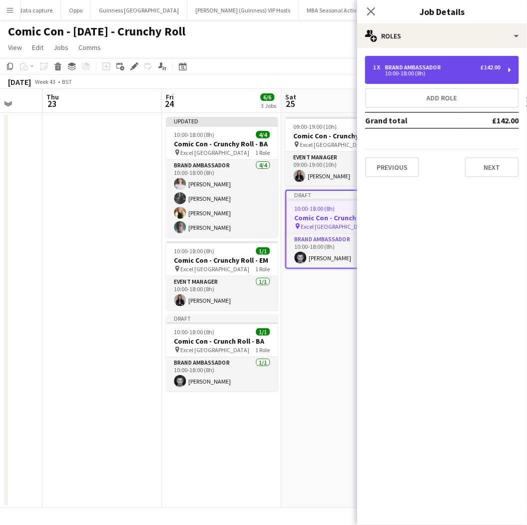
click at [435, 68] on div "Brand Ambassador" at bounding box center [415, 67] width 60 height 7
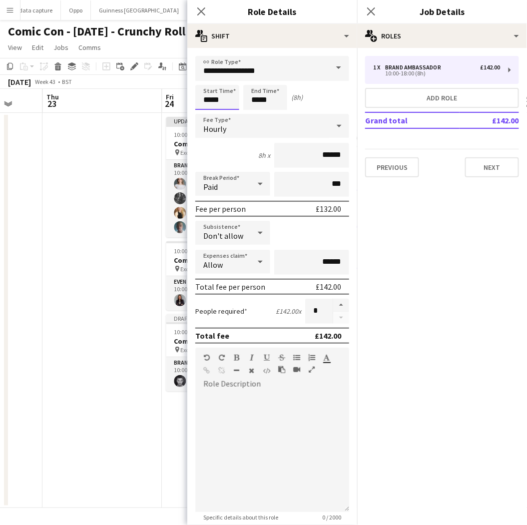
click at [228, 93] on input "*****" at bounding box center [217, 97] width 44 height 25
type input "*****"
click at [208, 111] on div at bounding box center [207, 115] width 20 height 10
click at [258, 92] on input "*****" at bounding box center [265, 97] width 44 height 25
type input "*****"
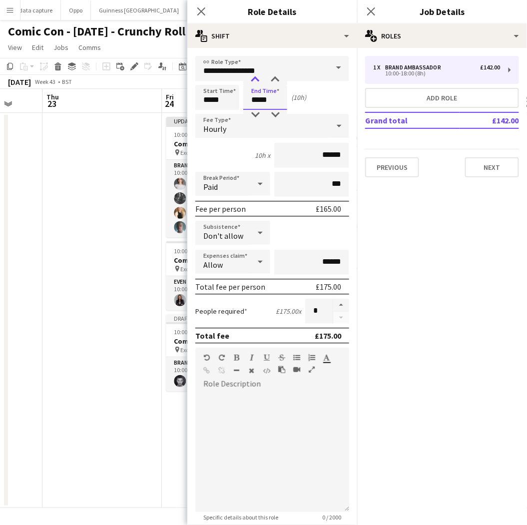
click at [254, 77] on div at bounding box center [255, 80] width 20 height 10
click at [198, 8] on icon at bounding box center [200, 10] width 9 height 9
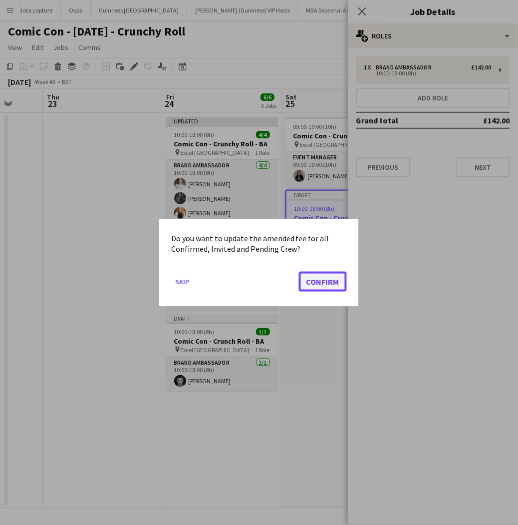
click at [346, 278] on button "Confirm" at bounding box center [323, 281] width 48 height 20
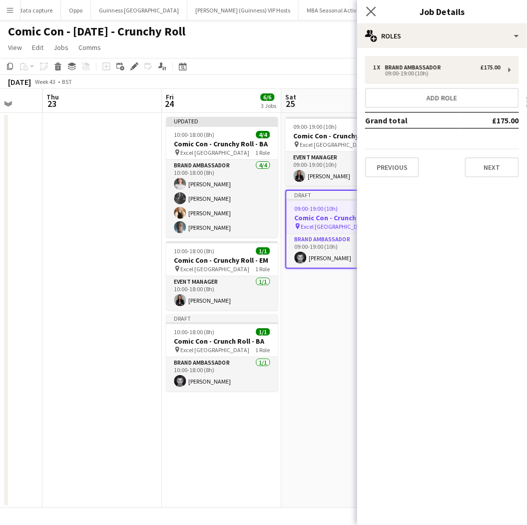
click at [374, 16] on app-icon "Close pop-in" at bounding box center [371, 11] width 14 height 14
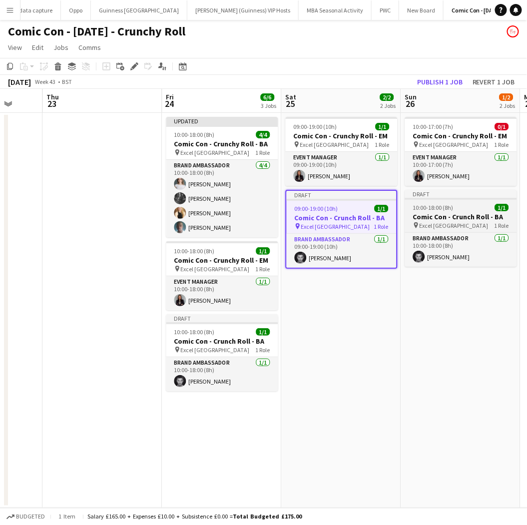
click at [450, 214] on h3 "Comic Con - Crunch Roll - BA" at bounding box center [461, 216] width 112 height 9
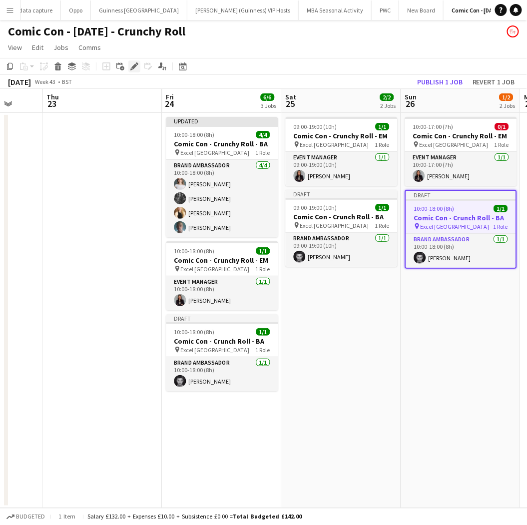
click at [132, 63] on icon "Edit" at bounding box center [134, 66] width 8 height 8
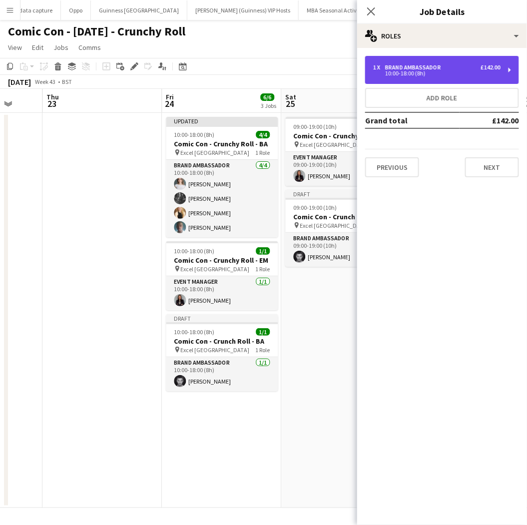
click at [388, 66] on div "Brand Ambassador" at bounding box center [415, 67] width 60 height 7
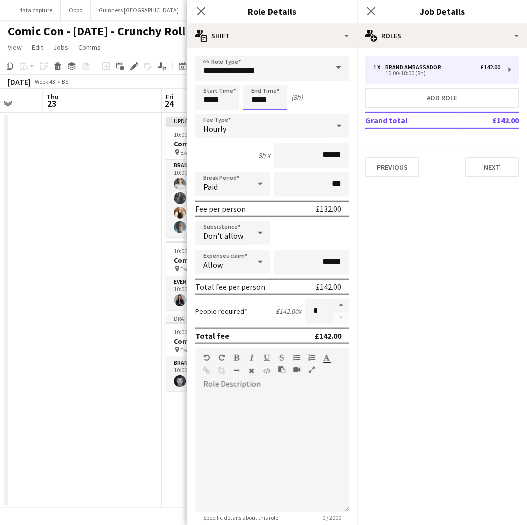
click at [278, 96] on input "*****" at bounding box center [265, 97] width 44 height 25
type input "*****"
click at [257, 111] on div at bounding box center [255, 115] width 20 height 10
click at [196, 11] on app-icon "Close pop-in" at bounding box center [201, 11] width 14 height 14
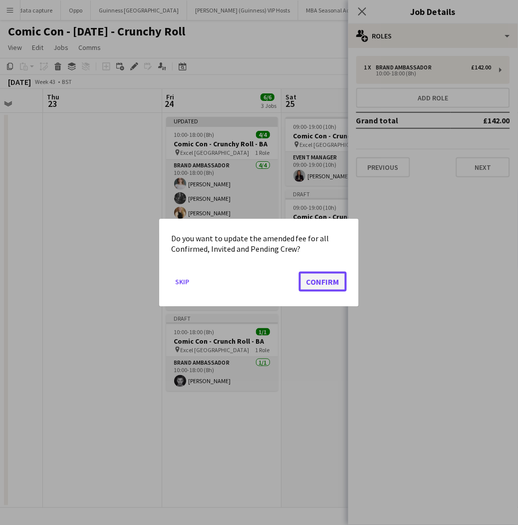
click at [340, 276] on button "Confirm" at bounding box center [323, 281] width 48 height 20
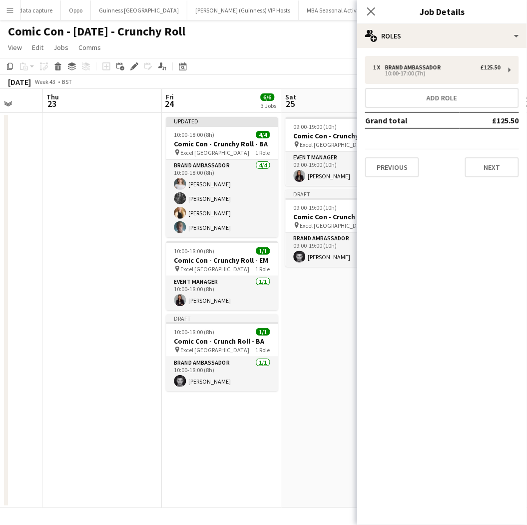
click at [377, 15] on div "Close pop-in" at bounding box center [371, 11] width 28 height 23
click at [375, 12] on icon "Close pop-in" at bounding box center [370, 10] width 9 height 9
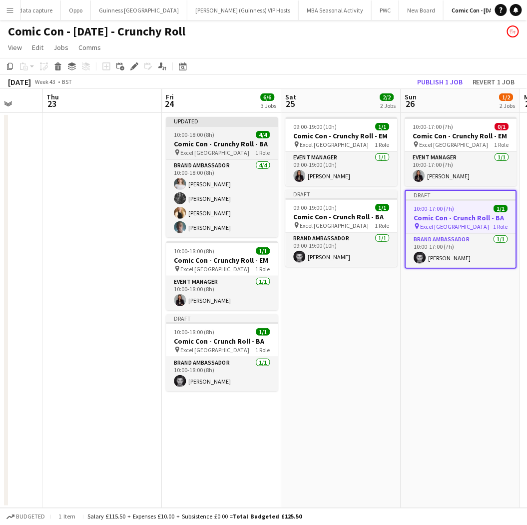
click at [212, 139] on h3 "Comic Con - Crunchy Roll - BA" at bounding box center [222, 143] width 112 height 9
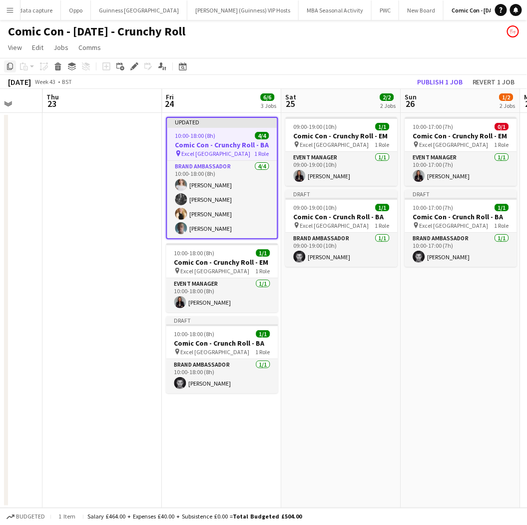
click at [10, 66] on icon "Copy" at bounding box center [10, 66] width 8 height 8
click at [352, 311] on app-date-cell "09:00-19:00 (10h) 1/1 Comic Con - Crunchy Roll - EM pin Excel London 1 Role Eve…" at bounding box center [341, 310] width 119 height 395
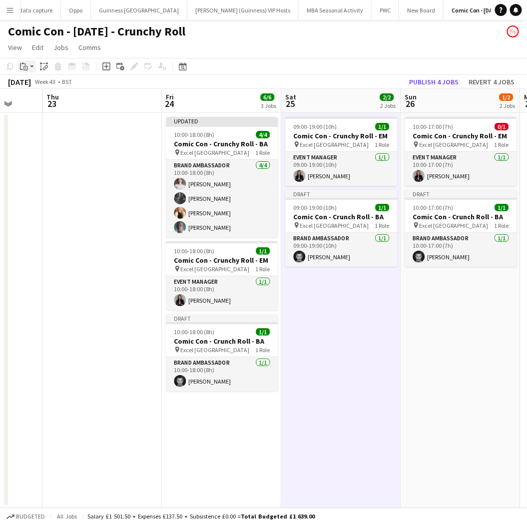
click at [23, 62] on icon "Paste" at bounding box center [24, 66] width 8 height 8
click at [40, 103] on link "Paste with crew Ctrl+Shift+V" at bounding box center [73, 102] width 94 height 9
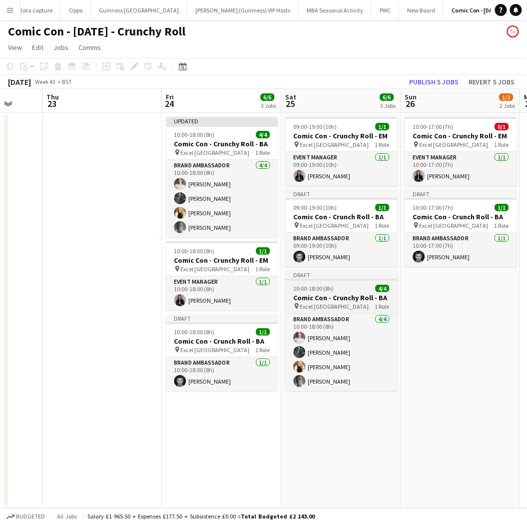
click at [314, 295] on h3 "Comic Con - Crunchy Roll - BA" at bounding box center [342, 297] width 112 height 9
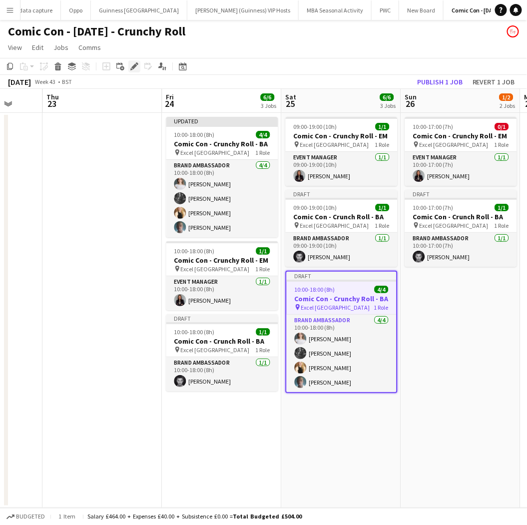
click at [138, 63] on div "Edit" at bounding box center [134, 66] width 12 height 12
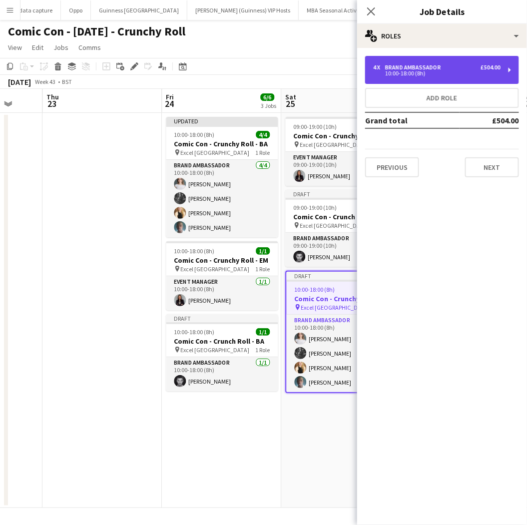
click at [415, 66] on div "Brand Ambassador" at bounding box center [415, 67] width 60 height 7
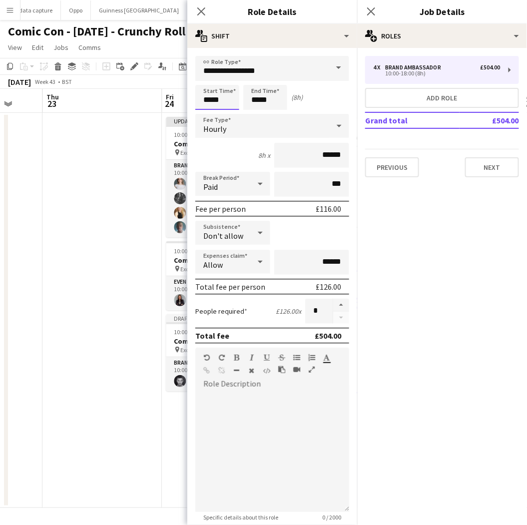
click at [217, 94] on input "*****" at bounding box center [217, 97] width 44 height 25
click at [210, 108] on input "*****" at bounding box center [217, 97] width 44 height 25
click at [206, 110] on div at bounding box center [207, 115] width 20 height 10
type input "*****"
drag, startPoint x: 206, startPoint y: 110, endPoint x: 263, endPoint y: 99, distance: 58.6
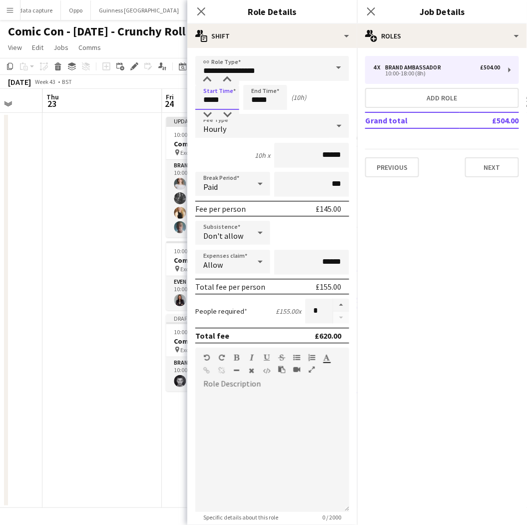
click at [263, 99] on div "Start Time ***** End Time ***** (10h)" at bounding box center [272, 97] width 154 height 25
click at [277, 103] on input "*****" at bounding box center [265, 97] width 44 height 25
type input "*****"
click at [257, 77] on div at bounding box center [255, 80] width 20 height 10
click at [204, 8] on icon at bounding box center [200, 10] width 9 height 9
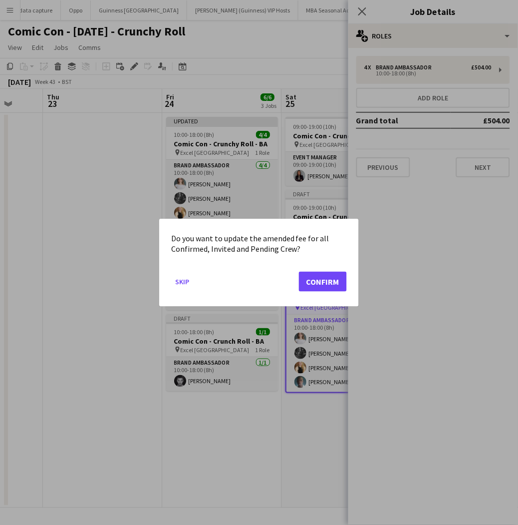
click at [327, 296] on mat-dialog-actions "Skip Confirm" at bounding box center [259, 285] width 176 height 42
click at [326, 285] on button "Confirm" at bounding box center [323, 281] width 48 height 20
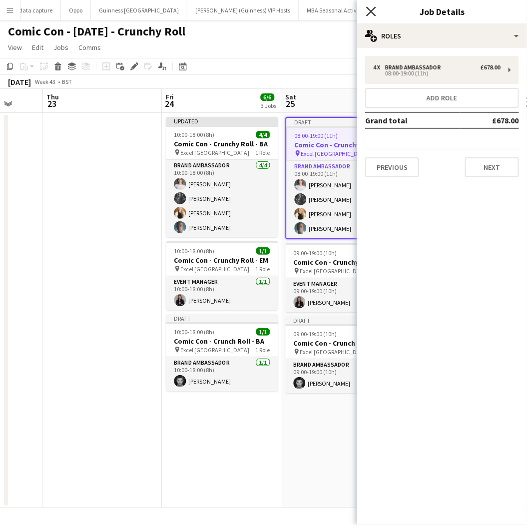
click at [370, 15] on icon "Close pop-in" at bounding box center [370, 10] width 9 height 9
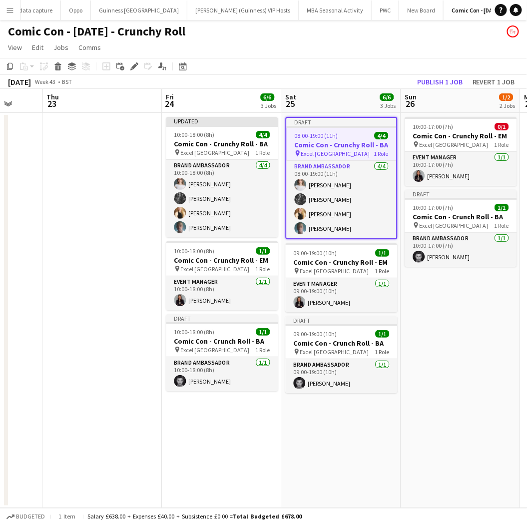
click at [434, 290] on app-date-cell "10:00-17:00 (7h) 0/1 Comic Con - Crunchy Roll - EM pin Excel London 1 Role Even…" at bounding box center [460, 310] width 119 height 395
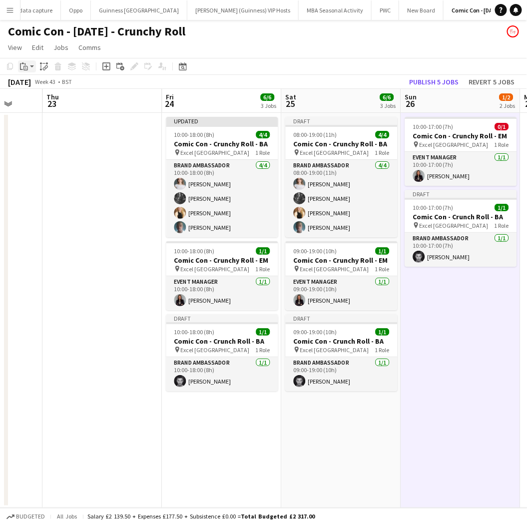
click at [21, 68] on icon "Paste" at bounding box center [24, 66] width 8 height 8
click at [36, 100] on link "Paste with crew Ctrl+Shift+V" at bounding box center [73, 102] width 94 height 9
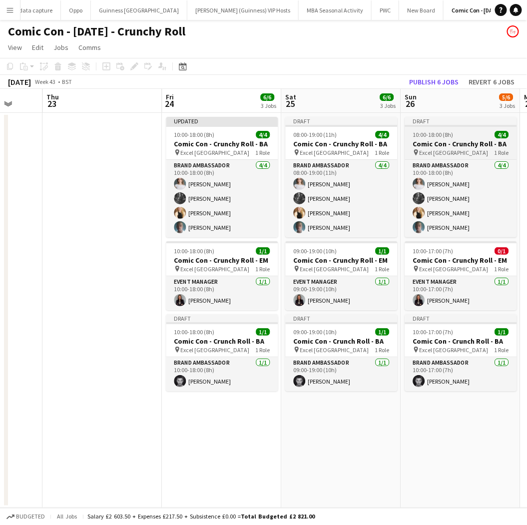
click at [435, 140] on h3 "Comic Con - Crunchy Roll - BA" at bounding box center [461, 143] width 112 height 9
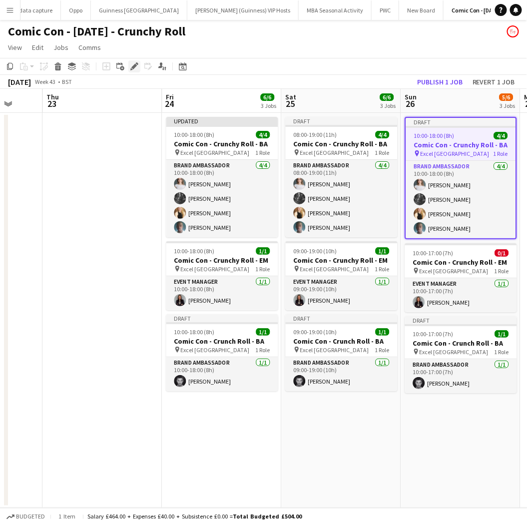
click at [135, 64] on icon "Edit" at bounding box center [134, 66] width 8 height 8
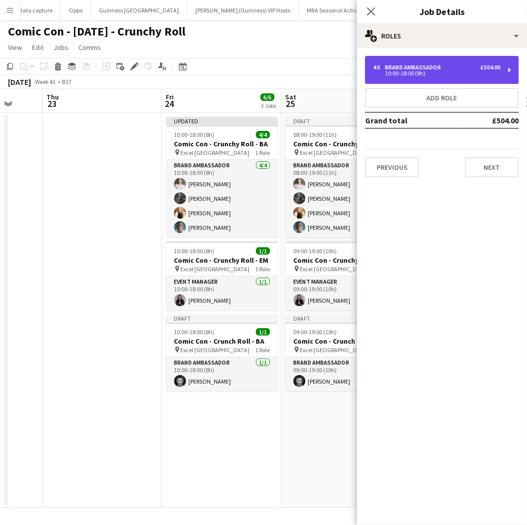
click at [402, 64] on div "Brand Ambassador" at bounding box center [415, 67] width 60 height 7
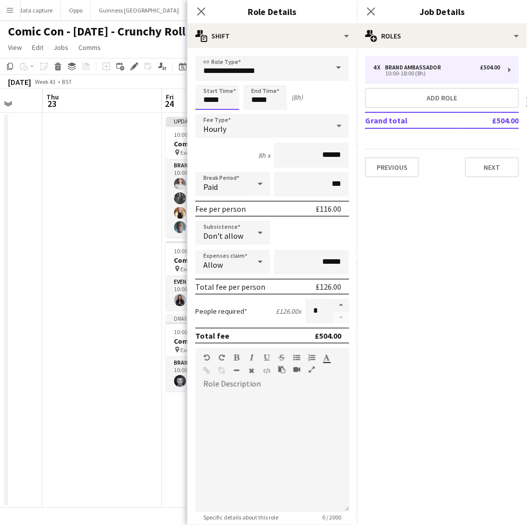
click at [231, 97] on input "*****" at bounding box center [217, 97] width 44 height 25
click at [257, 93] on input "*****" at bounding box center [265, 97] width 44 height 25
type input "*****"
click at [258, 112] on div at bounding box center [255, 115] width 20 height 10
click at [201, 15] on icon "Close pop-in" at bounding box center [200, 10] width 9 height 9
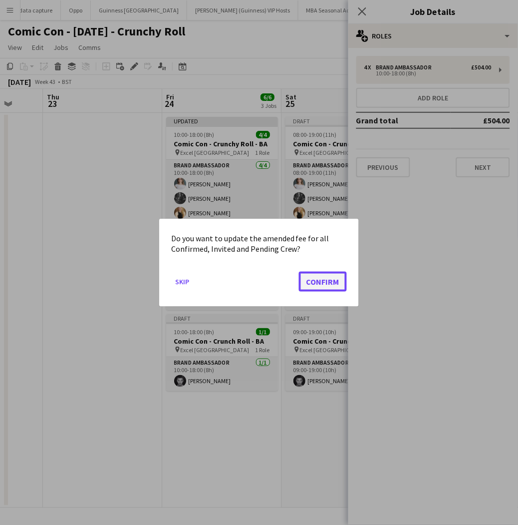
click at [320, 285] on button "Confirm" at bounding box center [323, 281] width 48 height 20
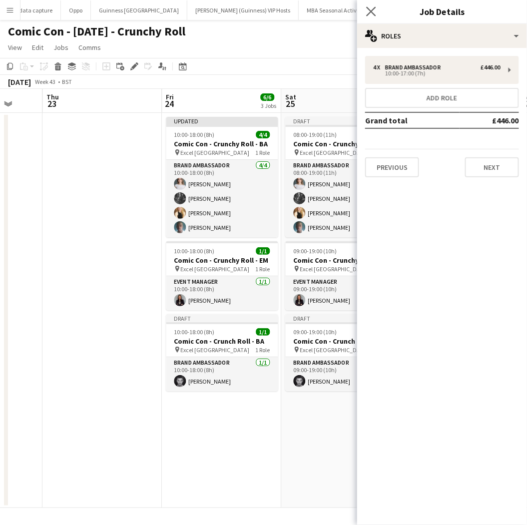
click at [367, 4] on app-icon "Close pop-in" at bounding box center [371, 11] width 14 height 14
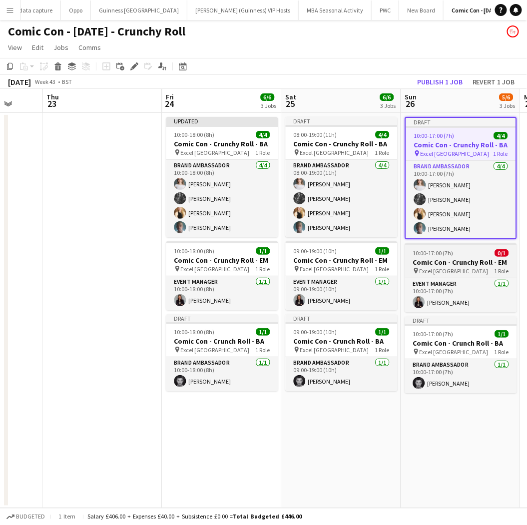
click at [475, 258] on h3 "Comic Con - Crunchy Roll - EM" at bounding box center [461, 262] width 112 height 9
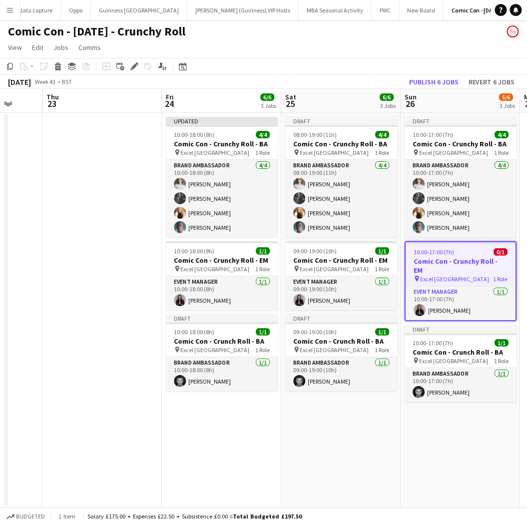
click at [426, 428] on app-date-cell "Draft 10:00-17:00 (7h) 4/4 Comic Con - Crunchy Roll - BA pin Excel London 1 Rol…" at bounding box center [460, 310] width 119 height 395
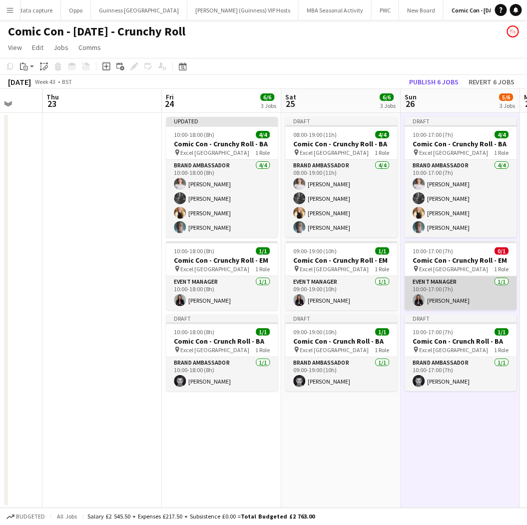
click at [446, 283] on app-card-role "Event Manager [DATE] 10:00-17:00 (7h) [PERSON_NAME]" at bounding box center [461, 293] width 112 height 34
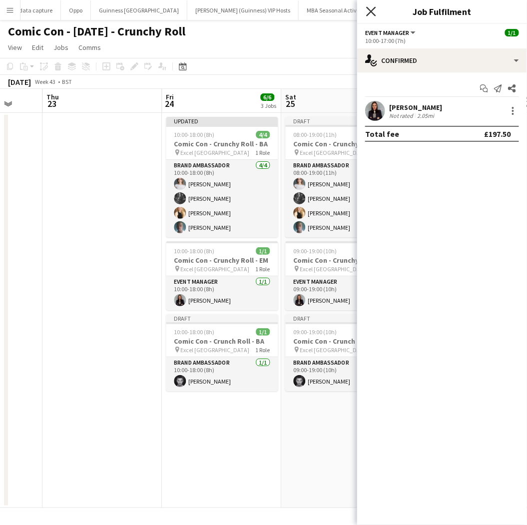
click at [372, 12] on icon "Close pop-in" at bounding box center [370, 10] width 9 height 9
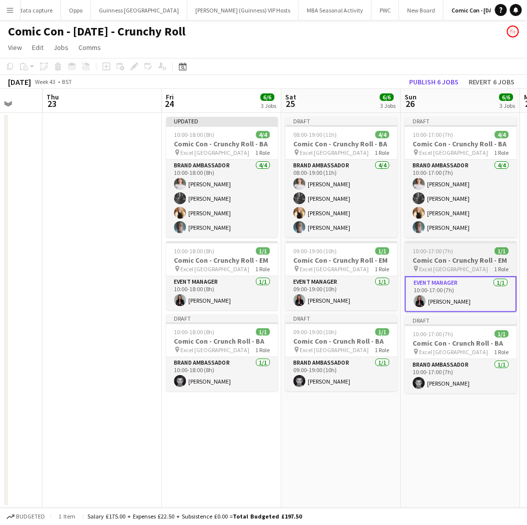
click at [431, 250] on span "10:00-17:00 (7h)" at bounding box center [433, 250] width 40 height 7
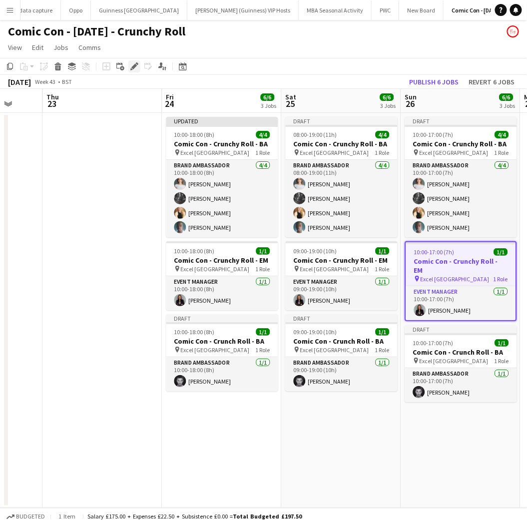
click at [135, 60] on div "Edit" at bounding box center [134, 66] width 12 height 12
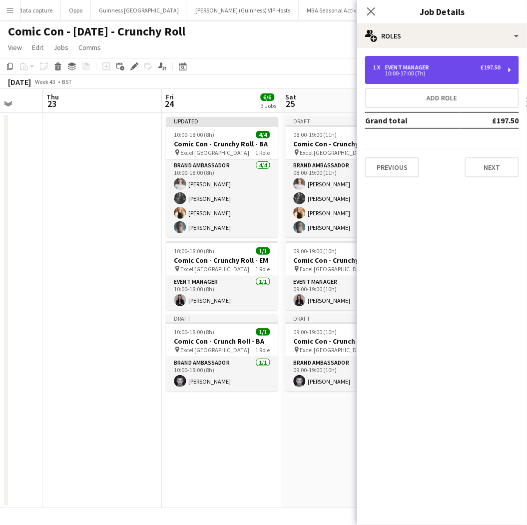
click at [397, 75] on div "10:00-17:00 (7h)" at bounding box center [436, 73] width 127 height 5
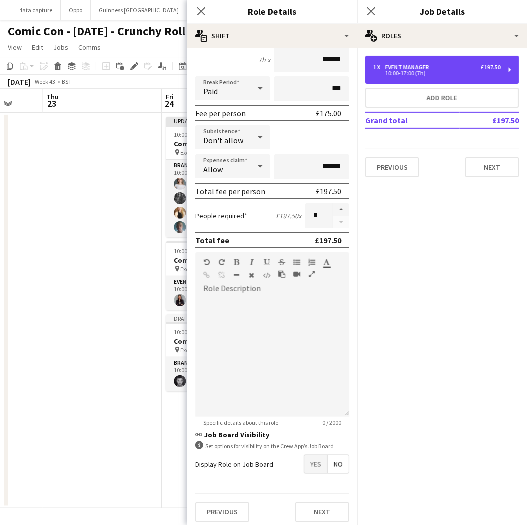
scroll to position [0, 0]
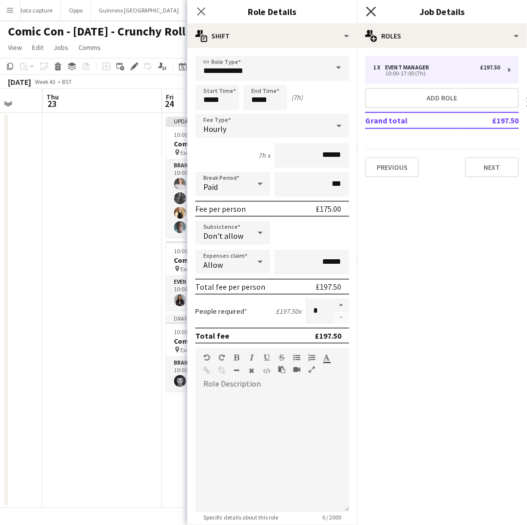
click at [369, 9] on icon at bounding box center [370, 10] width 9 height 9
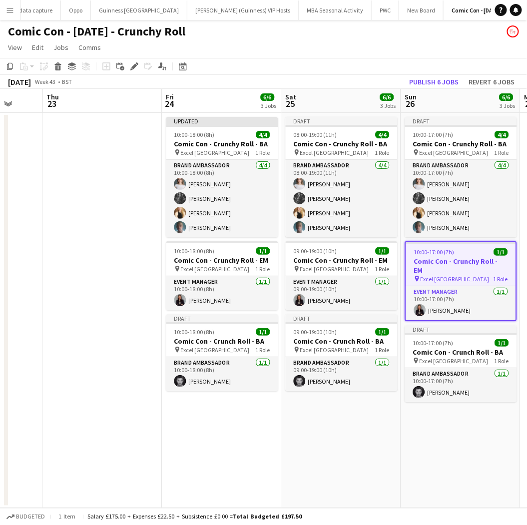
click at [374, 454] on app-date-cell "Draft 08:00-19:00 (11h) 4/4 Comic Con - Crunchy Roll - BA pin Excel London 1 Ro…" at bounding box center [341, 310] width 119 height 395
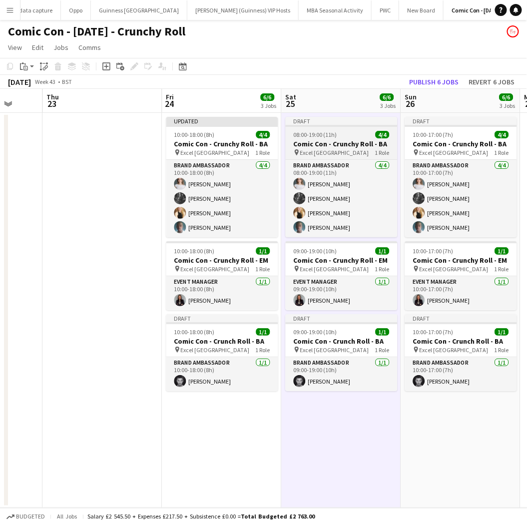
click at [302, 137] on span "08:00-19:00 (11h)" at bounding box center [315, 134] width 43 height 7
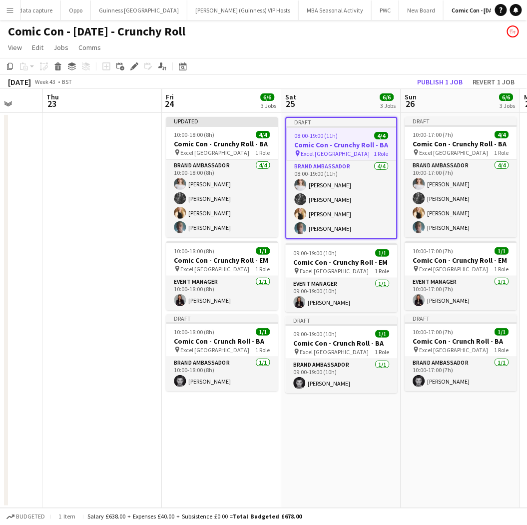
click at [131, 60] on app-toolbar "Copy Paste Paste Ctrl+V Paste with crew Ctrl+Shift+V Paste linked Job [GEOGRAPH…" at bounding box center [263, 66] width 527 height 17
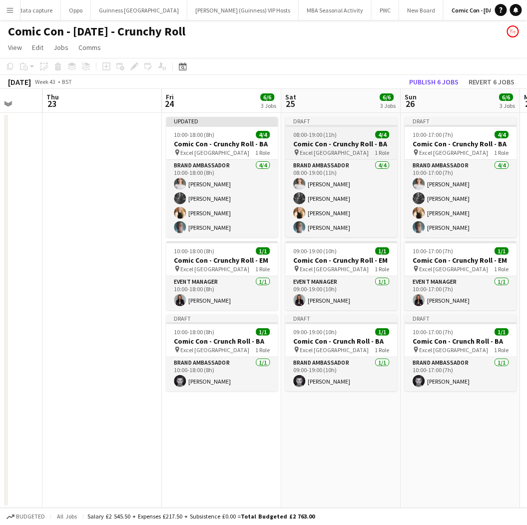
click at [312, 131] on span "08:00-19:00 (11h)" at bounding box center [315, 134] width 43 height 7
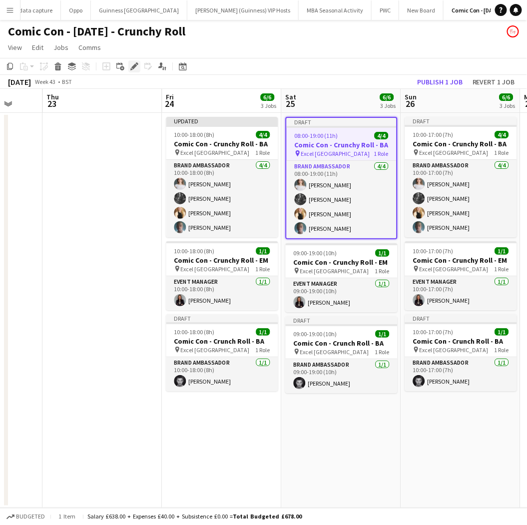
click at [136, 63] on icon at bounding box center [137, 63] width 2 height 2
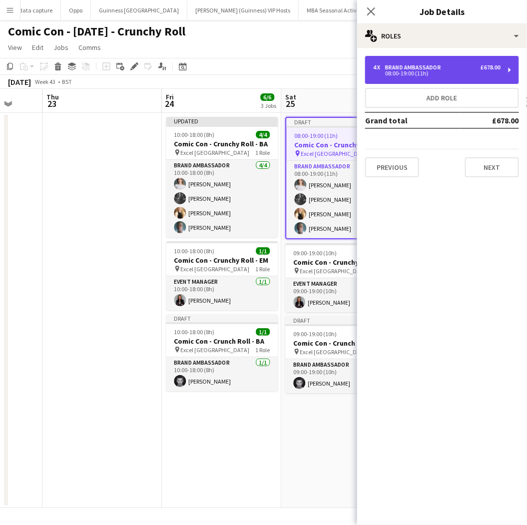
click at [417, 59] on div "4 x Brand Ambassador £678.00 08:00-19:00 (11h)" at bounding box center [442, 70] width 154 height 28
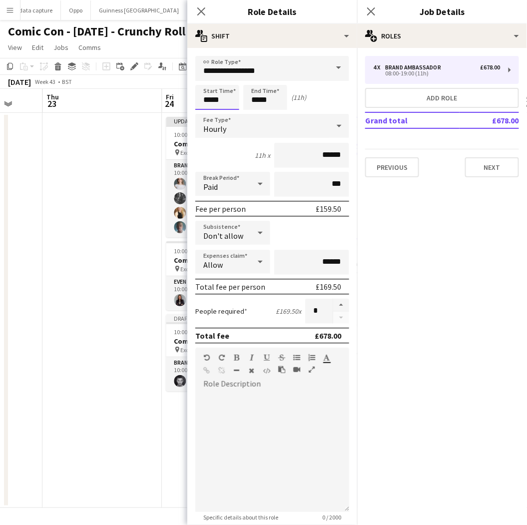
click at [223, 90] on input "*****" at bounding box center [217, 97] width 44 height 25
type input "*****"
click at [210, 76] on div at bounding box center [207, 80] width 20 height 10
click at [201, 12] on icon at bounding box center [200, 10] width 9 height 9
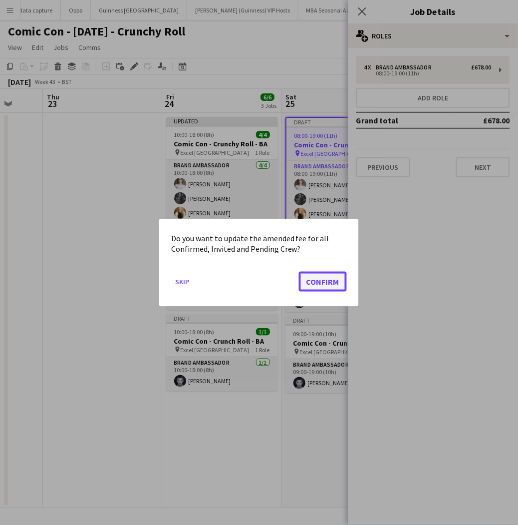
click at [321, 280] on button "Confirm" at bounding box center [323, 281] width 48 height 20
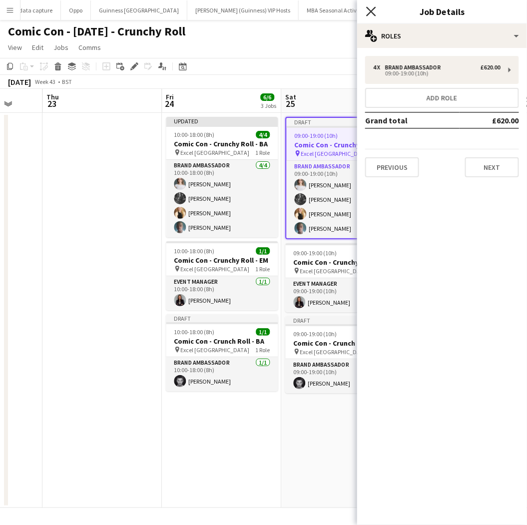
click at [370, 9] on icon "Close pop-in" at bounding box center [370, 10] width 9 height 9
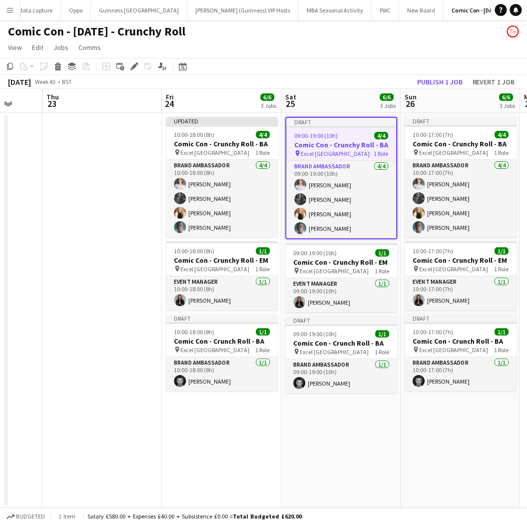
click at [345, 456] on app-date-cell "Draft 09:00-19:00 (10h) 4/4 Comic Con - Crunchy Roll - BA pin Excel London 1 Ro…" at bounding box center [341, 310] width 119 height 395
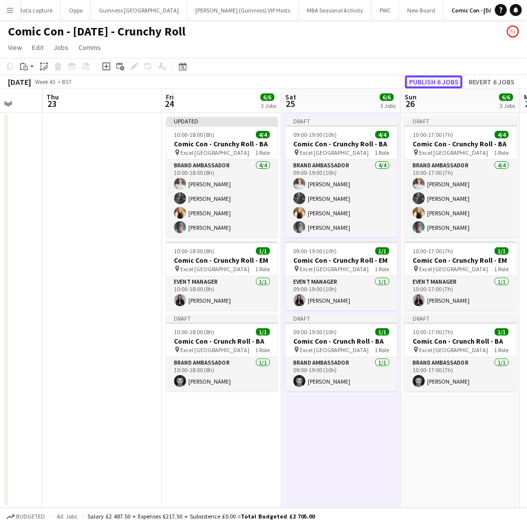
click at [452, 77] on button "Publish 6 jobs" at bounding box center [433, 81] width 57 height 13
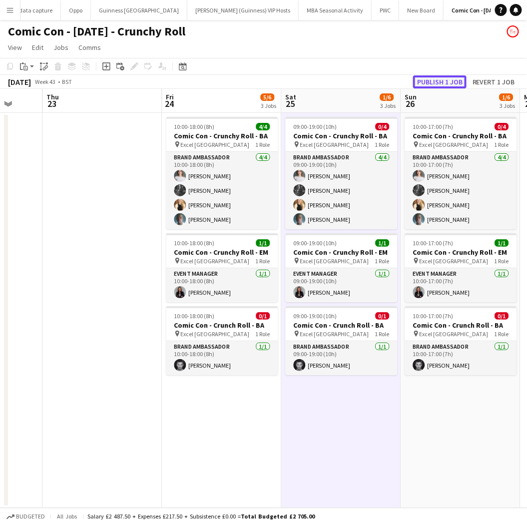
click at [441, 81] on button "Publish 1 job" at bounding box center [439, 81] width 53 height 13
click at [441, 77] on button "Publish 1 job" at bounding box center [439, 81] width 53 height 13
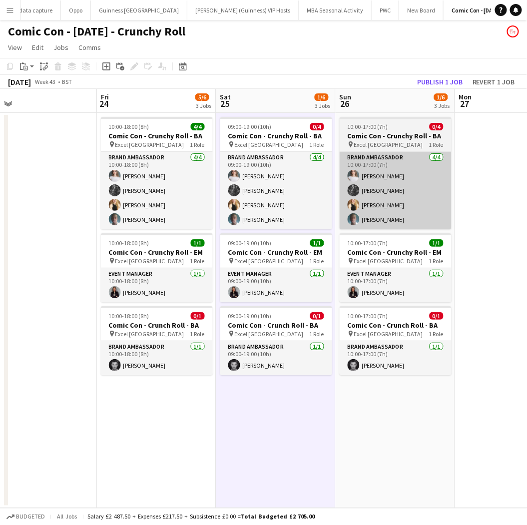
scroll to position [0, 252]
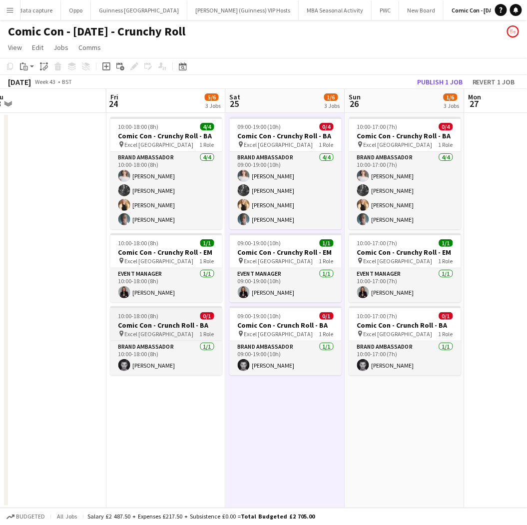
click at [195, 323] on h3 "Comic Con - Crunch Roll - BA" at bounding box center [166, 325] width 112 height 9
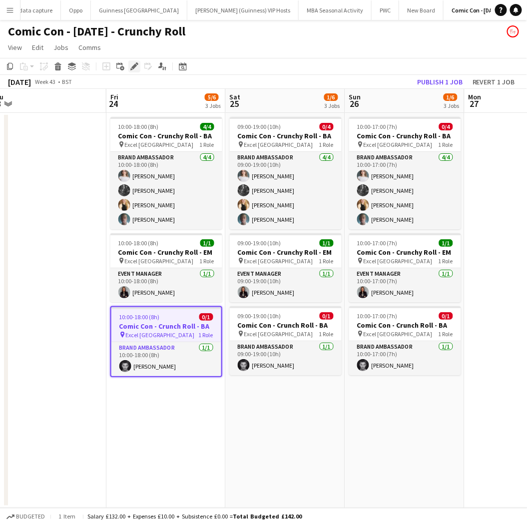
click at [134, 71] on div "Edit" at bounding box center [134, 66] width 12 height 12
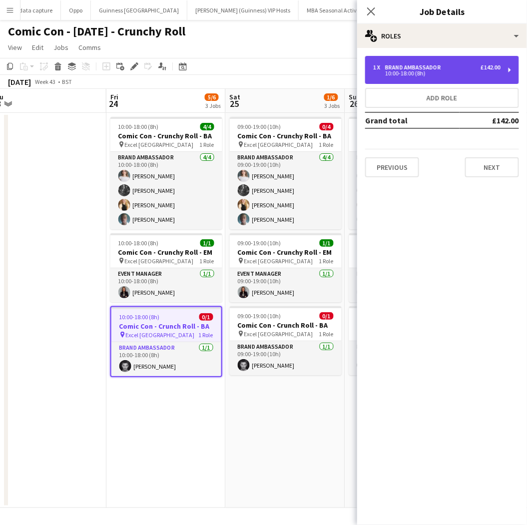
click at [475, 65] on div "1 x Brand Ambassador £142.00" at bounding box center [436, 67] width 127 height 7
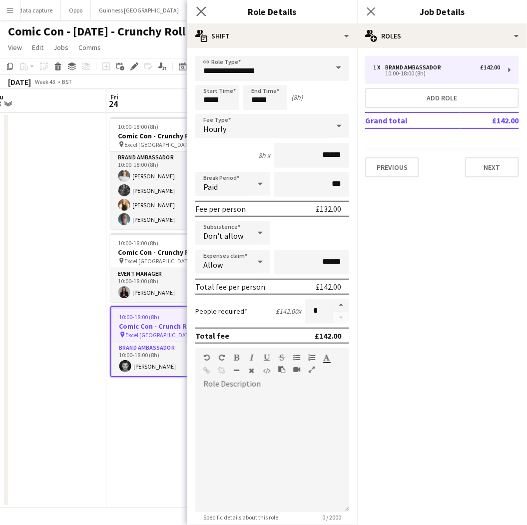
click at [196, 16] on app-icon "Close pop-in" at bounding box center [201, 11] width 14 height 14
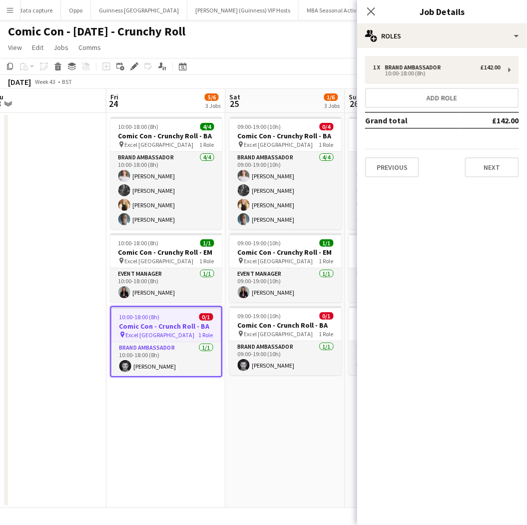
click at [287, 304] on app-date-cell "09:00-19:00 (10h) 0/4 Comic Con - Crunchy Roll - BA pin Excel London 1 Role Bra…" at bounding box center [285, 310] width 119 height 395
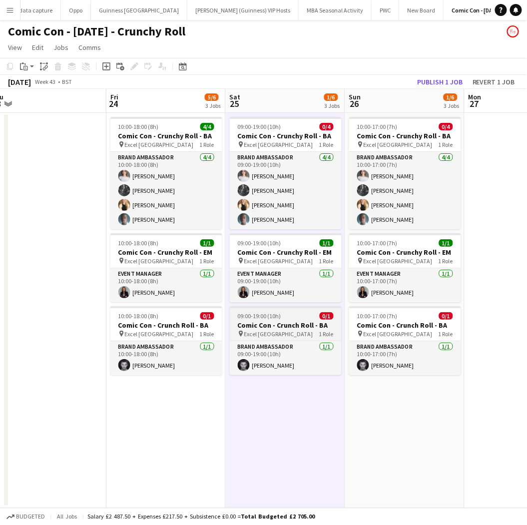
click at [292, 317] on div "09:00-19:00 (10h) 0/1" at bounding box center [286, 315] width 112 height 7
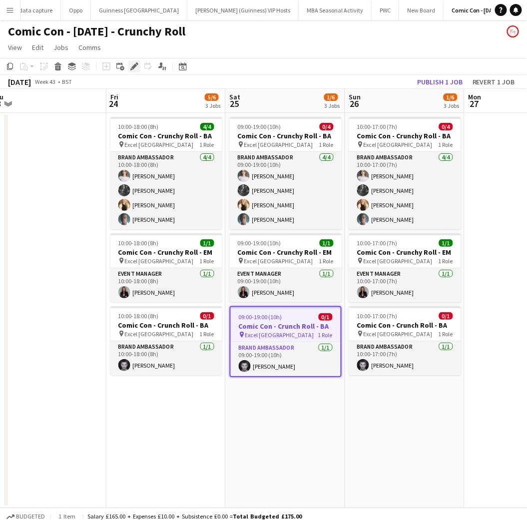
click at [131, 67] on icon at bounding box center [133, 66] width 5 height 5
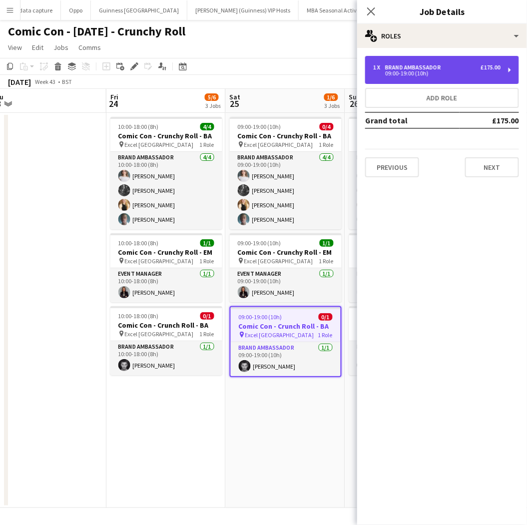
click at [438, 68] on div "Brand Ambassador" at bounding box center [415, 67] width 60 height 7
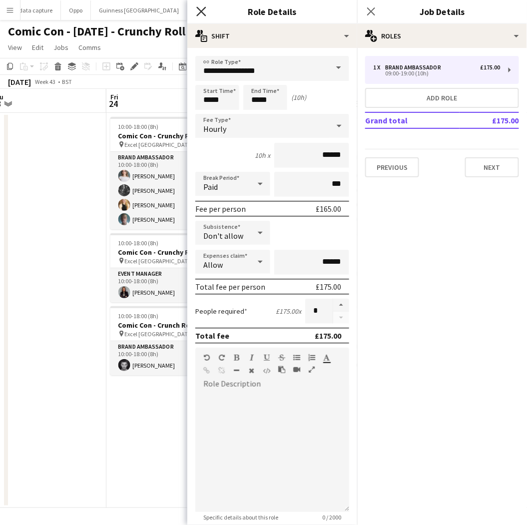
click at [199, 12] on icon "Close pop-in" at bounding box center [200, 10] width 9 height 9
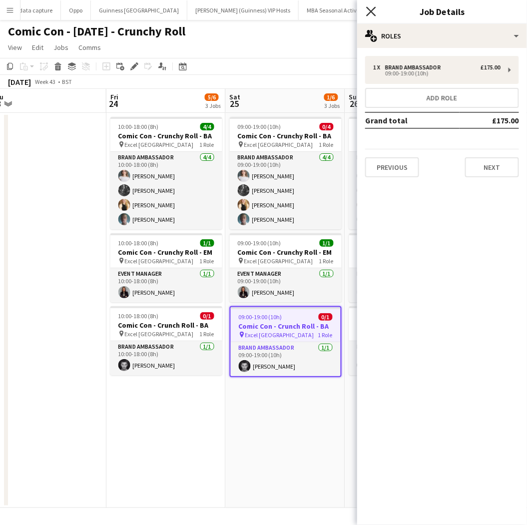
click at [367, 10] on icon "Close pop-in" at bounding box center [370, 10] width 9 height 9
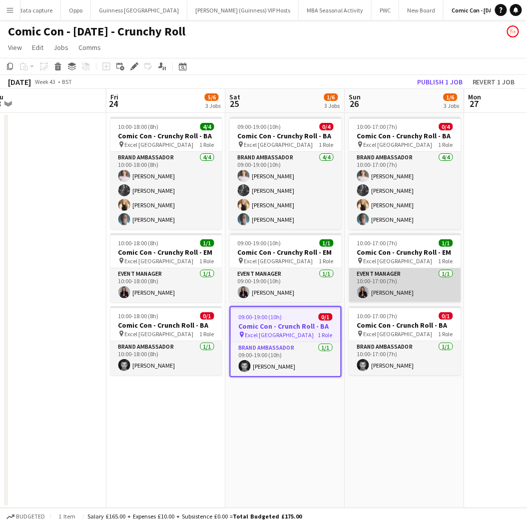
click at [410, 300] on app-card-role "Event Manager [DATE] 10:00-17:00 (7h) [PERSON_NAME]" at bounding box center [405, 285] width 112 height 34
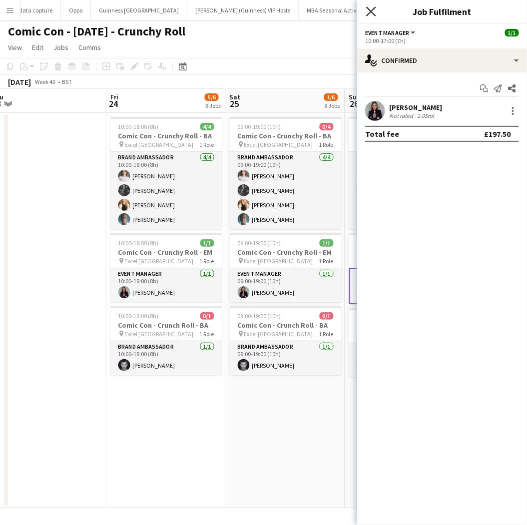
click at [372, 7] on icon "Close pop-in" at bounding box center [370, 10] width 9 height 9
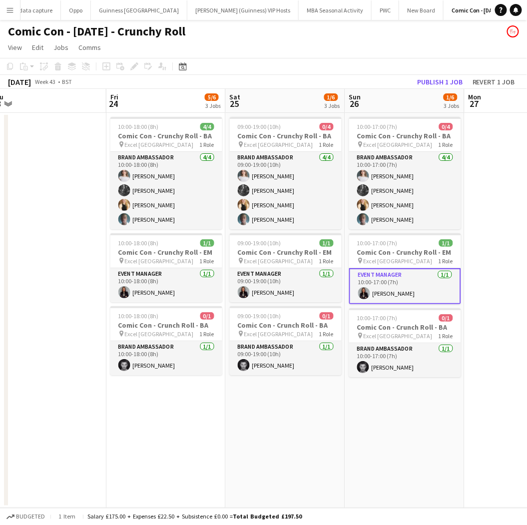
click at [412, 417] on app-date-cell "10:00-17:00 (7h) 0/4 Comic Con - Crunchy Roll - BA pin Excel London 1 Role Bran…" at bounding box center [404, 310] width 119 height 395
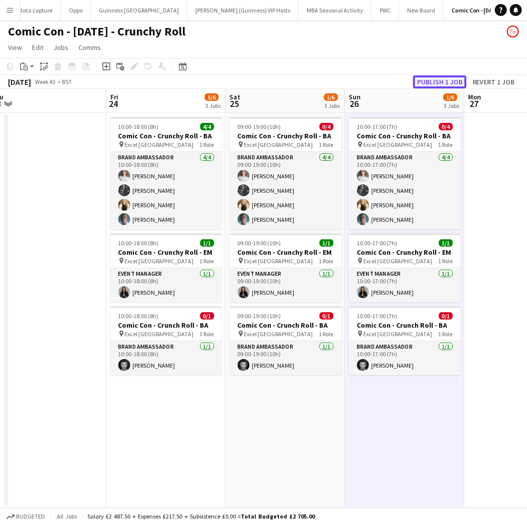
click at [452, 81] on button "Publish 1 job" at bounding box center [439, 81] width 53 height 13
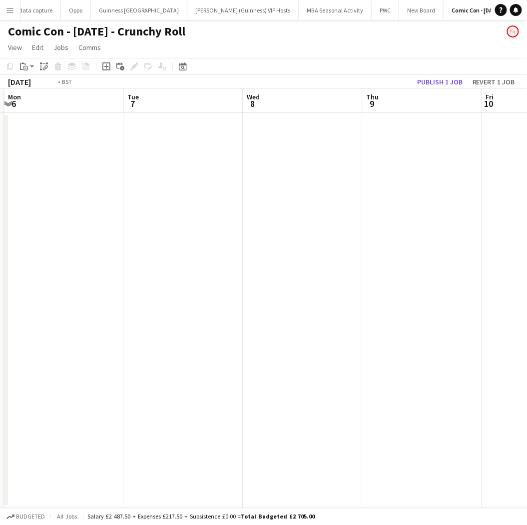
scroll to position [0, 275]
click at [503, 83] on button "Revert 1 job" at bounding box center [493, 81] width 50 height 13
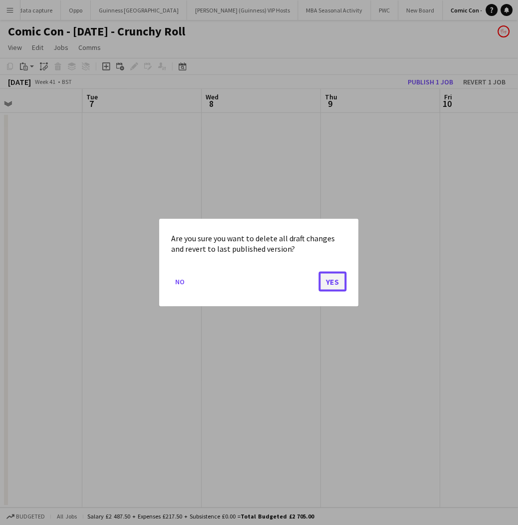
click at [327, 288] on button "Yes" at bounding box center [333, 281] width 28 height 20
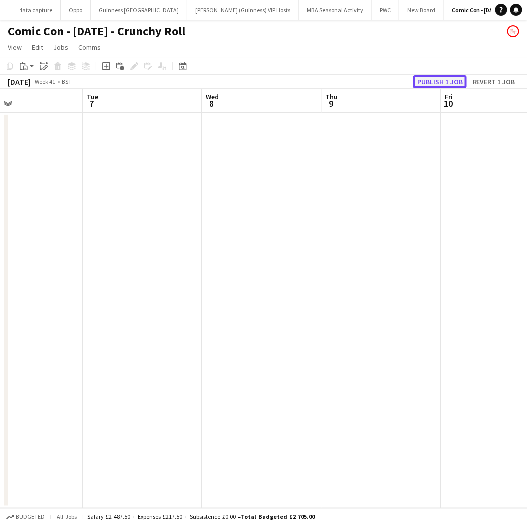
click at [455, 79] on button "Publish 1 job" at bounding box center [439, 81] width 53 height 13
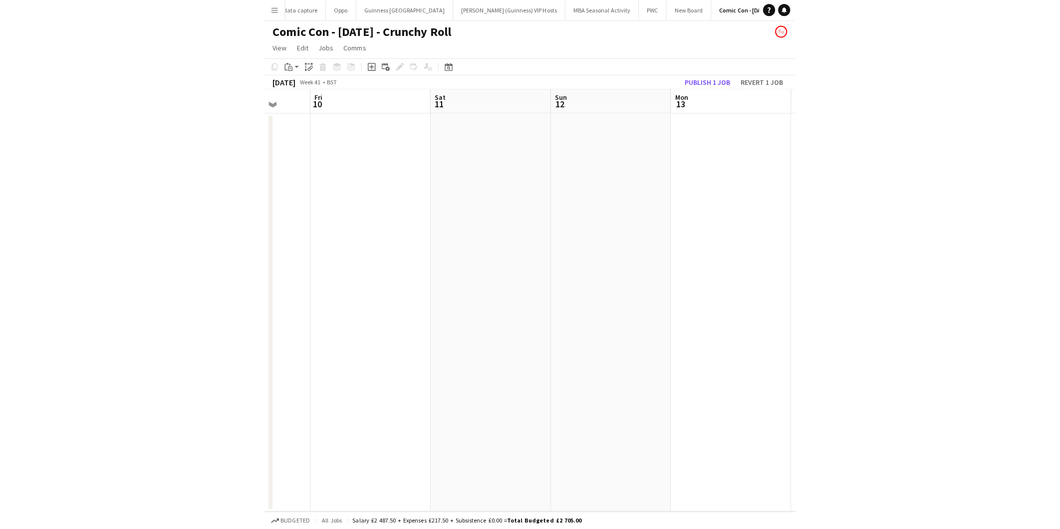
scroll to position [0, 0]
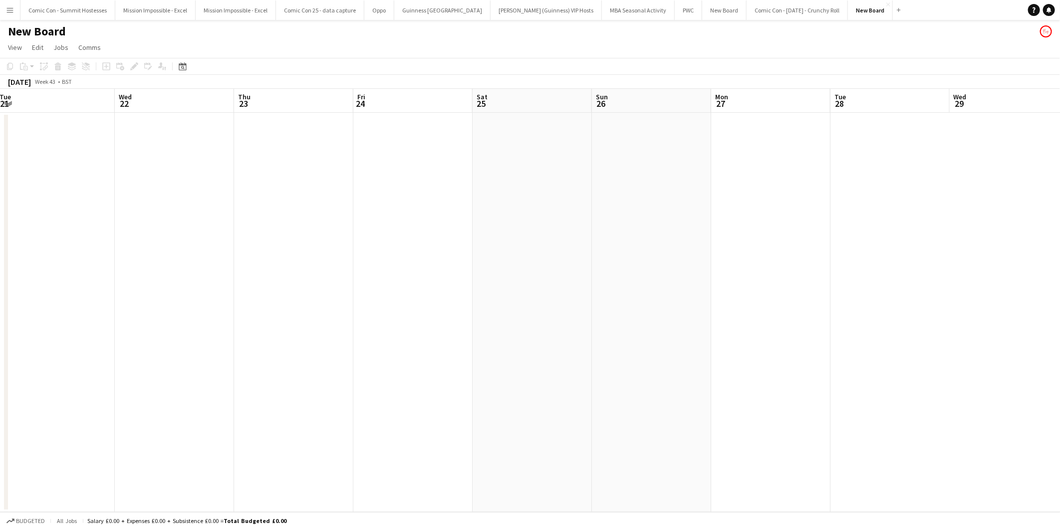
scroll to position [0, 268]
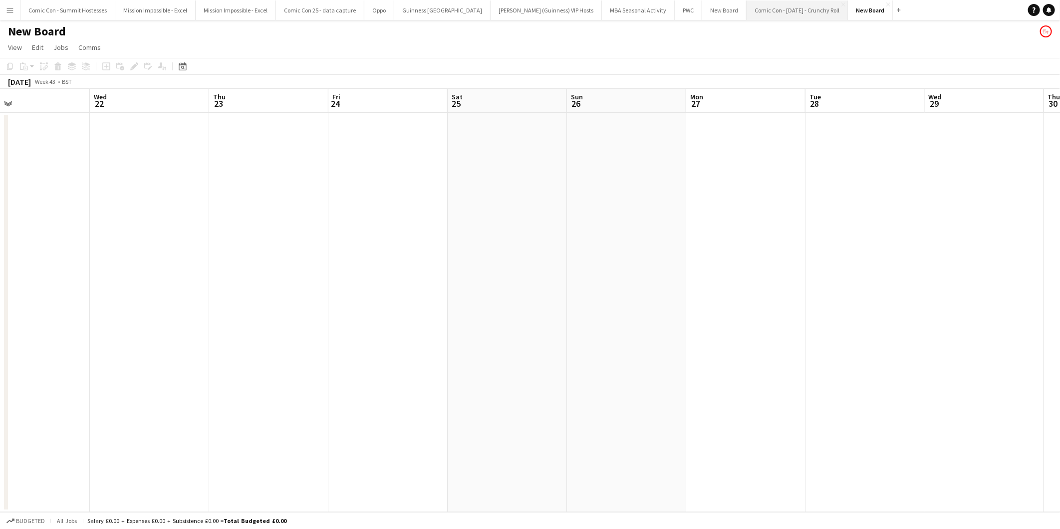
click at [526, 11] on button "Comic Con - [DATE] - Crunchy Roll Close" at bounding box center [797, 9] width 101 height 19
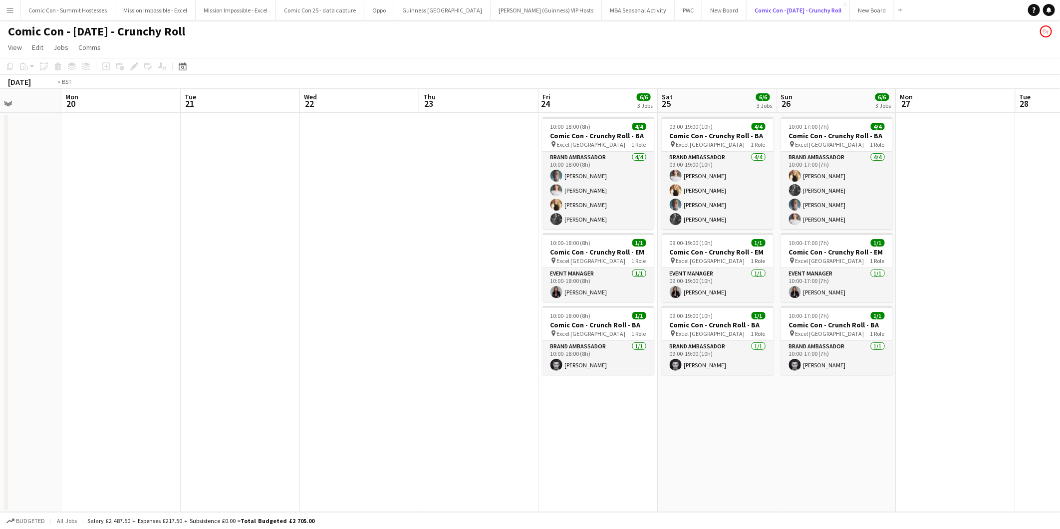
scroll to position [0, 338]
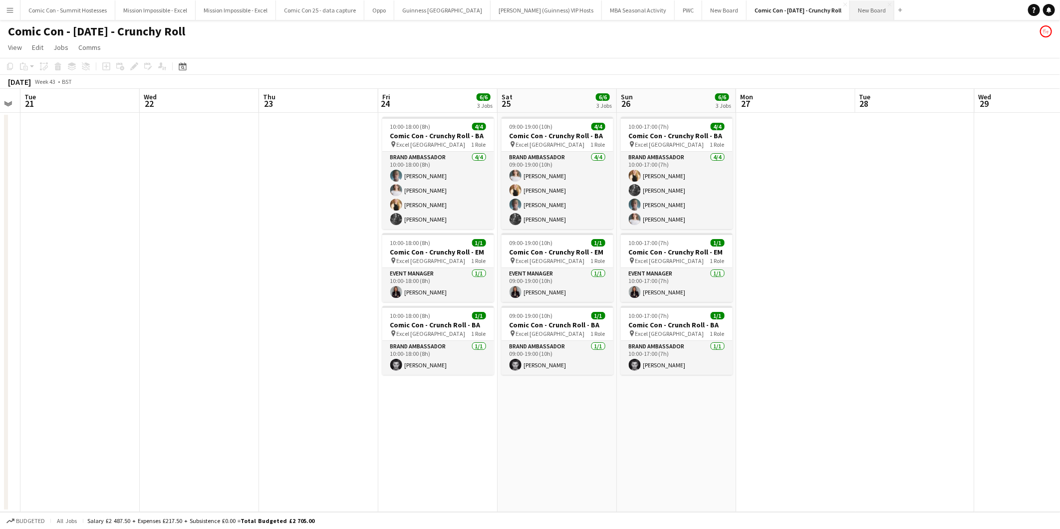
click at [526, 11] on button "New Board Close" at bounding box center [872, 9] width 44 height 19
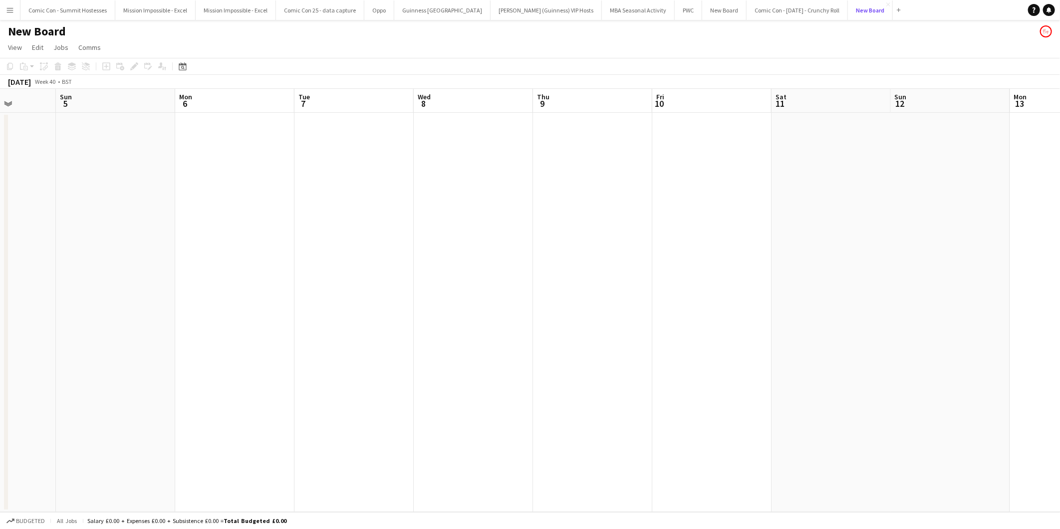
scroll to position [0, 276]
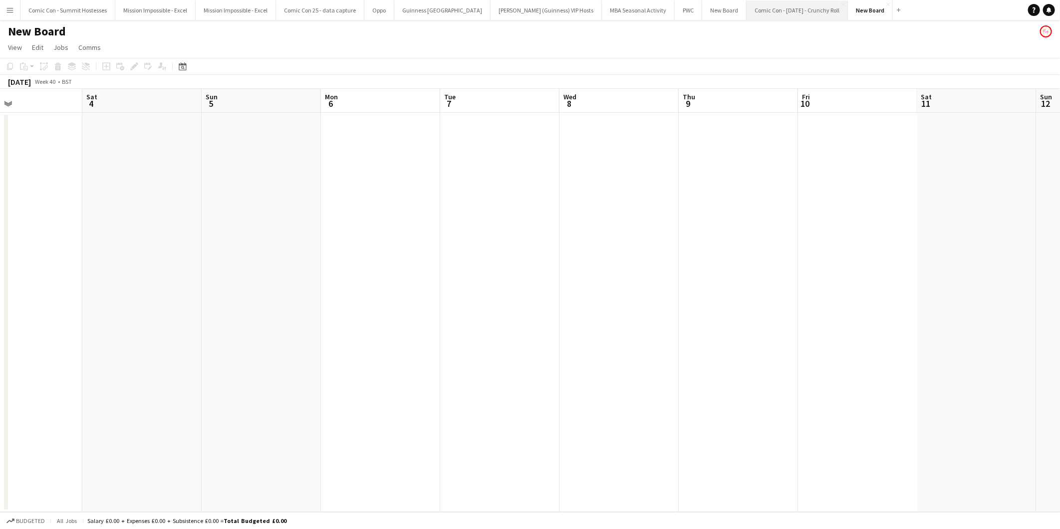
click at [526, 8] on button "Comic Con - [DATE] - Crunchy Roll Close" at bounding box center [797, 9] width 101 height 19
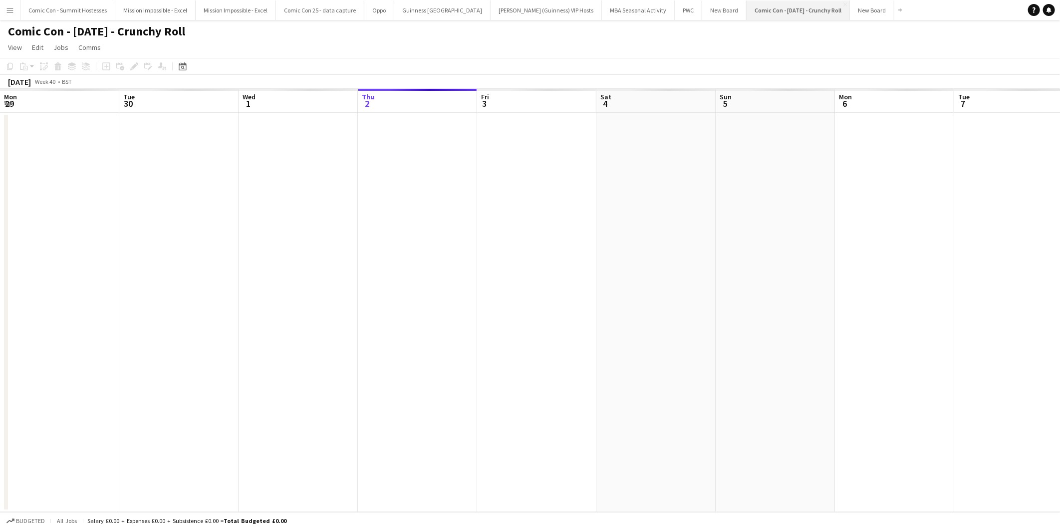
scroll to position [0, 238]
click at [526, 8] on button "New Board Close" at bounding box center [724, 9] width 44 height 19
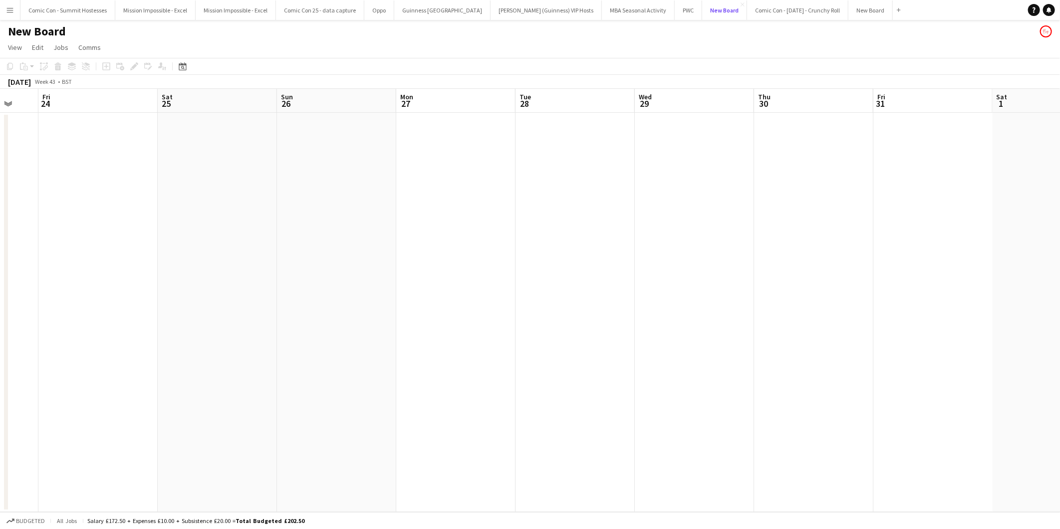
scroll to position [0, 201]
click at [526, 5] on app-icon "Close" at bounding box center [743, 4] width 4 height 4
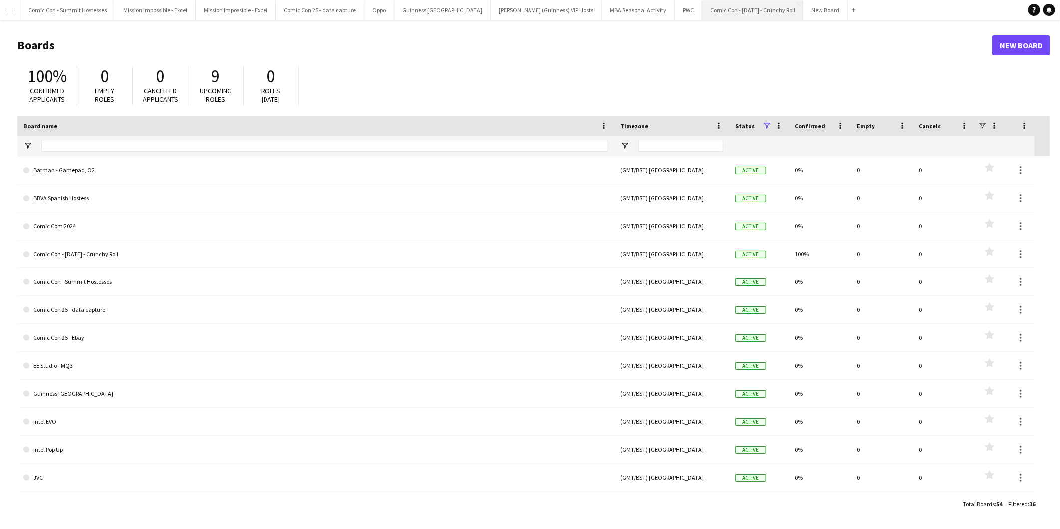
click at [526, 7] on button "Comic Con - [DATE] - Crunchy Roll Close" at bounding box center [752, 9] width 101 height 19
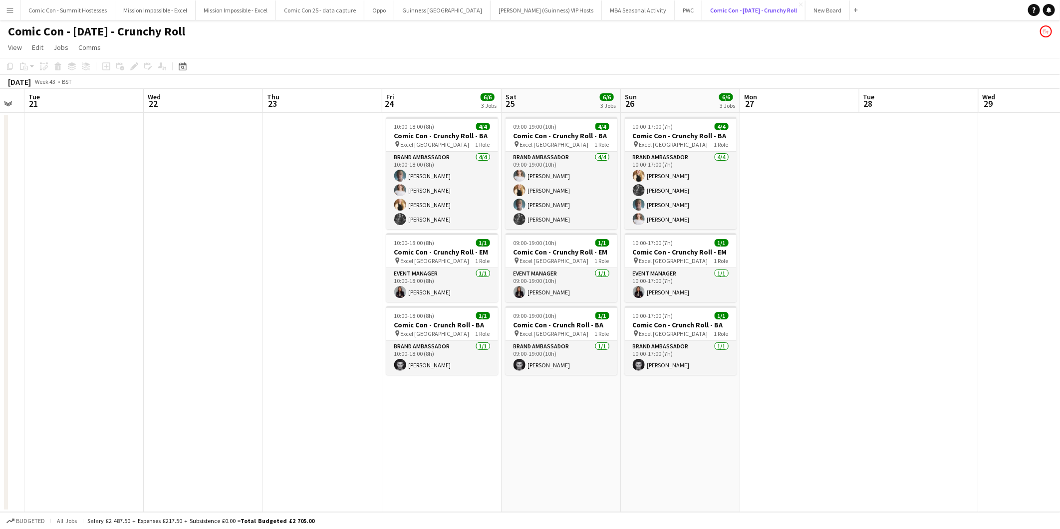
scroll to position [0, 333]
click at [526, 8] on button "New Board Close" at bounding box center [828, 9] width 44 height 19
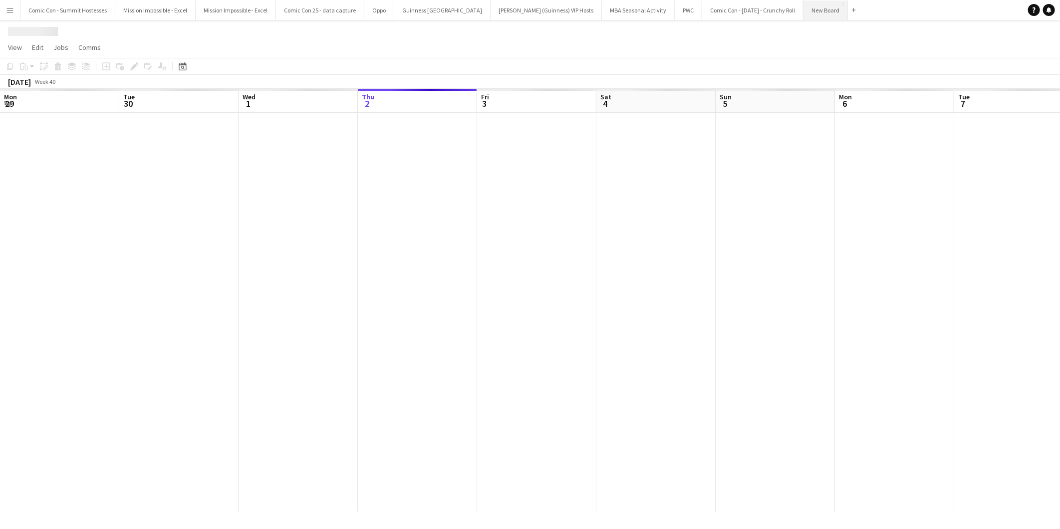
scroll to position [0, 238]
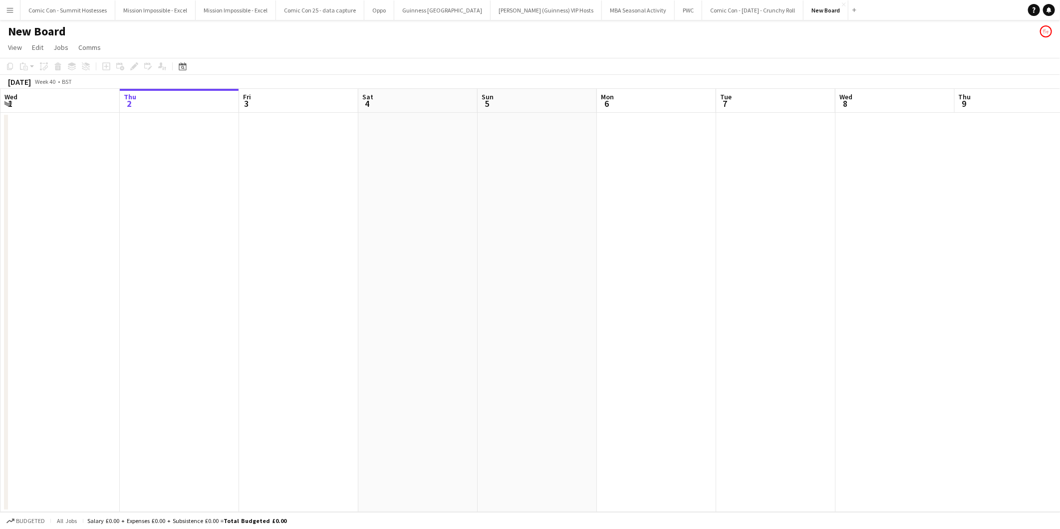
click at [32, 21] on div "New Board" at bounding box center [530, 29] width 1060 height 19
click at [33, 25] on h1 "New Board" at bounding box center [37, 31] width 58 height 15
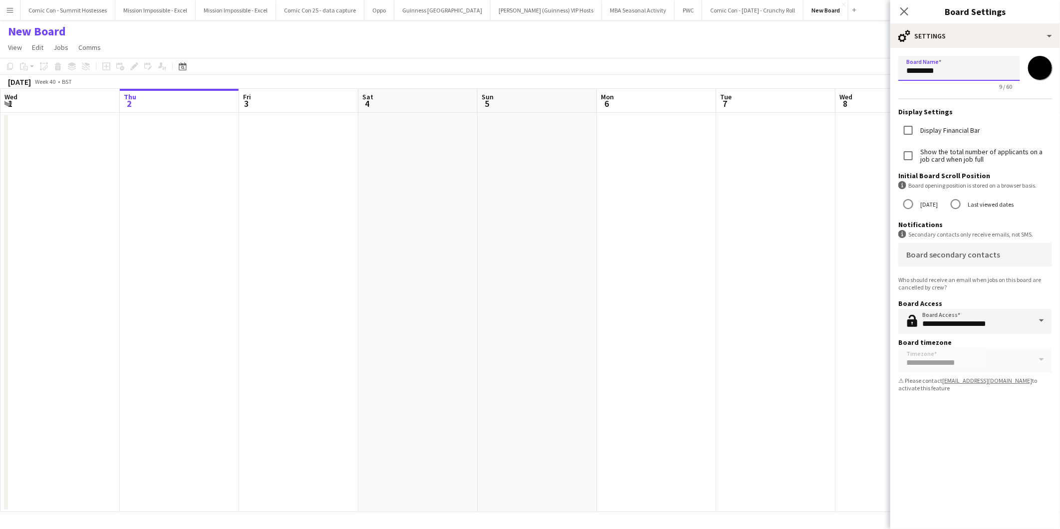
click at [526, 68] on input "*********" at bounding box center [960, 68] width 122 height 25
drag, startPoint x: 951, startPoint y: 71, endPoint x: 854, endPoint y: 100, distance: 101.1
click at [526, 100] on body "Menu Boards Boards Boards All jobs Status Workforce Workforce My Workforce Recr…" at bounding box center [530, 264] width 1060 height 529
click at [526, 56] on input "**********" at bounding box center [960, 68] width 122 height 25
click at [526, 69] on input "**********" at bounding box center [960, 68] width 122 height 25
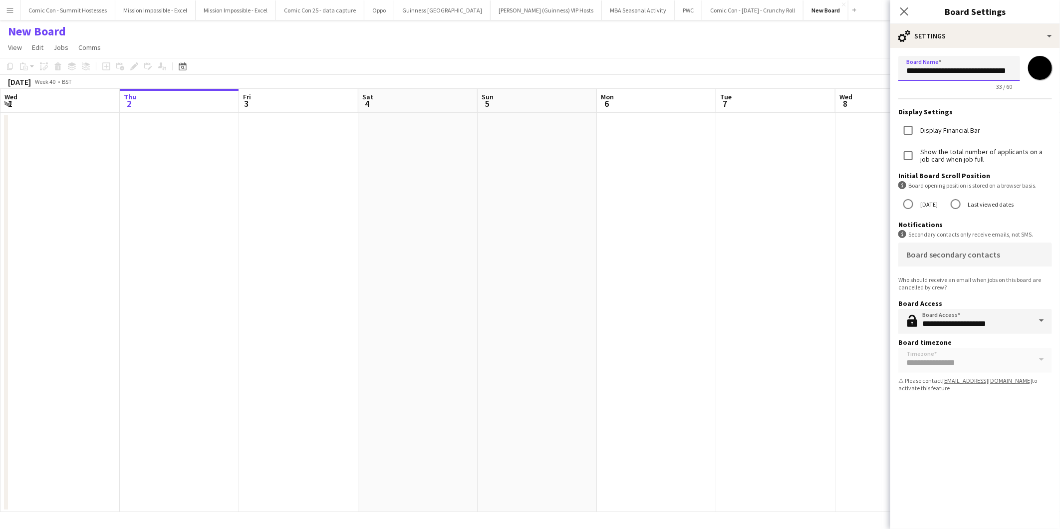
scroll to position [0, 5]
type input "**********"
click at [526, 113] on h3 "Display Settings" at bounding box center [976, 111] width 154 height 9
click at [526, 63] on input "**********" at bounding box center [960, 68] width 122 height 24
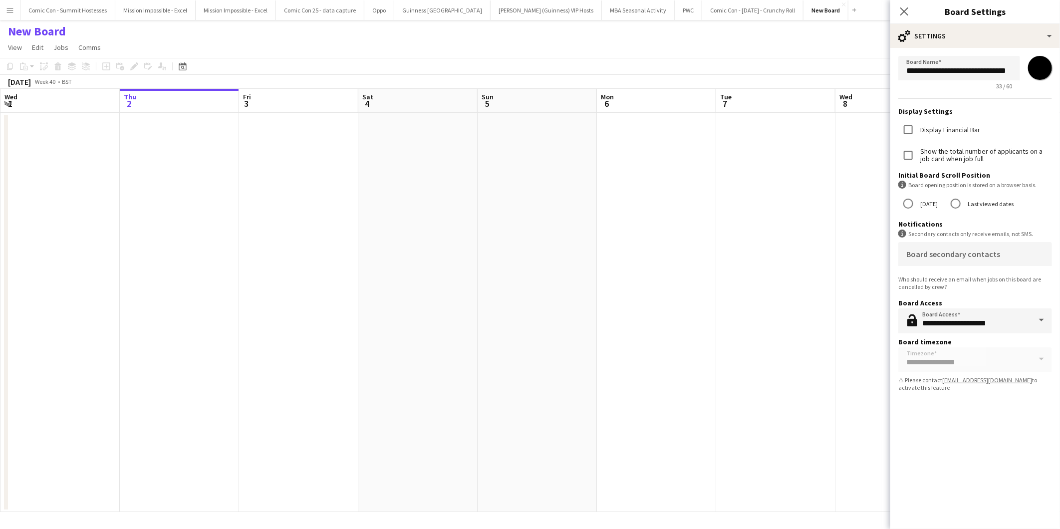
click at [526, 11] on div "Close pop-in" at bounding box center [905, 11] width 28 height 23
click at [526, 10] on icon "Close pop-in" at bounding box center [904, 10] width 9 height 9
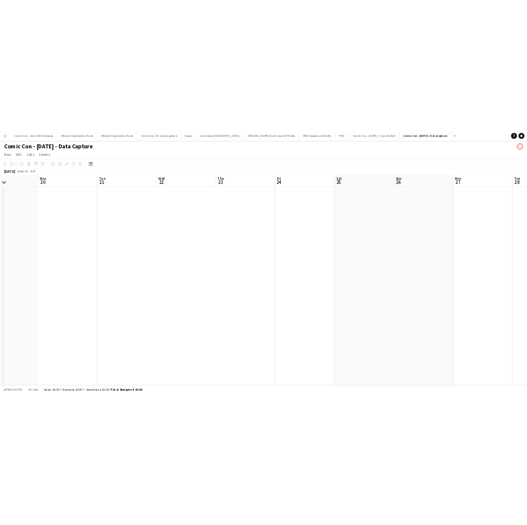
scroll to position [0, 282]
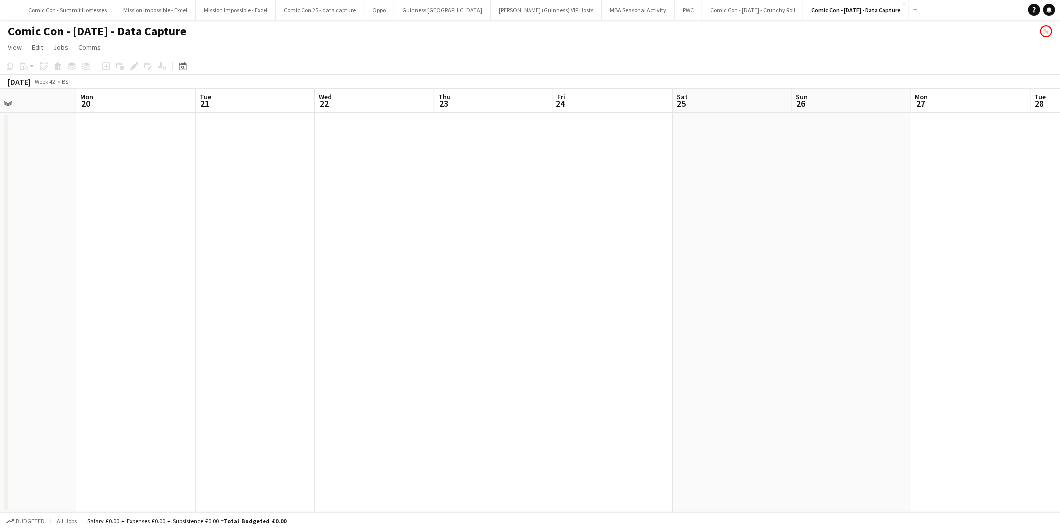
click at [526, 166] on app-date-cell at bounding box center [613, 312] width 119 height 399
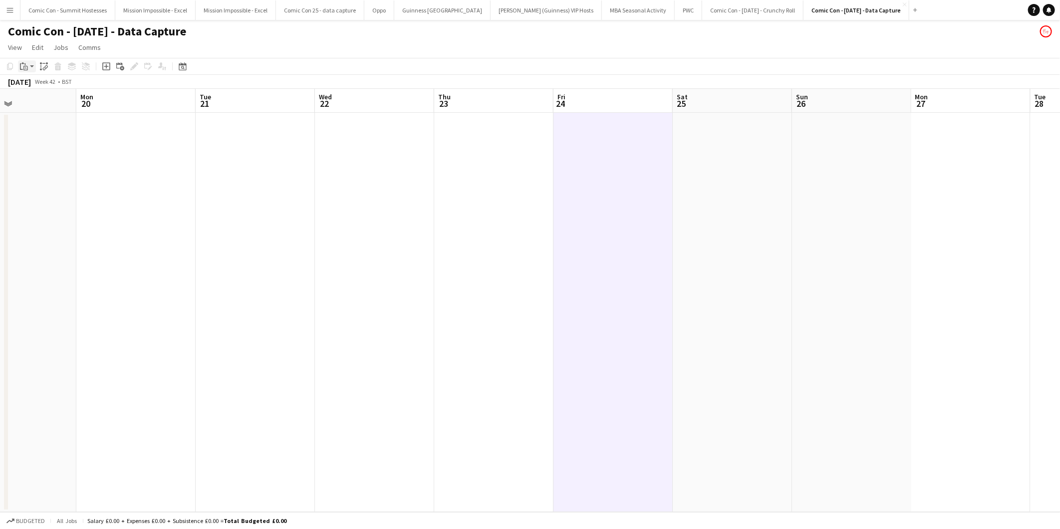
click at [23, 65] on icon "Paste" at bounding box center [24, 66] width 8 height 8
click at [35, 83] on link "Paste Ctrl+V" at bounding box center [73, 85] width 94 height 9
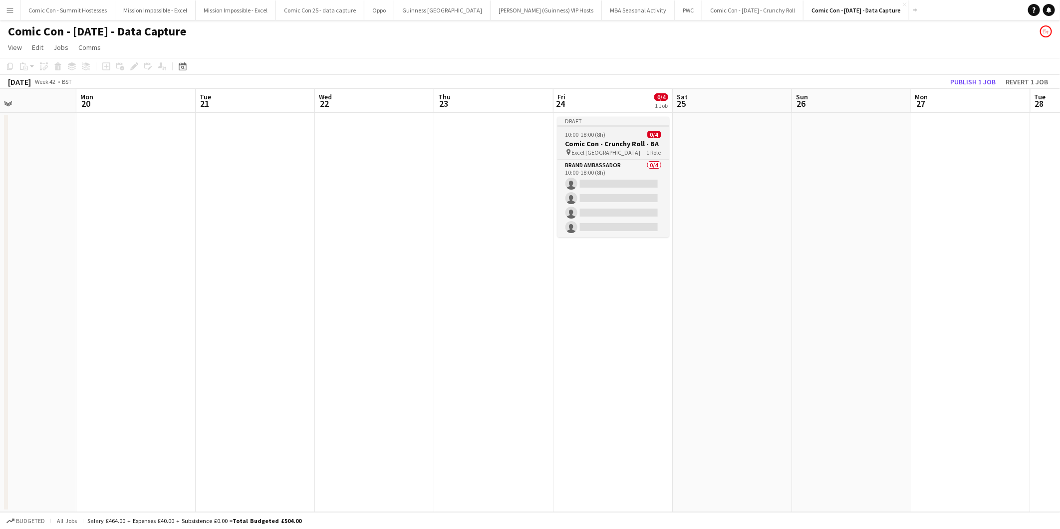
click at [526, 139] on h3 "Comic Con - Crunchy Roll - BA" at bounding box center [614, 143] width 112 height 9
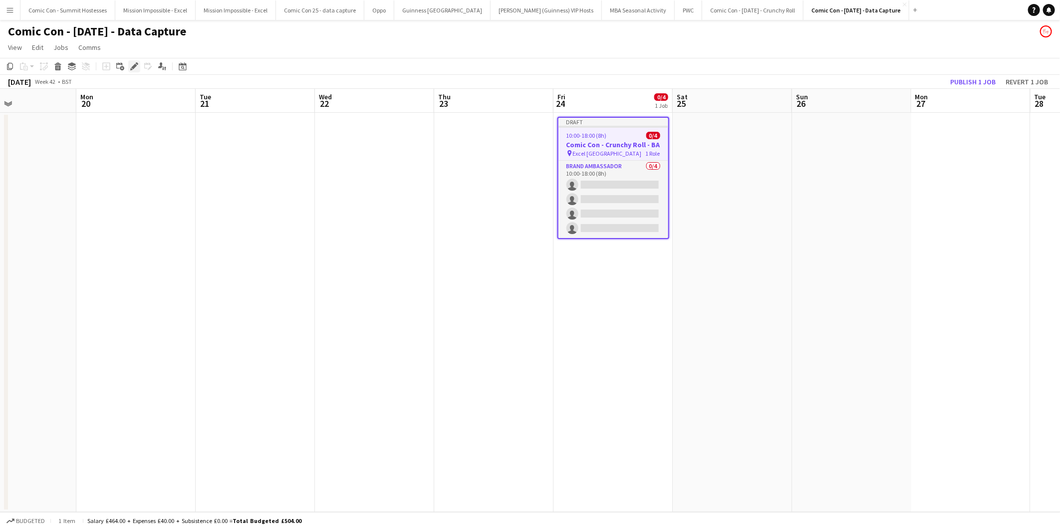
click at [131, 64] on icon "Edit" at bounding box center [134, 66] width 8 height 8
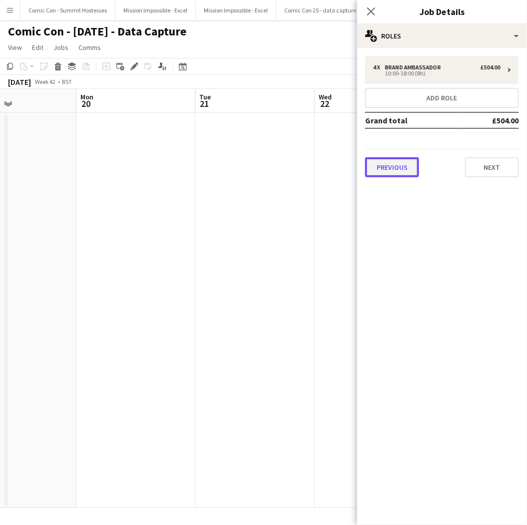
click at [406, 163] on button "Previous" at bounding box center [392, 167] width 54 height 20
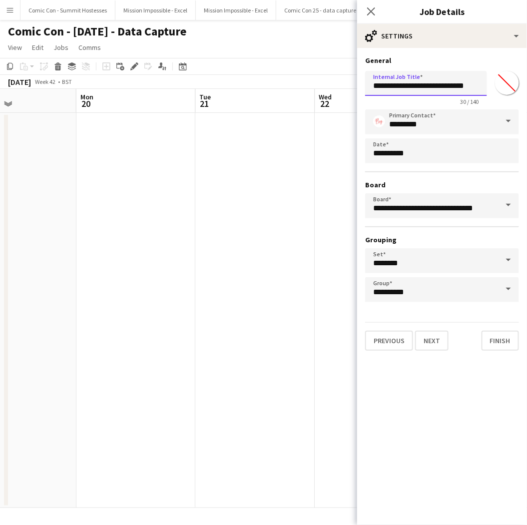
drag, startPoint x: 418, startPoint y: 85, endPoint x: 460, endPoint y: 89, distance: 42.1
click at [460, 89] on input "**********" at bounding box center [426, 83] width 122 height 25
type input "**********"
click at [371, 9] on icon "Close pop-in" at bounding box center [370, 10] width 9 height 9
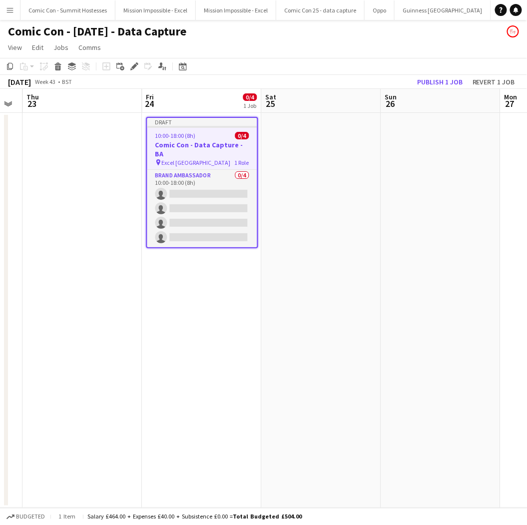
scroll to position [0, 418]
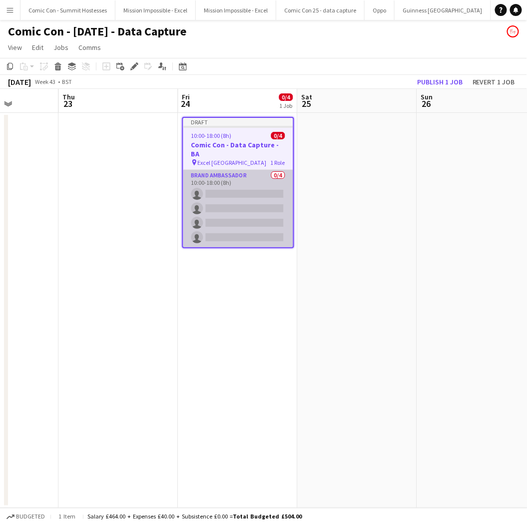
click at [219, 177] on app-card-role "Brand Ambassador 0/4 10:00-18:00 (8h) single-neutral-actions single-neutral-act…" at bounding box center [238, 208] width 110 height 77
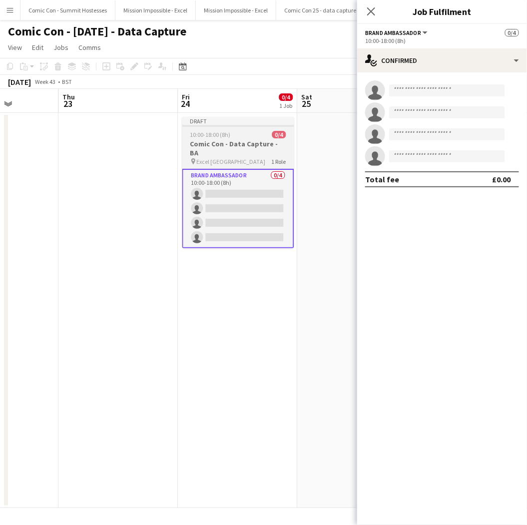
click at [215, 145] on h3 "Comic Con - Data Capture - BA" at bounding box center [238, 148] width 112 height 18
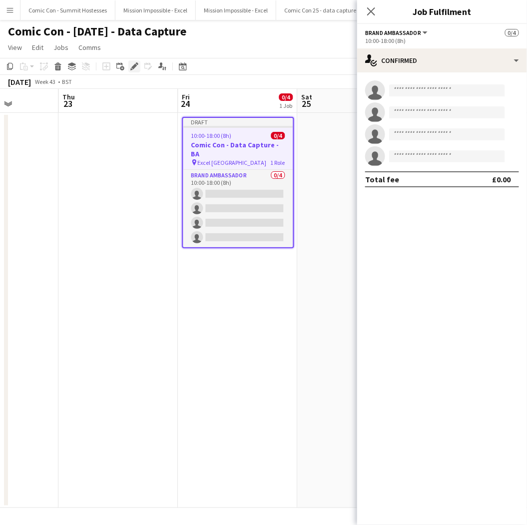
click at [131, 62] on icon "Edit" at bounding box center [134, 66] width 8 height 8
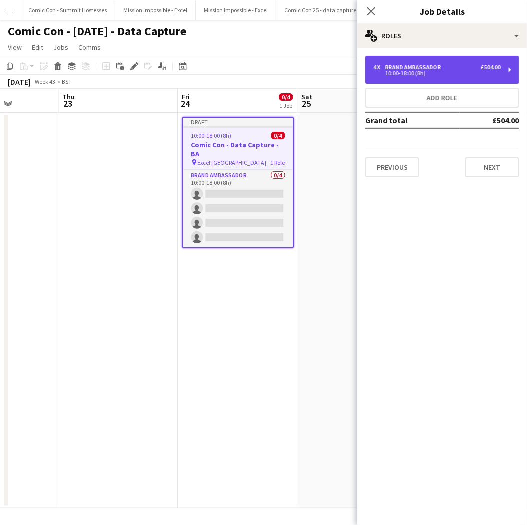
click at [431, 70] on div "Brand Ambassador" at bounding box center [415, 67] width 60 height 7
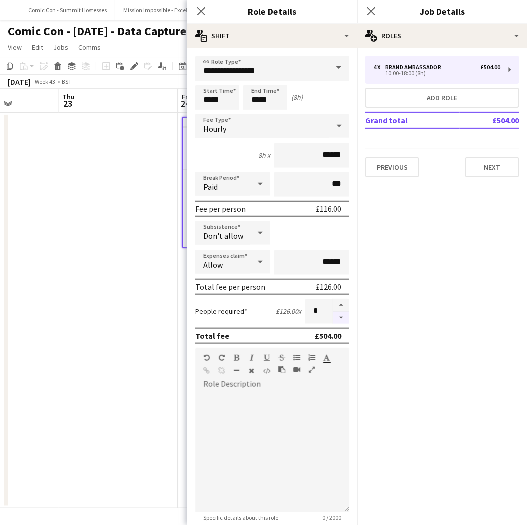
click at [336, 312] on button "button" at bounding box center [341, 318] width 16 height 12
click at [333, 299] on button "button" at bounding box center [341, 305] width 16 height 13
type input "*"
click at [197, 9] on icon "Close pop-in" at bounding box center [200, 10] width 9 height 9
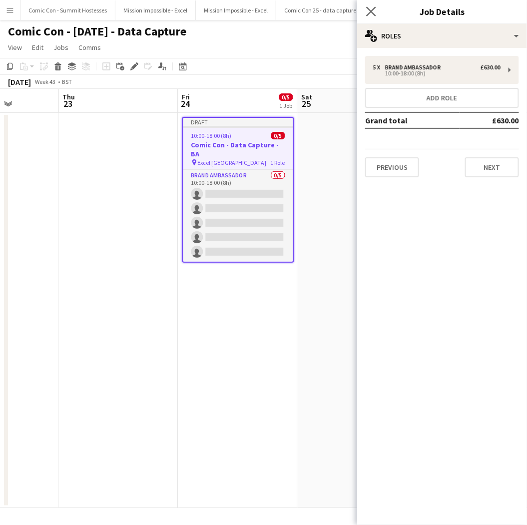
click at [372, 16] on app-icon "Close pop-in" at bounding box center [371, 11] width 14 height 14
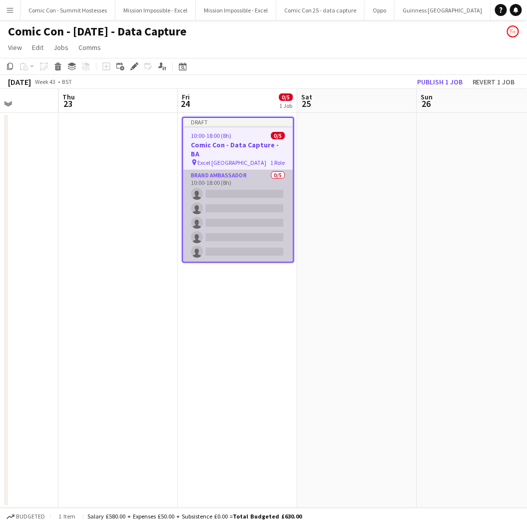
click at [236, 193] on app-card-role "Brand Ambassador 0/5 10:00-18:00 (8h) single-neutral-actions single-neutral-act…" at bounding box center [238, 216] width 110 height 92
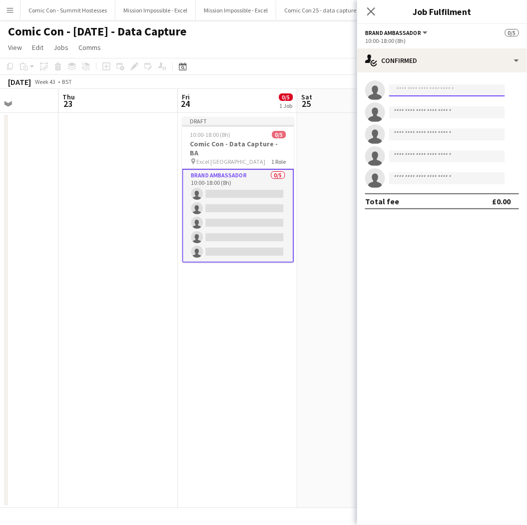
click at [438, 86] on input at bounding box center [447, 90] width 116 height 12
type input "*"
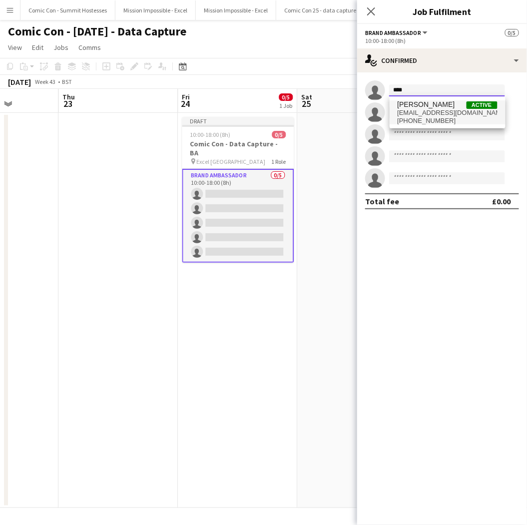
type input "****"
click at [441, 111] on span "[EMAIL_ADDRESS][DOMAIN_NAME]" at bounding box center [447, 113] width 100 height 8
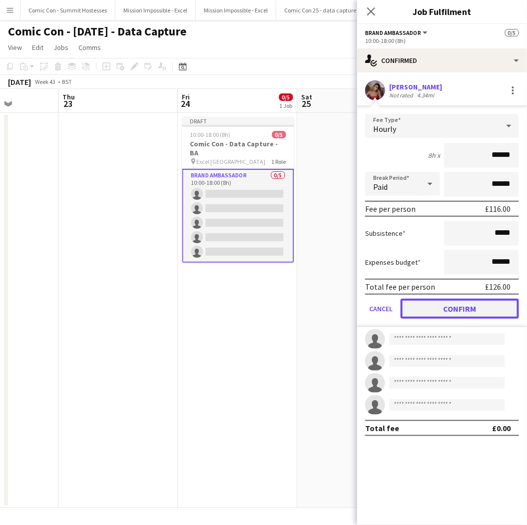
click at [460, 313] on button "Confirm" at bounding box center [459, 309] width 118 height 20
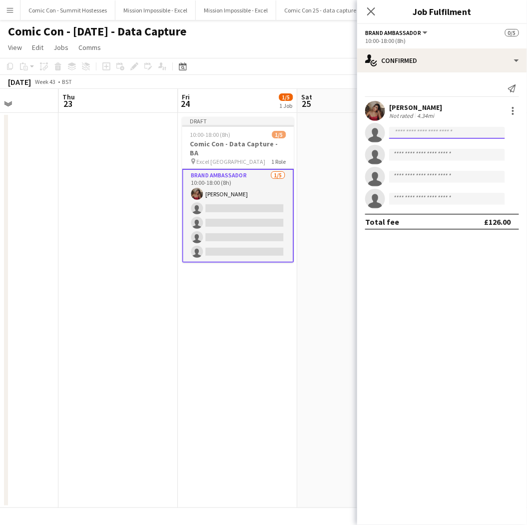
click at [408, 129] on input at bounding box center [447, 133] width 116 height 12
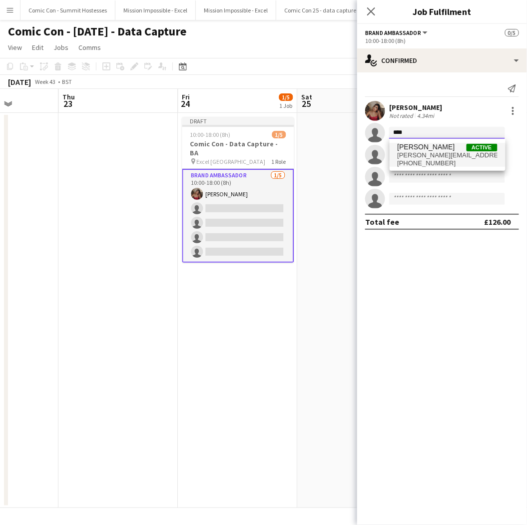
type input "****"
click at [418, 147] on span "[PERSON_NAME]" at bounding box center [425, 147] width 57 height 8
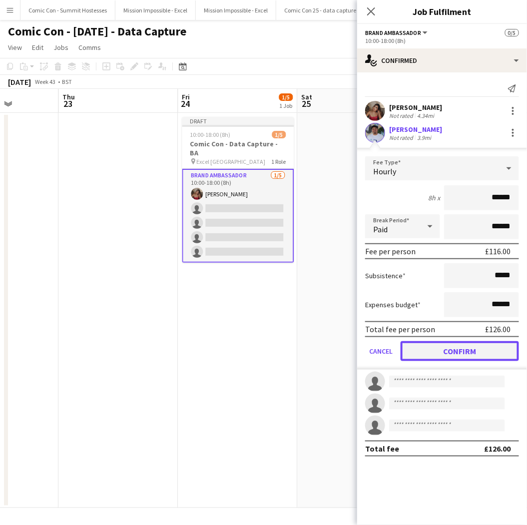
click at [436, 352] on button "Confirm" at bounding box center [459, 351] width 118 height 20
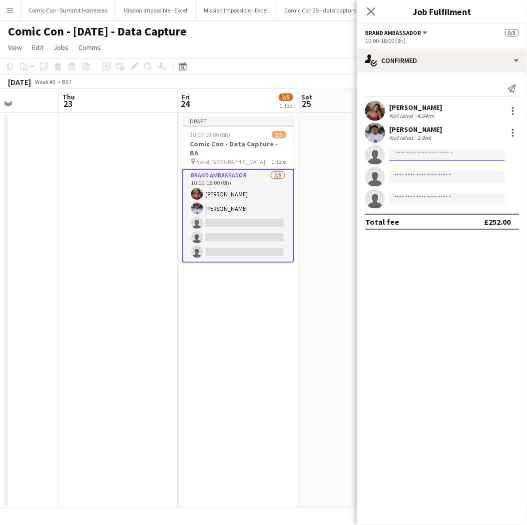
click at [402, 152] on input at bounding box center [447, 155] width 116 height 12
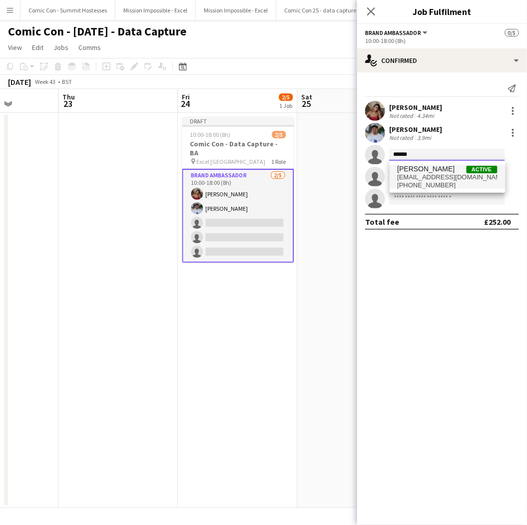
type input "******"
click at [430, 171] on span "[PERSON_NAME]" at bounding box center [425, 169] width 57 height 8
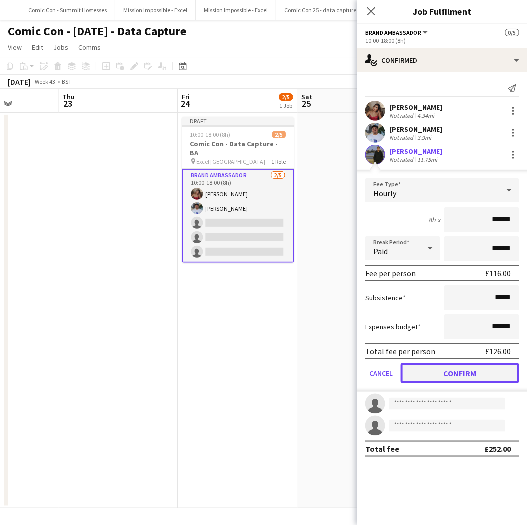
click at [455, 372] on button "Confirm" at bounding box center [459, 373] width 118 height 20
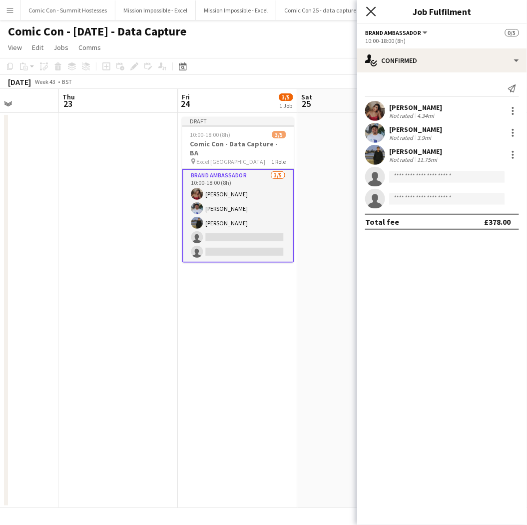
click at [371, 10] on icon at bounding box center [370, 10] width 9 height 9
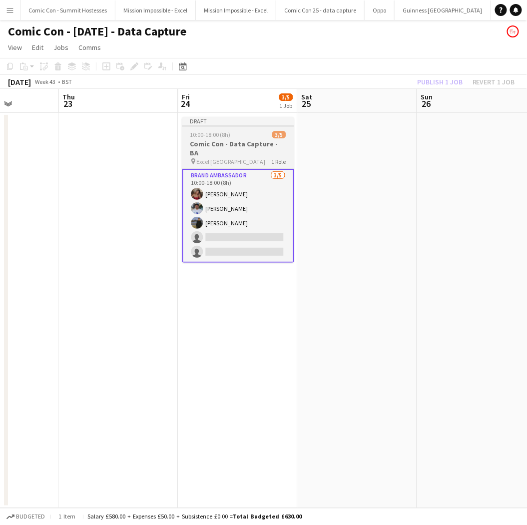
click at [236, 141] on h3 "Comic Con - Data Capture - BA" at bounding box center [238, 148] width 112 height 18
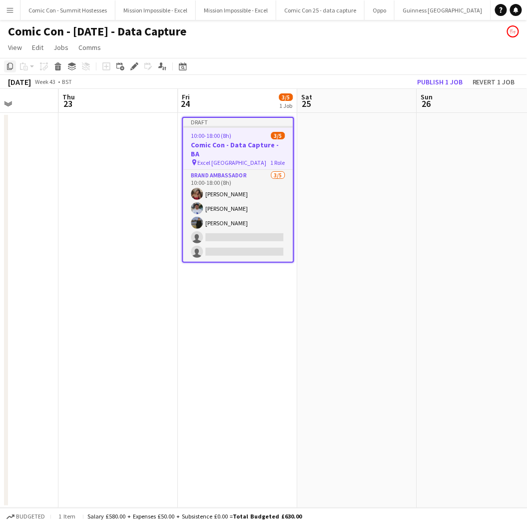
click at [11, 67] on icon "Copy" at bounding box center [10, 66] width 8 height 8
click at [312, 127] on app-date-cell at bounding box center [357, 310] width 119 height 395
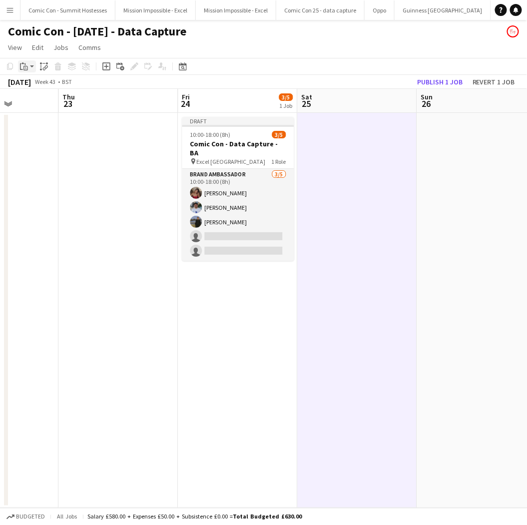
click at [21, 66] on icon "Paste" at bounding box center [24, 66] width 8 height 8
click at [39, 100] on link "Paste with crew Ctrl+Shift+V" at bounding box center [73, 102] width 94 height 9
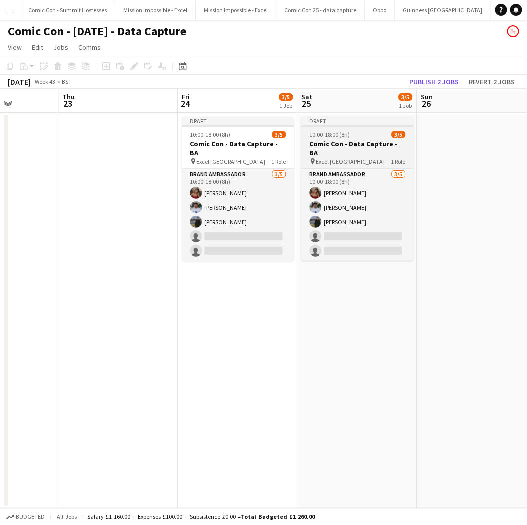
click at [330, 135] on span "10:00-18:00 (8h)" at bounding box center [330, 134] width 40 height 7
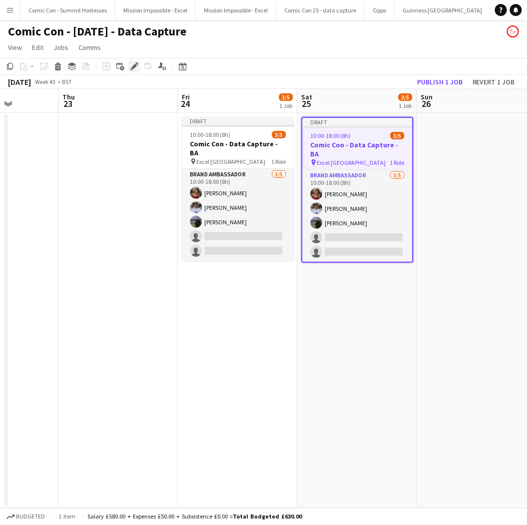
click at [132, 63] on icon "Edit" at bounding box center [134, 66] width 8 height 8
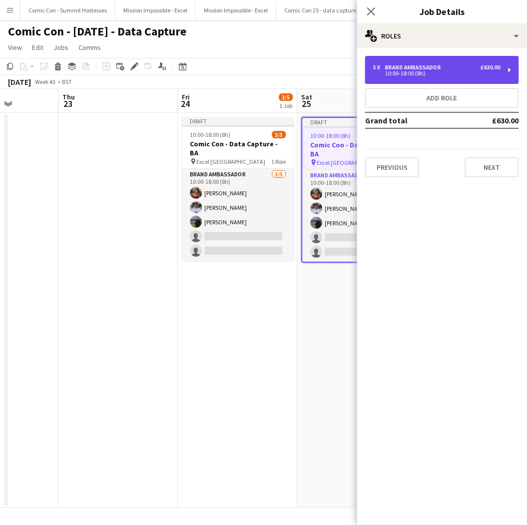
click at [438, 63] on div "5 x Brand Ambassador £630.00 10:00-18:00 (8h)" at bounding box center [442, 70] width 154 height 28
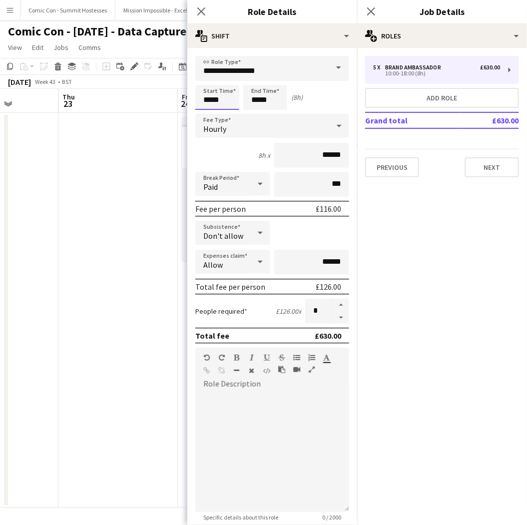
click at [226, 97] on input "*****" at bounding box center [217, 97] width 44 height 25
type input "*****"
click at [208, 113] on div at bounding box center [207, 115] width 20 height 10
click at [271, 92] on input "*****" at bounding box center [265, 97] width 44 height 25
type input "*****"
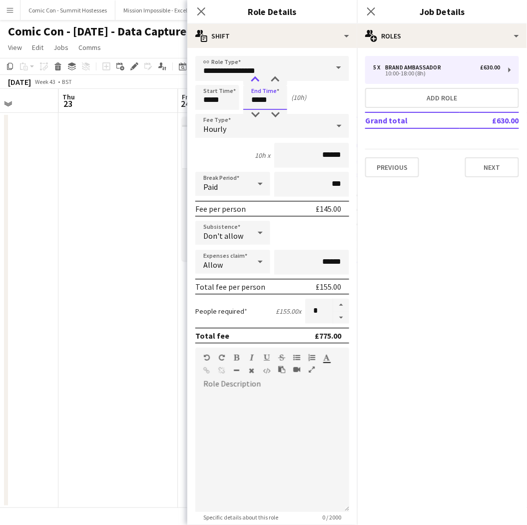
click at [253, 77] on div at bounding box center [255, 80] width 20 height 10
click at [200, 14] on icon "Close pop-in" at bounding box center [200, 10] width 9 height 9
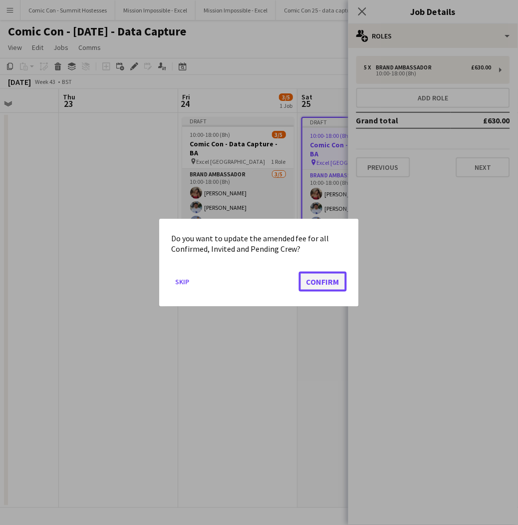
click at [337, 282] on button "Confirm" at bounding box center [323, 281] width 48 height 20
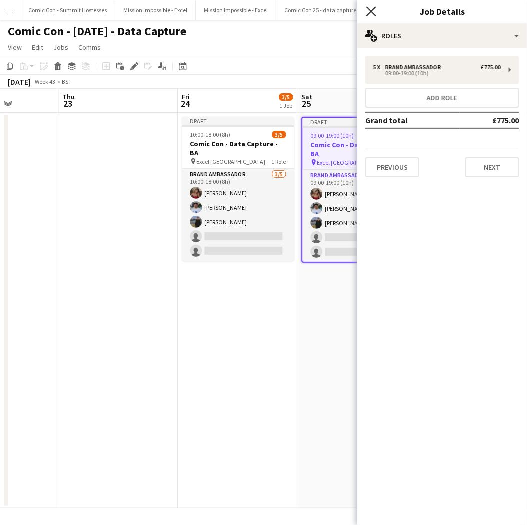
click at [370, 12] on icon at bounding box center [370, 10] width 9 height 9
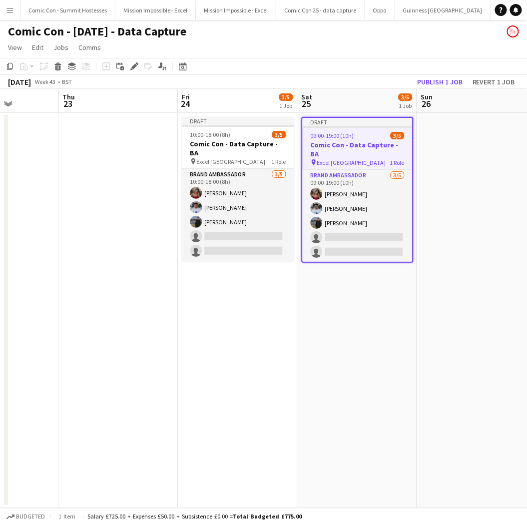
click at [369, 321] on app-date-cell "Draft 09:00-19:00 (10h) 3/5 Comic Con - Data Capture - BA pin Excel London 1 Ro…" at bounding box center [357, 310] width 119 height 395
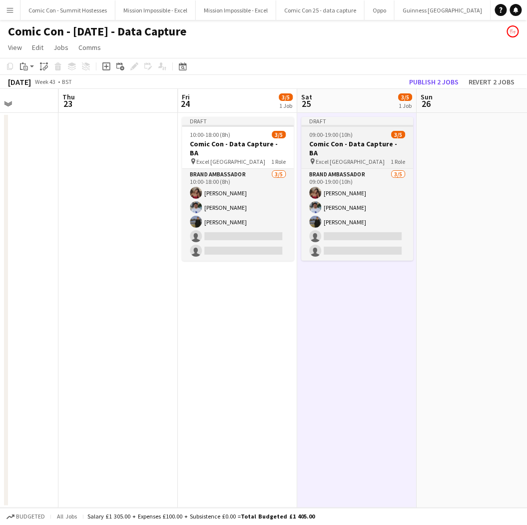
click at [351, 139] on h3 "Comic Con - Data Capture - BA" at bounding box center [358, 148] width 112 height 18
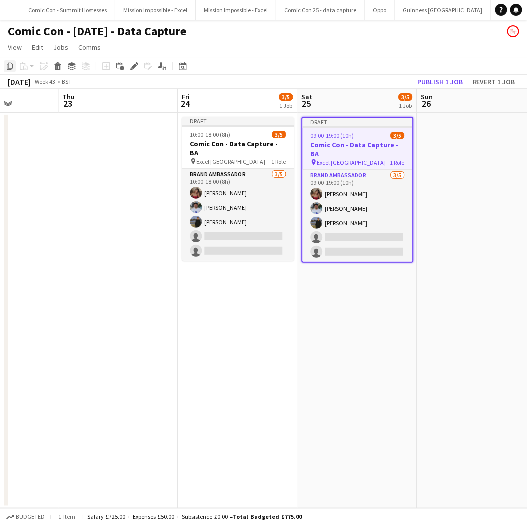
click at [8, 68] on icon at bounding box center [10, 66] width 6 height 7
click at [428, 140] on app-date-cell at bounding box center [476, 310] width 119 height 395
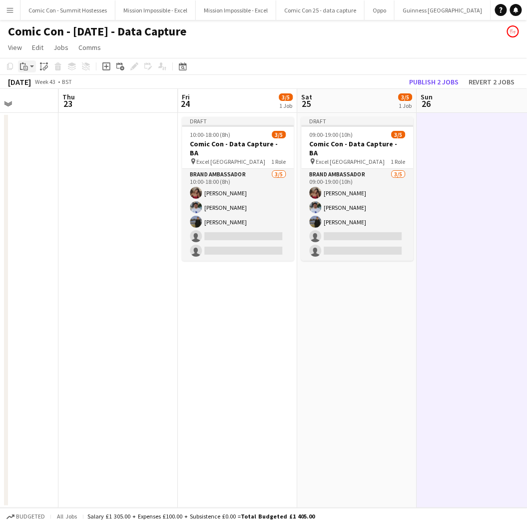
click at [26, 66] on icon at bounding box center [25, 68] width 4 height 4
click at [44, 103] on link "Paste with crew Ctrl+Shift+V" at bounding box center [73, 102] width 94 height 9
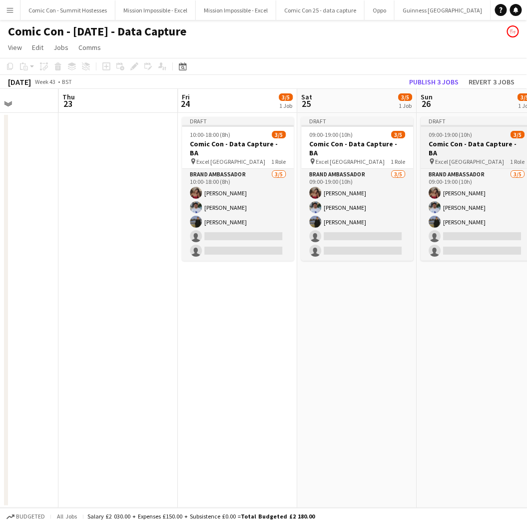
click at [440, 143] on h3 "Comic Con - Data Capture - BA" at bounding box center [477, 148] width 112 height 18
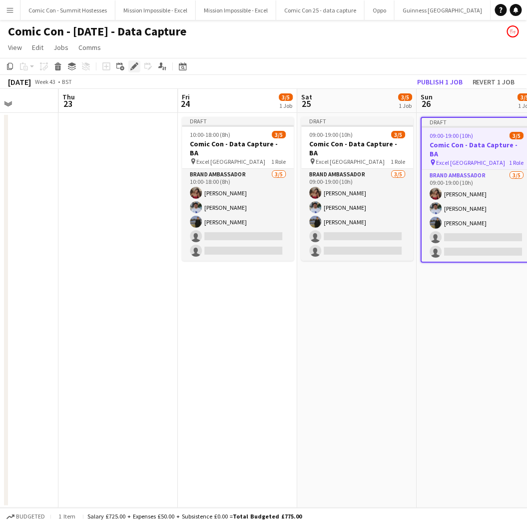
click at [131, 67] on icon at bounding box center [133, 66] width 5 height 5
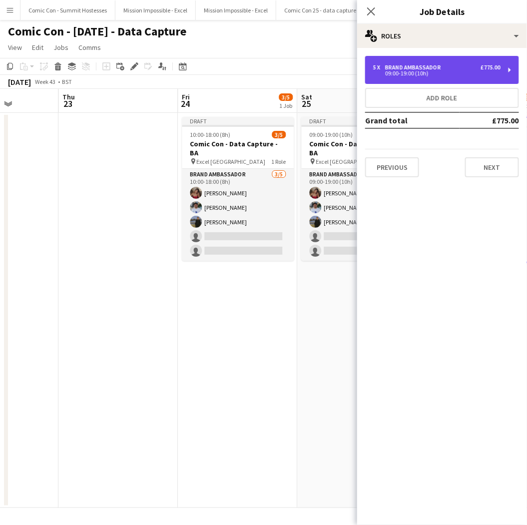
click at [412, 68] on div "Brand Ambassador" at bounding box center [415, 67] width 60 height 7
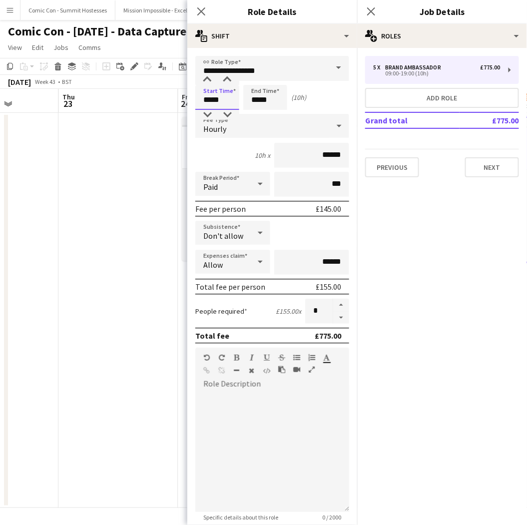
click at [225, 97] on input "*****" at bounding box center [217, 97] width 44 height 25
type input "*****"
click at [208, 78] on div at bounding box center [207, 80] width 20 height 10
click at [275, 100] on input "*****" at bounding box center [265, 97] width 44 height 25
click at [258, 111] on div at bounding box center [255, 115] width 20 height 10
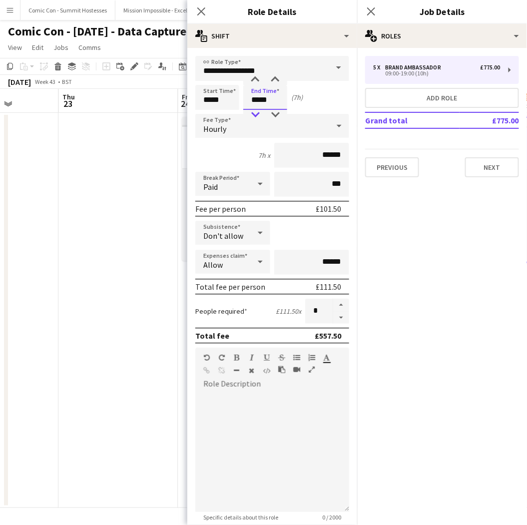
type input "*****"
click at [258, 111] on div at bounding box center [255, 115] width 20 height 10
click at [200, 13] on icon at bounding box center [200, 10] width 9 height 9
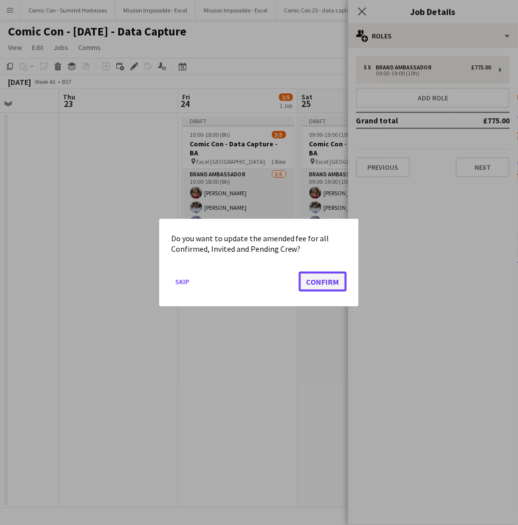
click at [322, 275] on button "Confirm" at bounding box center [323, 281] width 48 height 20
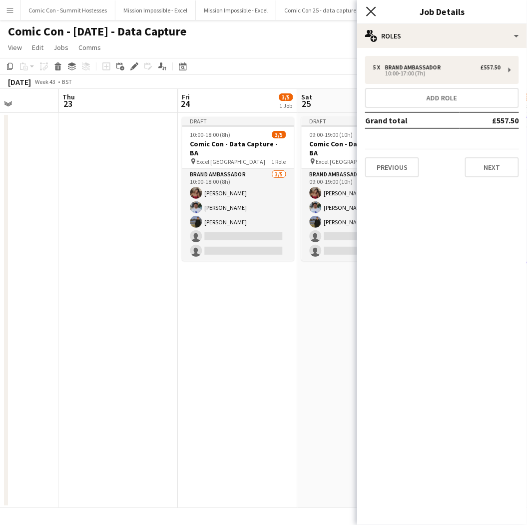
click at [373, 13] on icon at bounding box center [370, 10] width 9 height 9
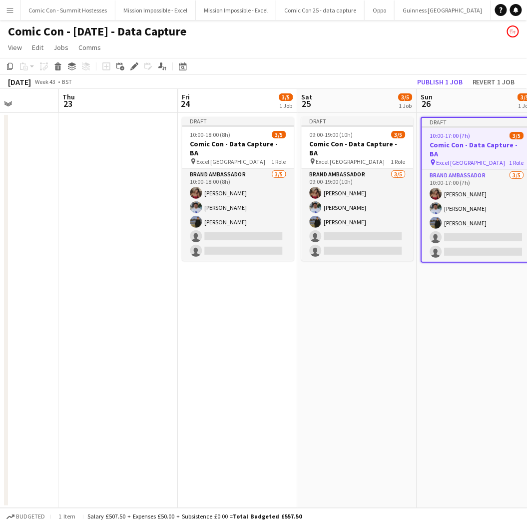
click at [376, 336] on app-date-cell "Draft 09:00-19:00 (10h) 3/5 Comic Con - Data Capture - BA pin Excel London 1 Ro…" at bounding box center [357, 310] width 119 height 395
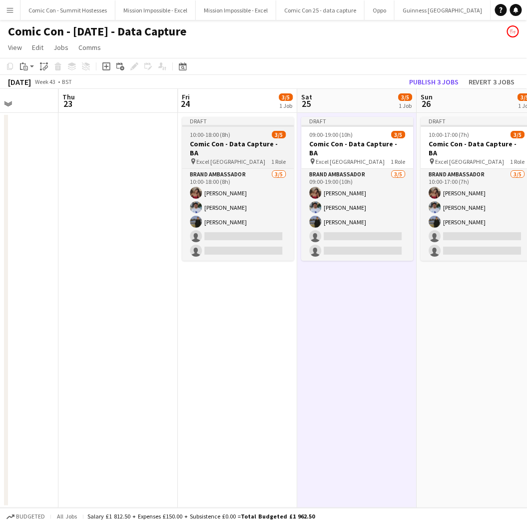
click at [259, 157] on div "pin Excel London 1 Role" at bounding box center [238, 161] width 112 height 8
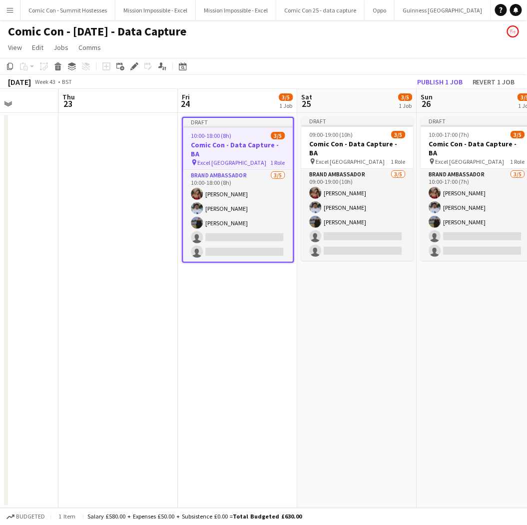
click at [338, 312] on app-date-cell "Draft 09:00-19:00 (10h) 3/5 Comic Con - Data Capture - BA pin Excel London 1 Ro…" at bounding box center [357, 310] width 119 height 395
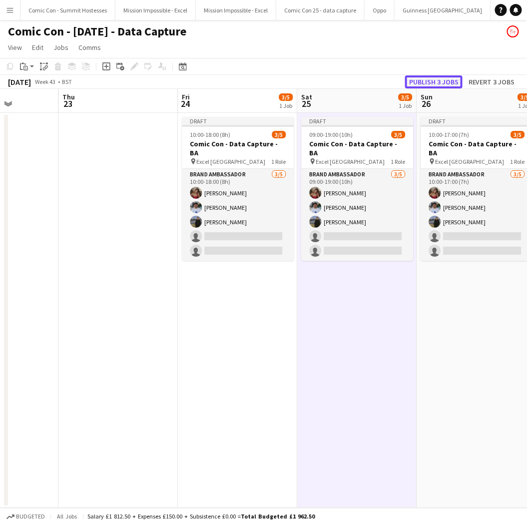
click at [445, 83] on button "Publish 3 jobs" at bounding box center [433, 81] width 57 height 13
